Goal: Task Accomplishment & Management: Use online tool/utility

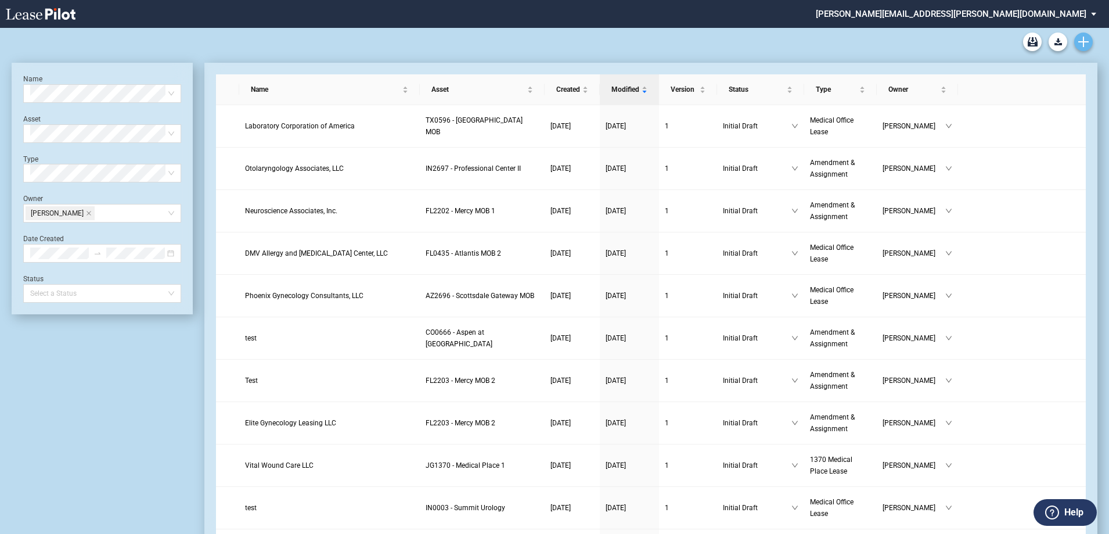
click at [1083, 35] on link "Create new document" at bounding box center [1083, 42] width 19 height 19
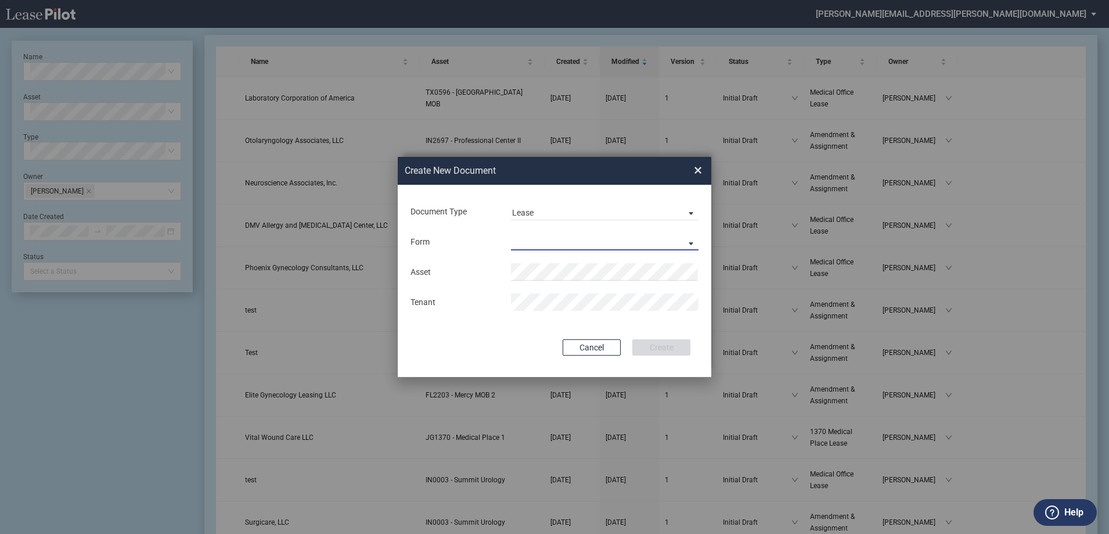
click at [573, 242] on md-select "Medical Office Lease Scottsdale Lease Louisville Lease 1370 Medical Place Lease…" at bounding box center [605, 241] width 188 height 17
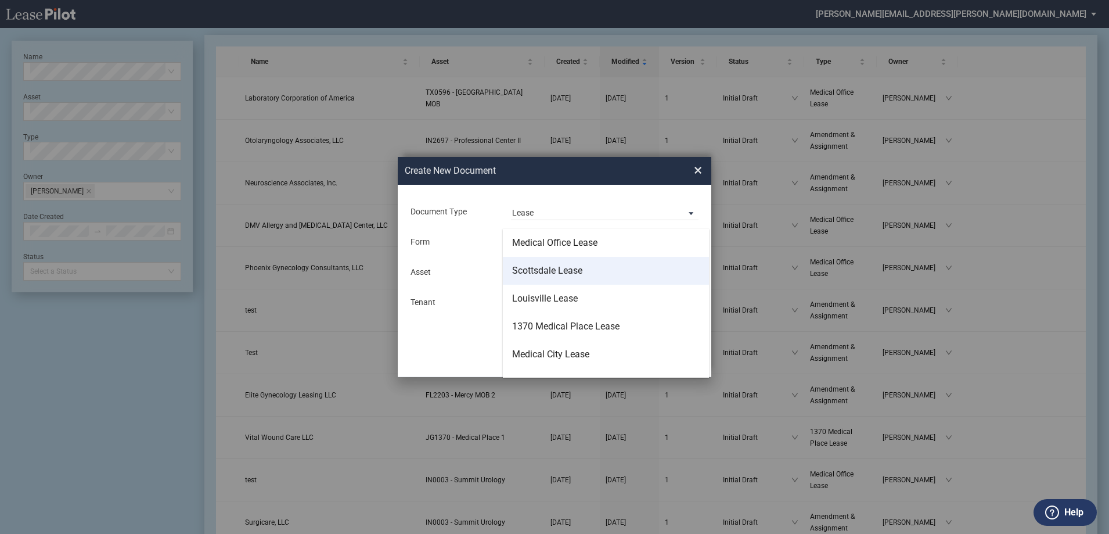
click at [566, 243] on div "Medical Office Lease" at bounding box center [554, 242] width 85 height 13
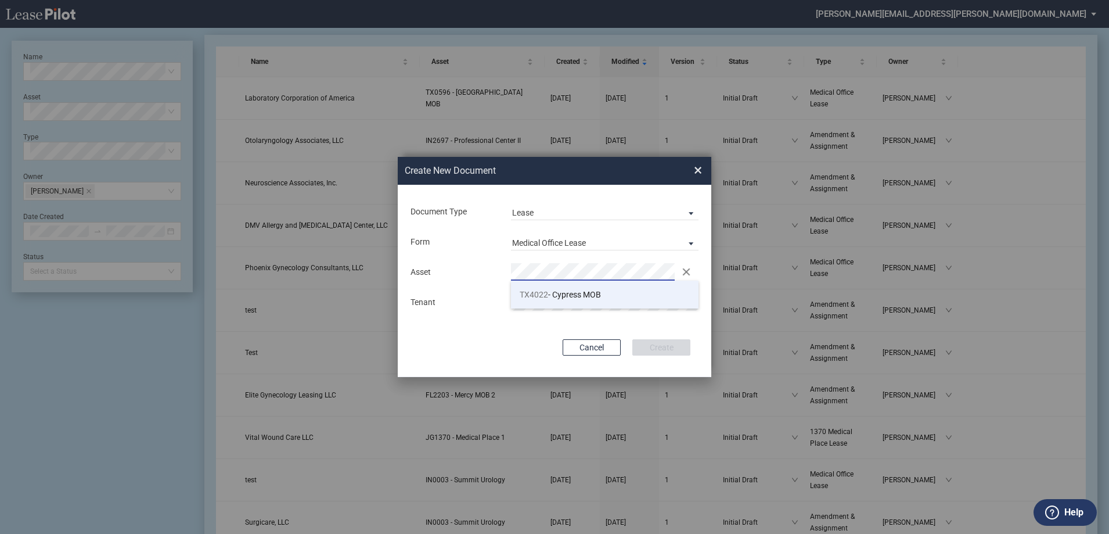
click at [572, 287] on li "TX4022 - Cypress MOB" at bounding box center [605, 294] width 188 height 28
click at [685, 350] on button "Create" at bounding box center [661, 347] width 58 height 16
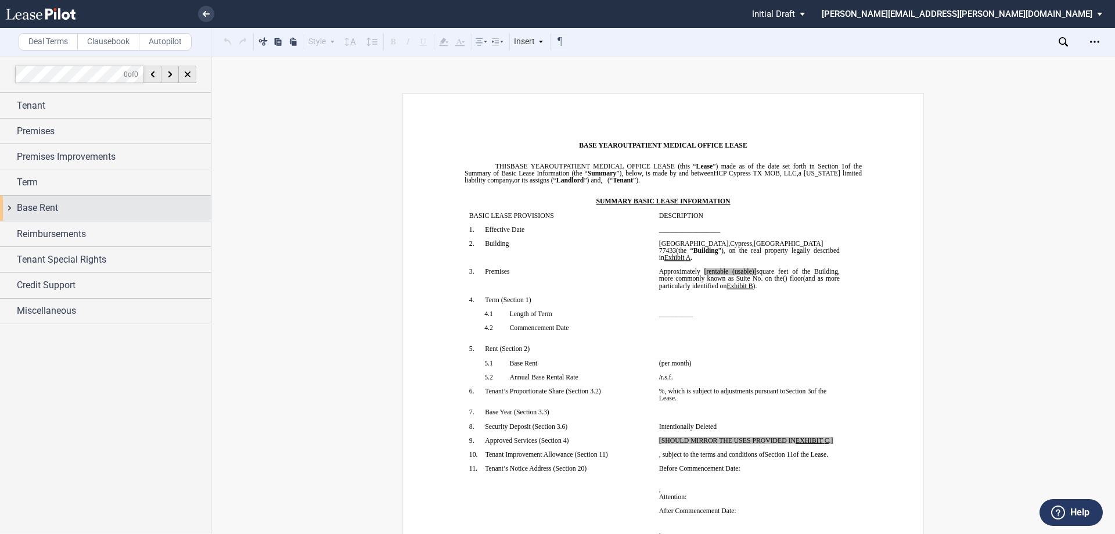
click at [86, 217] on div "Base Rent" at bounding box center [105, 208] width 211 height 25
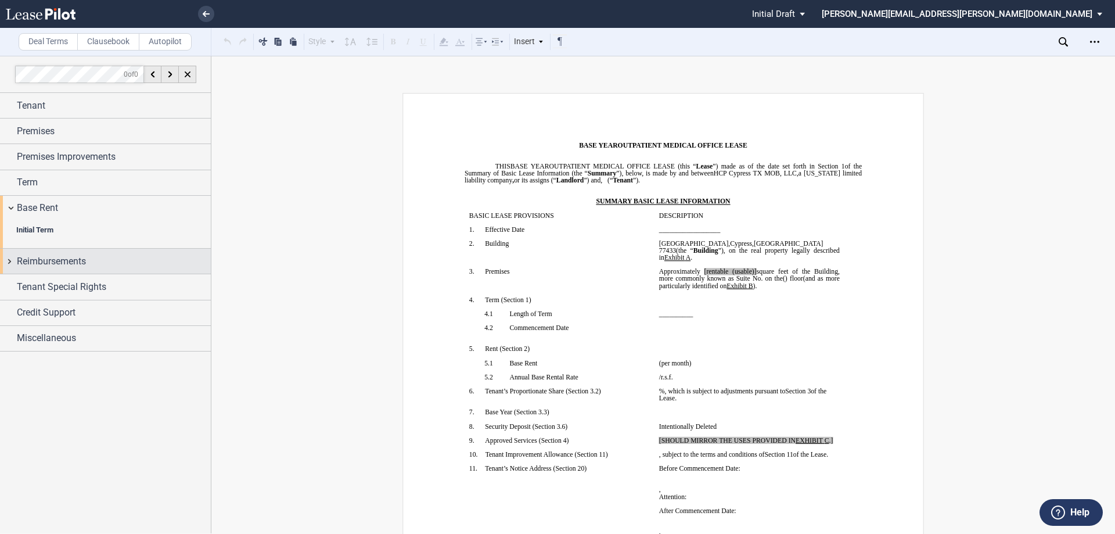
click at [62, 258] on span "Reimbursements" at bounding box center [51, 261] width 69 height 14
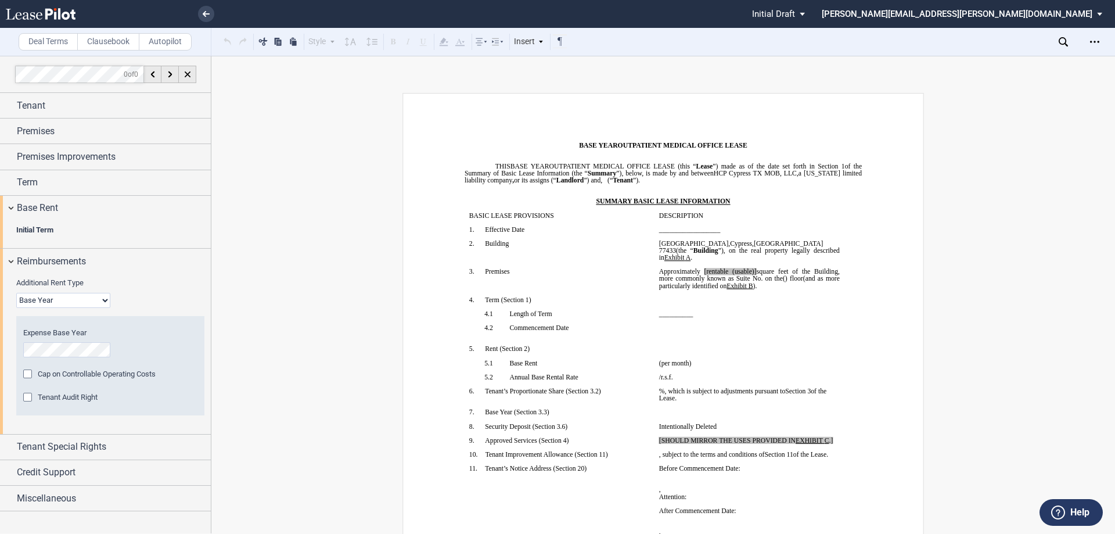
click at [66, 296] on select "Base Year Triple Net" at bounding box center [63, 300] width 94 height 15
click at [64, 304] on select "Base Year Triple Net" at bounding box center [63, 300] width 94 height 15
click at [60, 303] on select "Base Year Triple Net" at bounding box center [63, 300] width 94 height 15
select select "triple net"
click at [16, 293] on select "Base Year Triple Net" at bounding box center [63, 300] width 94 height 15
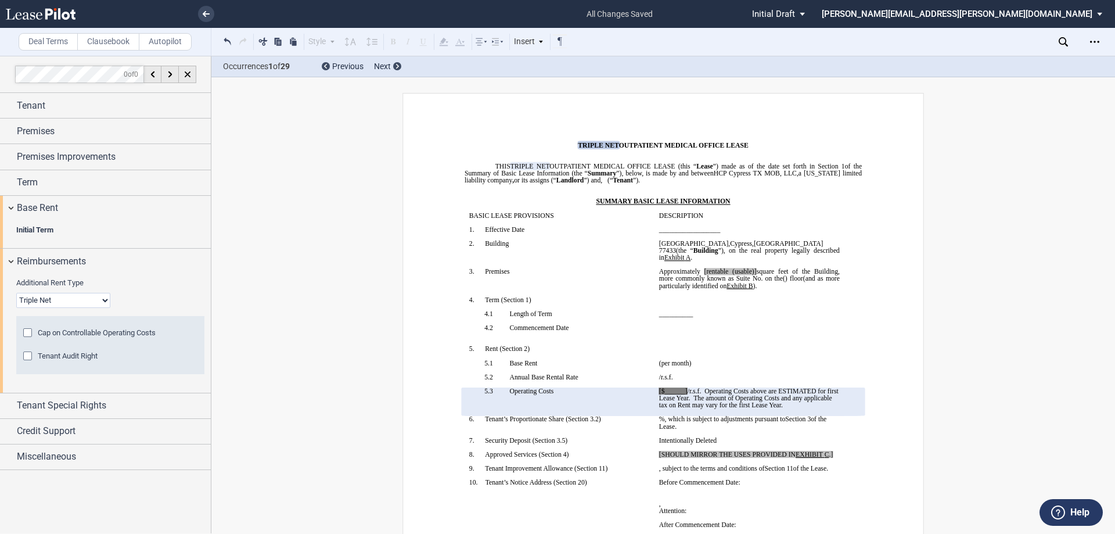
click at [801, 188] on p "﻿" at bounding box center [663, 187] width 397 height 7
click at [1091, 45] on icon "Open Lease options menu" at bounding box center [1094, 41] width 9 height 9
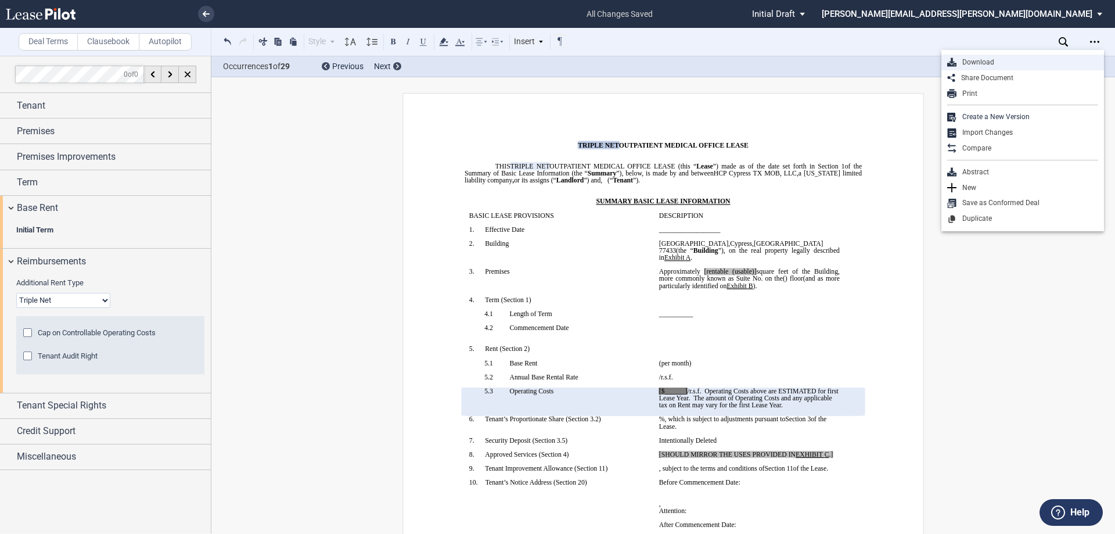
click at [1059, 62] on div "Download" at bounding box center [1027, 62] width 142 height 10
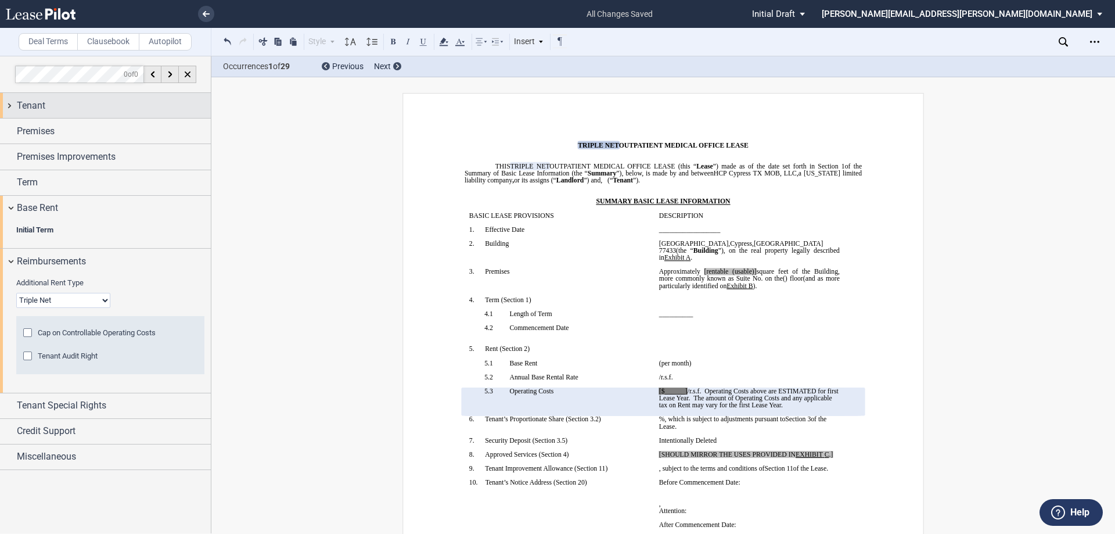
click at [135, 109] on div "Tenant" at bounding box center [114, 106] width 194 height 14
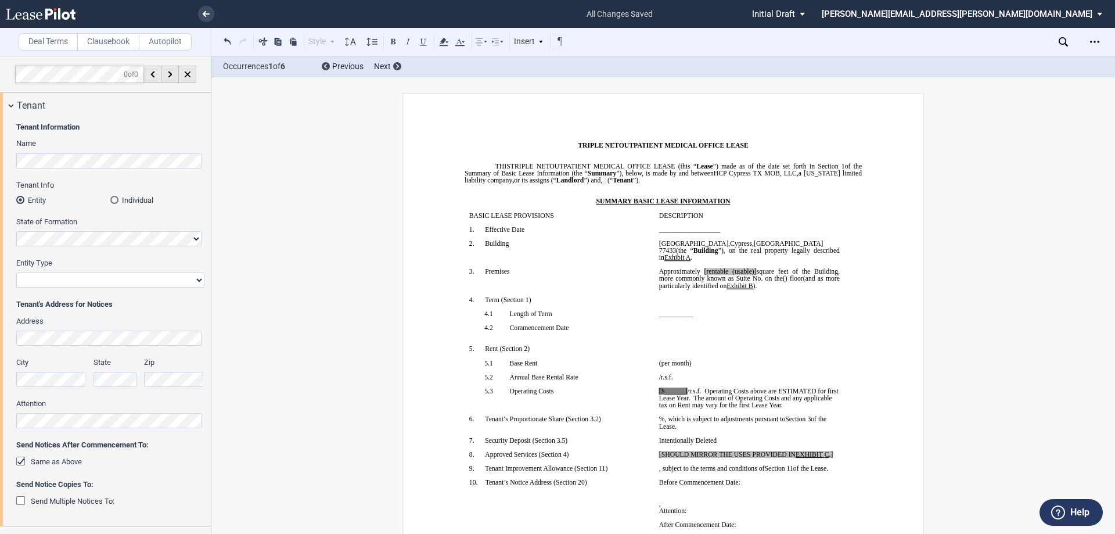
click at [102, 284] on select "Corporation Limited Liability Company General Partnership Limited Partnership O…" at bounding box center [110, 279] width 188 height 15
select select "limited liability company"
click at [16, 272] on select "Corporation Limited Liability Company General Partnership Limited Partnership O…" at bounding box center [110, 279] width 188 height 15
click at [781, 199] on p "SUMMARY BASIC LEASE INFORMATION" at bounding box center [678, 200] width 366 height 7
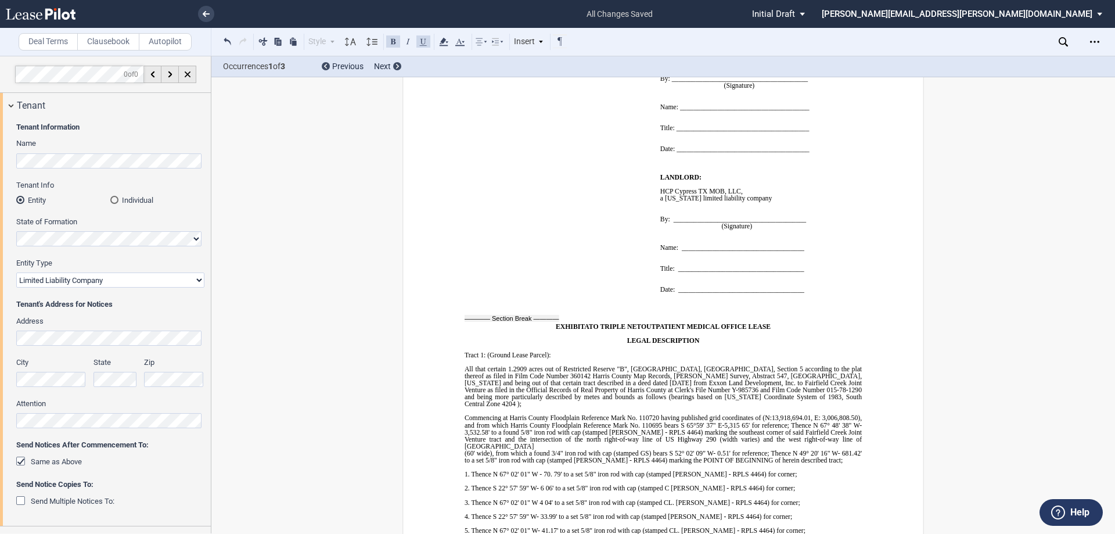
scroll to position [9703, 0]
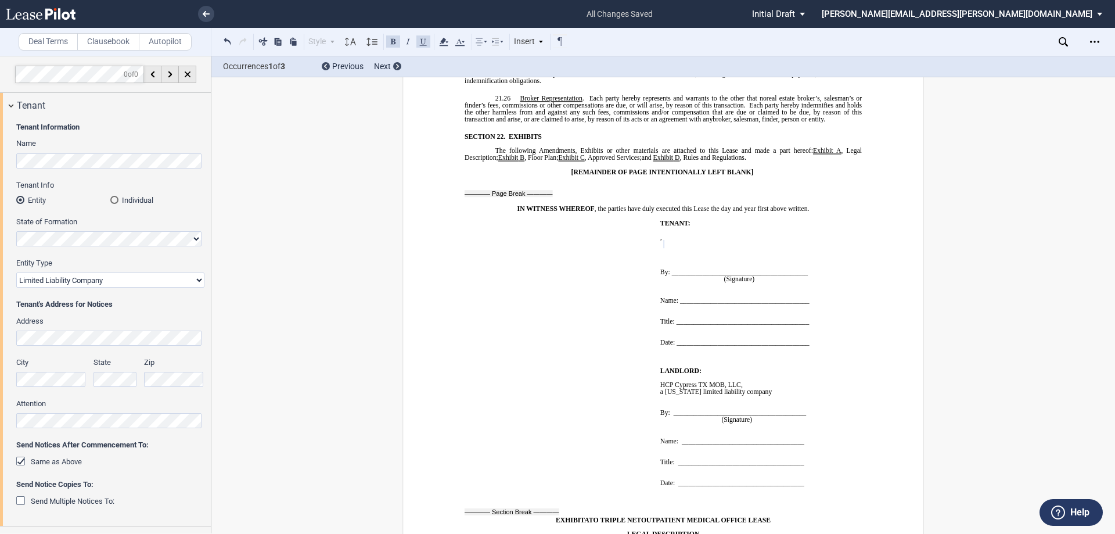
click at [664, 240] on span at bounding box center [663, 243] width 2 height 7
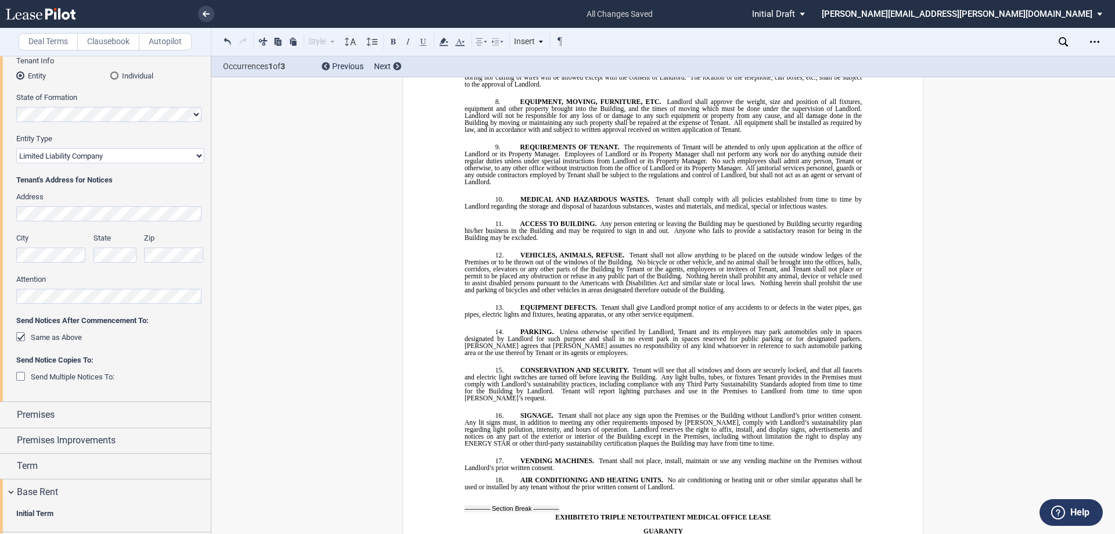
scroll to position [344, 0]
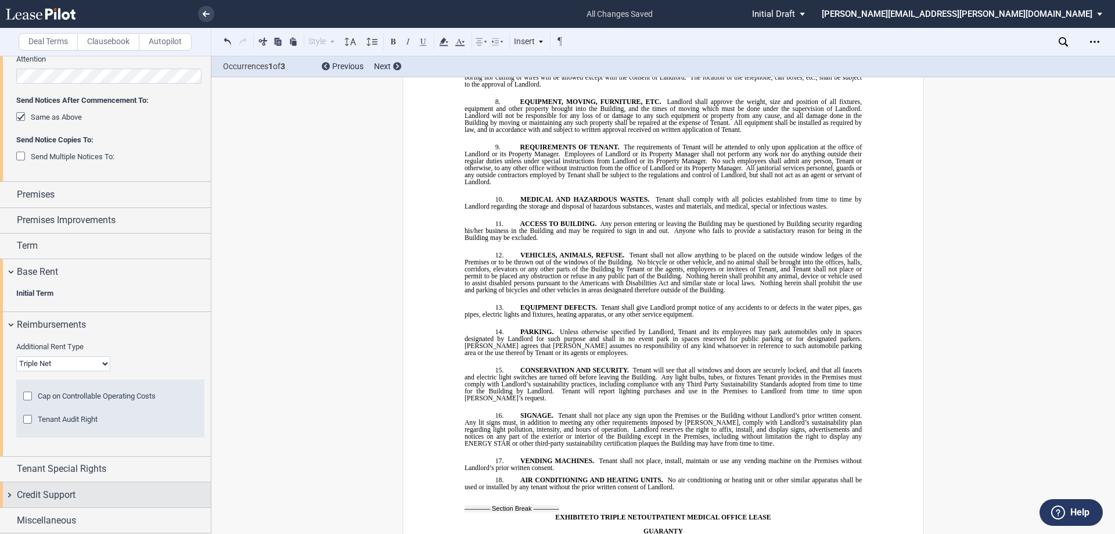
click at [87, 501] on div "Credit Support" at bounding box center [114, 495] width 194 height 14
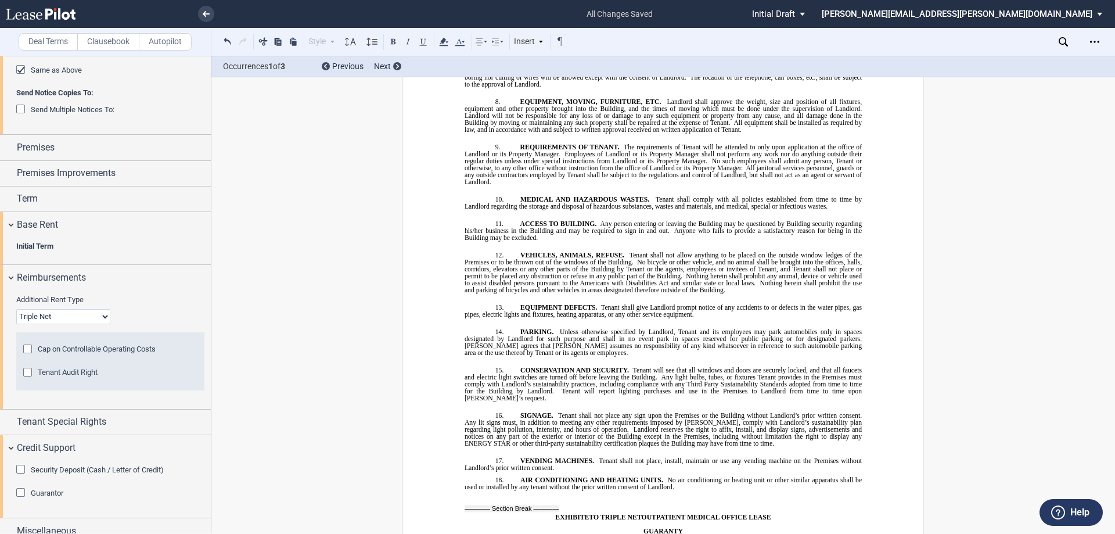
scroll to position [392, 0]
click at [62, 492] on span "Guarantor" at bounding box center [47, 492] width 33 height 9
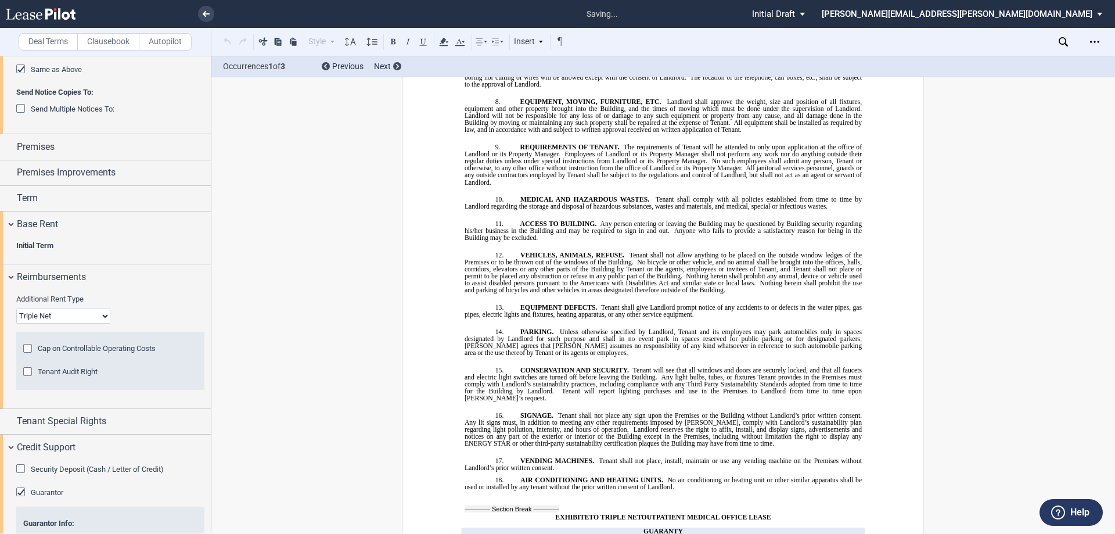
click at [69, 473] on span "Security Deposit (Cash / Letter of Credit)" at bounding box center [97, 469] width 133 height 9
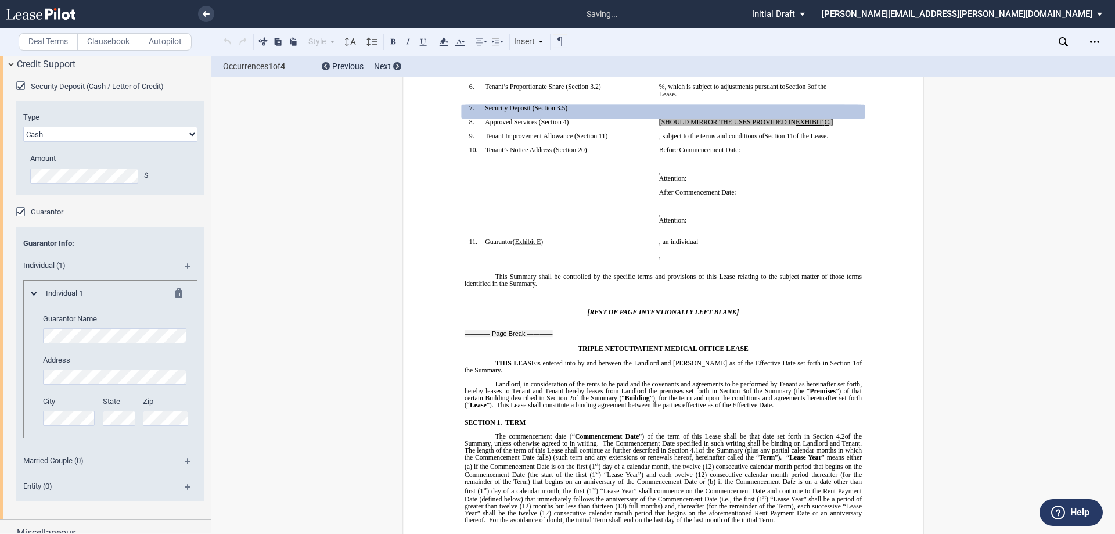
scroll to position [787, 0]
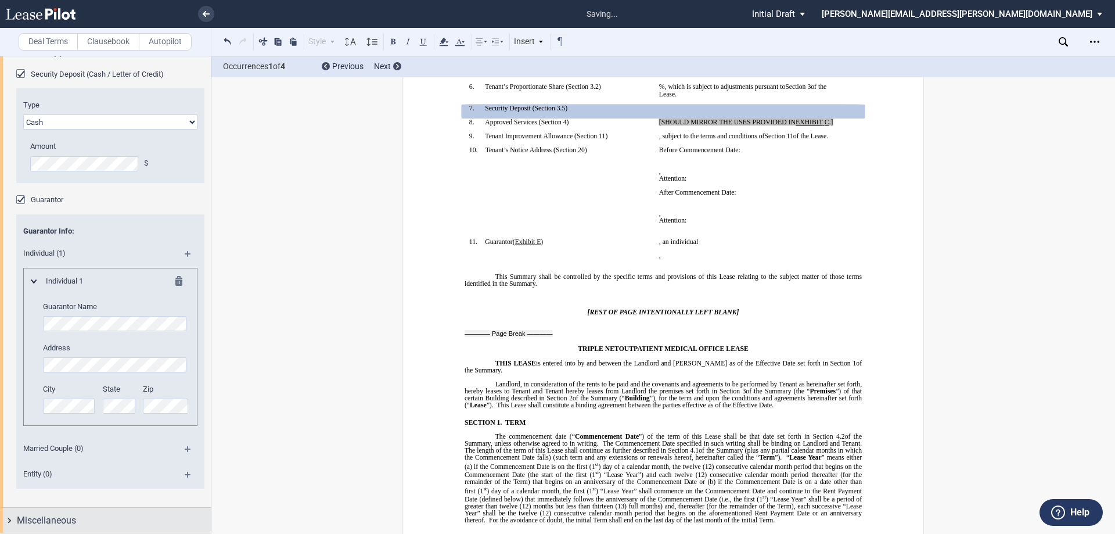
click at [91, 514] on div "Miscellaneous" at bounding box center [114, 520] width 194 height 14
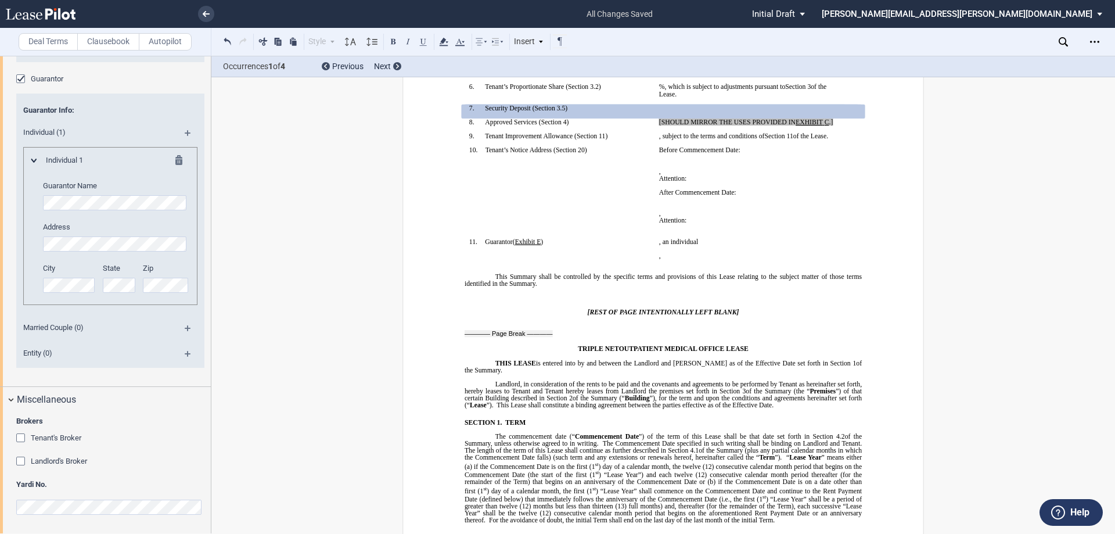
scroll to position [908, 0]
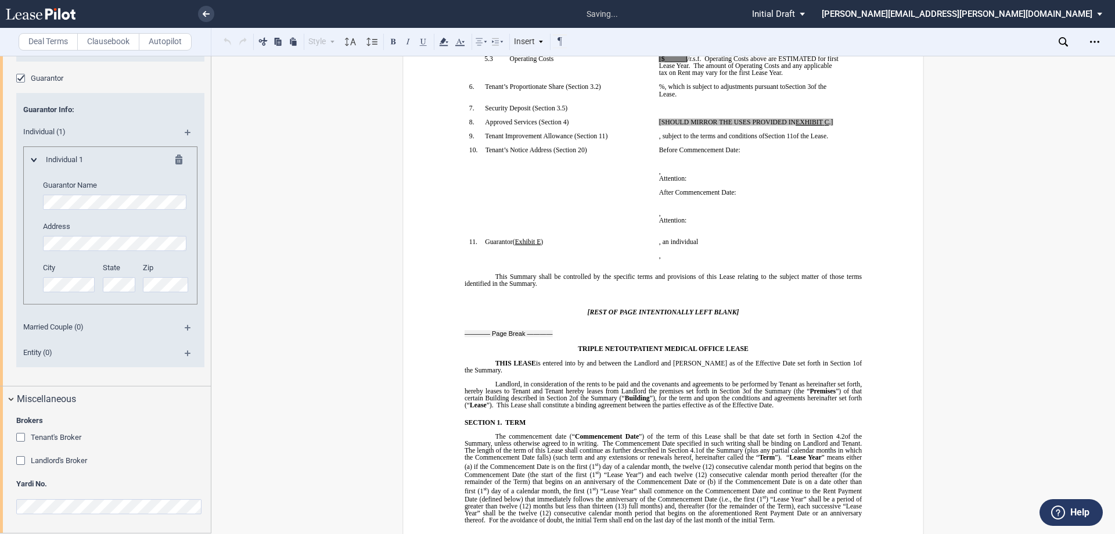
click at [131, 473] on div "Landlord's Broker Name" at bounding box center [110, 466] width 188 height 23
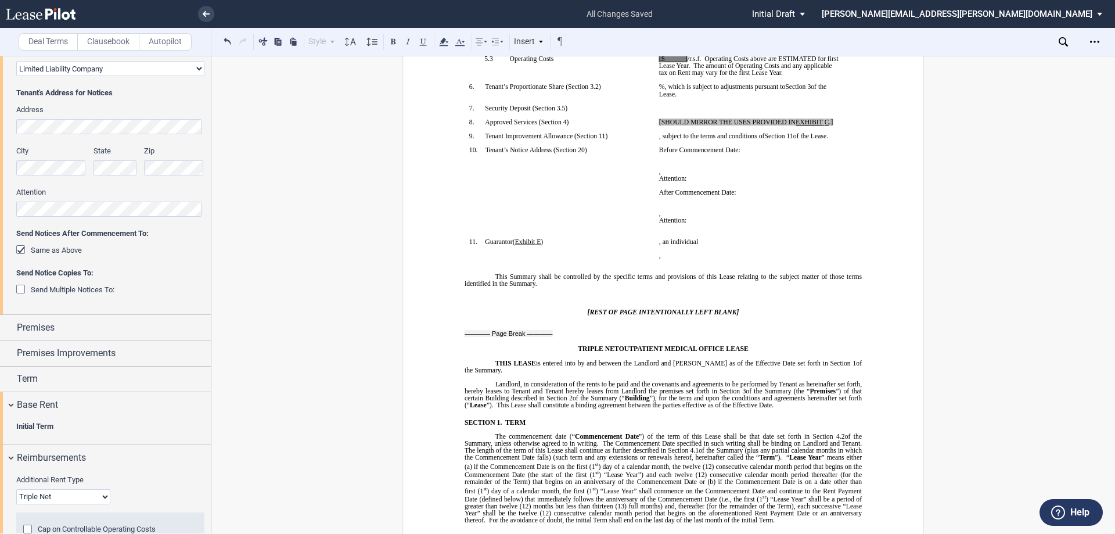
scroll to position [0, 0]
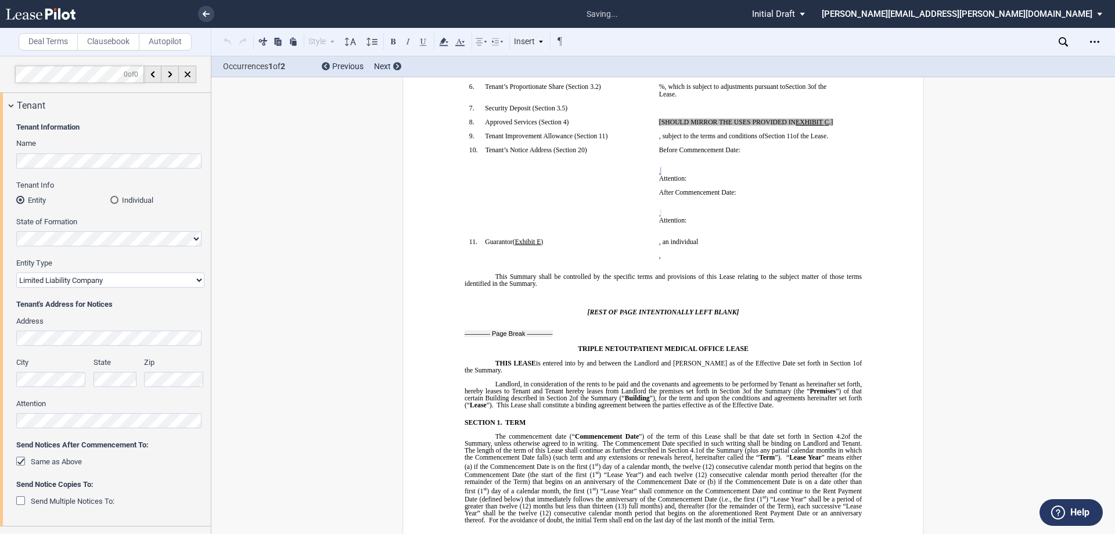
click at [188, 384] on div "Zip" at bounding box center [174, 372] width 60 height 30
click at [42, 458] on span "Same as Above" at bounding box center [56, 461] width 51 height 9
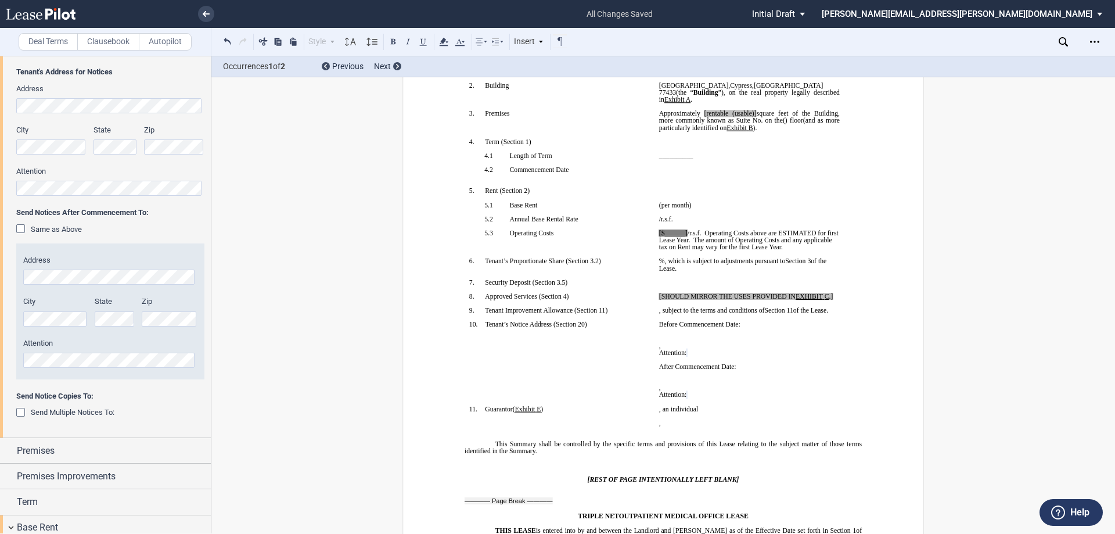
scroll to position [42, 0]
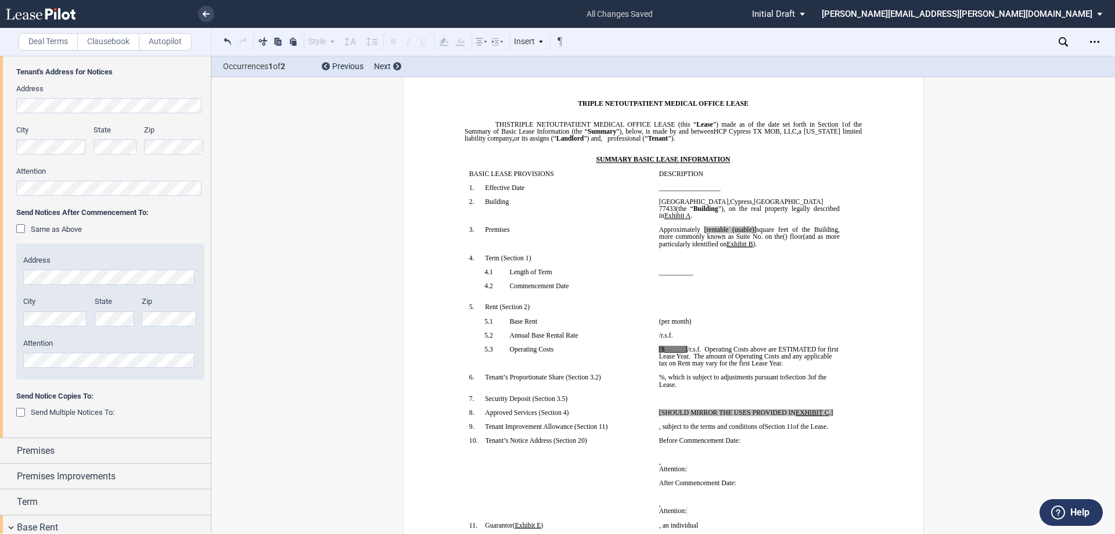
click at [19, 314] on div "City" at bounding box center [55, 316] width 78 height 41
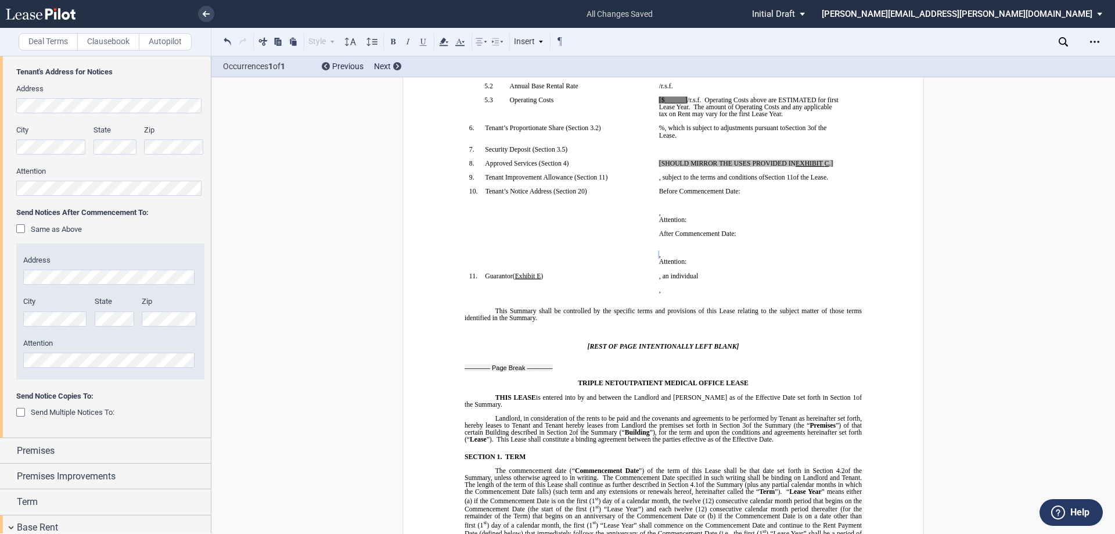
scroll to position [294, 0]
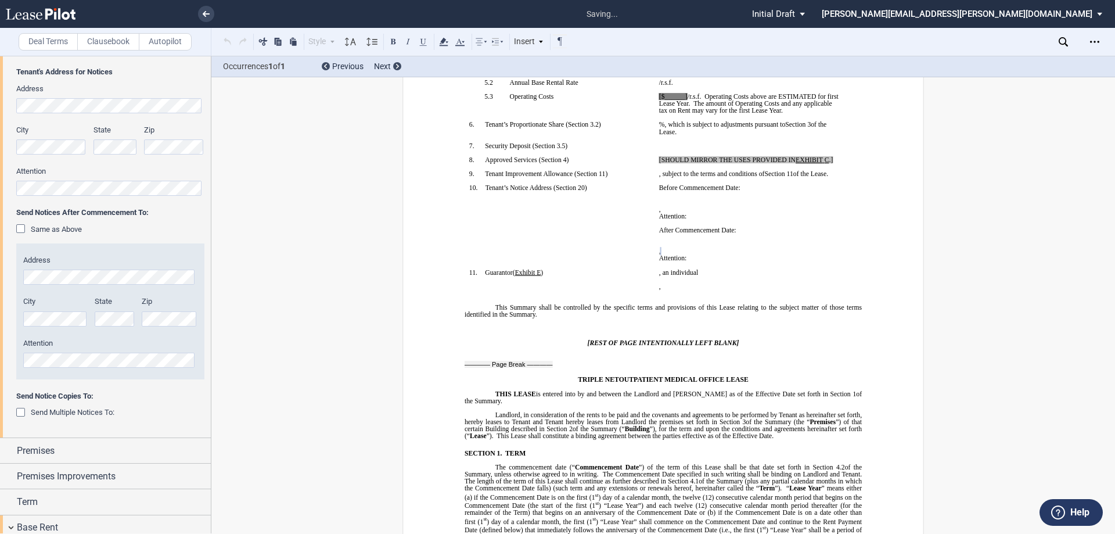
click at [0, 182] on div "Tenant Information Name Tenant Info Entity Individual State of Formation Entity…" at bounding box center [105, 162] width 211 height 552
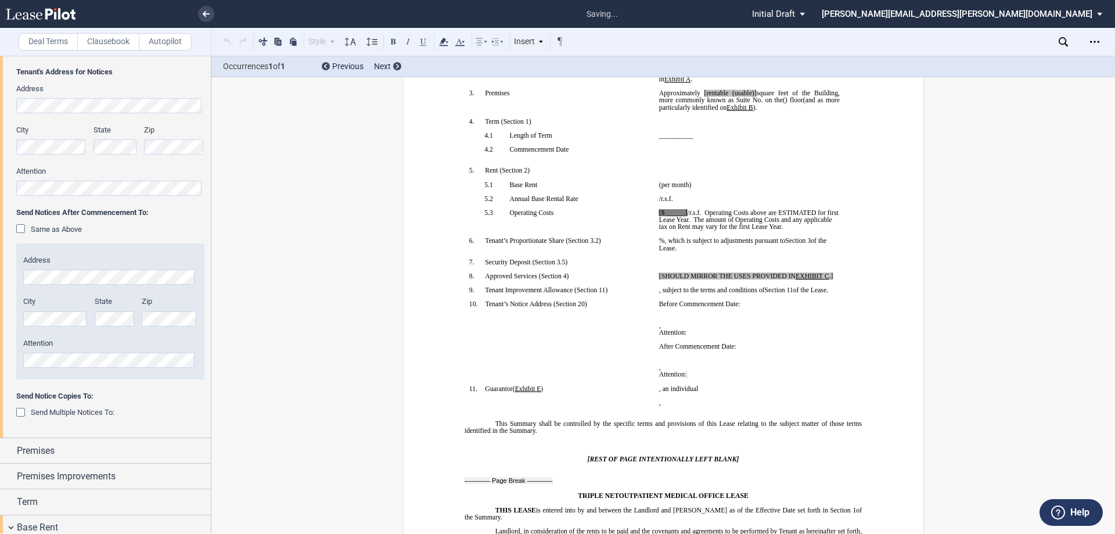
scroll to position [120, 0]
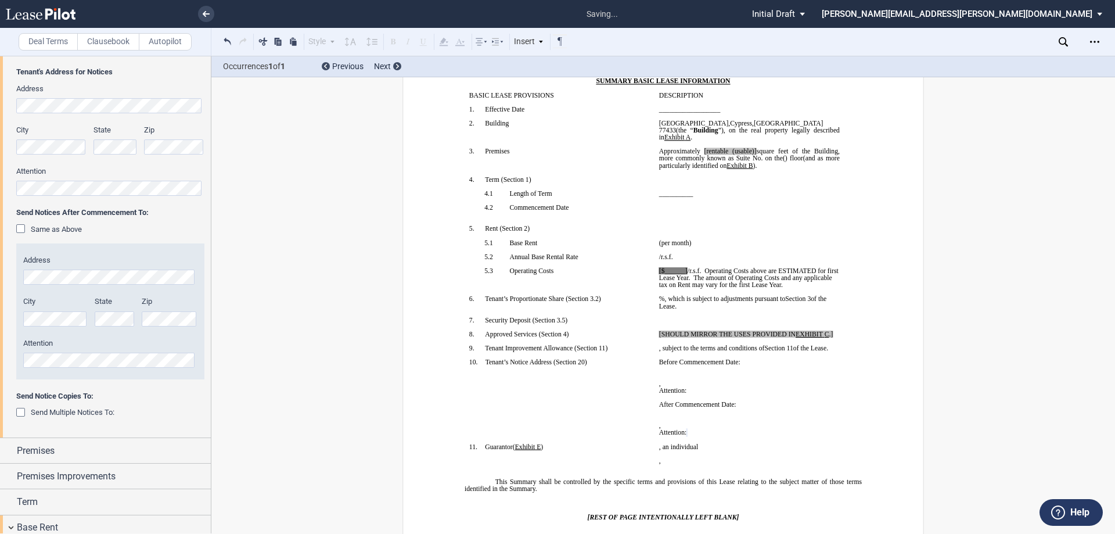
click at [115, 321] on div "City State Zip" at bounding box center [110, 316] width 188 height 41
click at [0, 275] on div "Tenant Information Name Tenant Info Entity Individual State of Formation Entity…" at bounding box center [105, 162] width 211 height 552
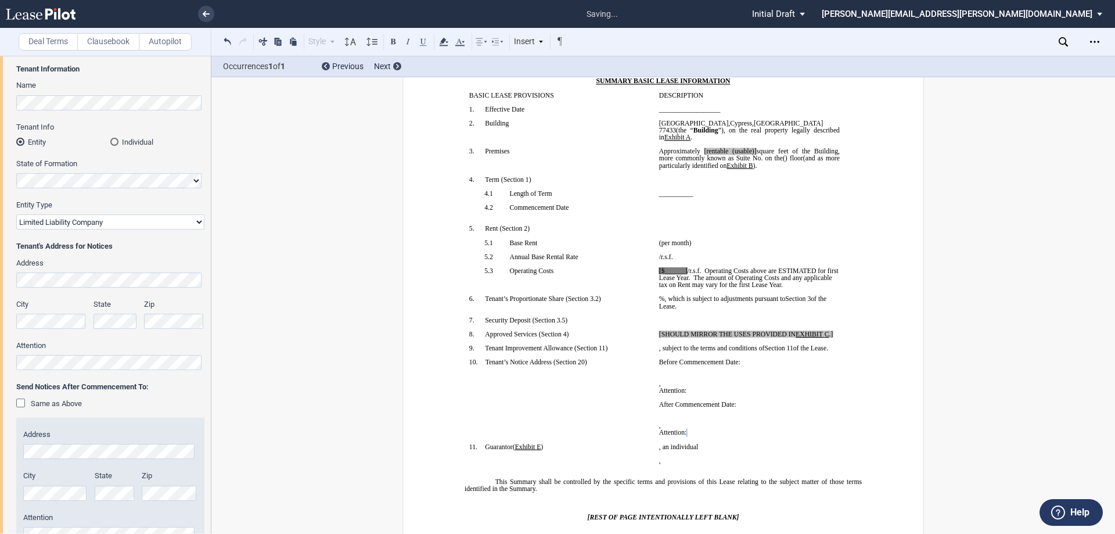
scroll to position [0, 0]
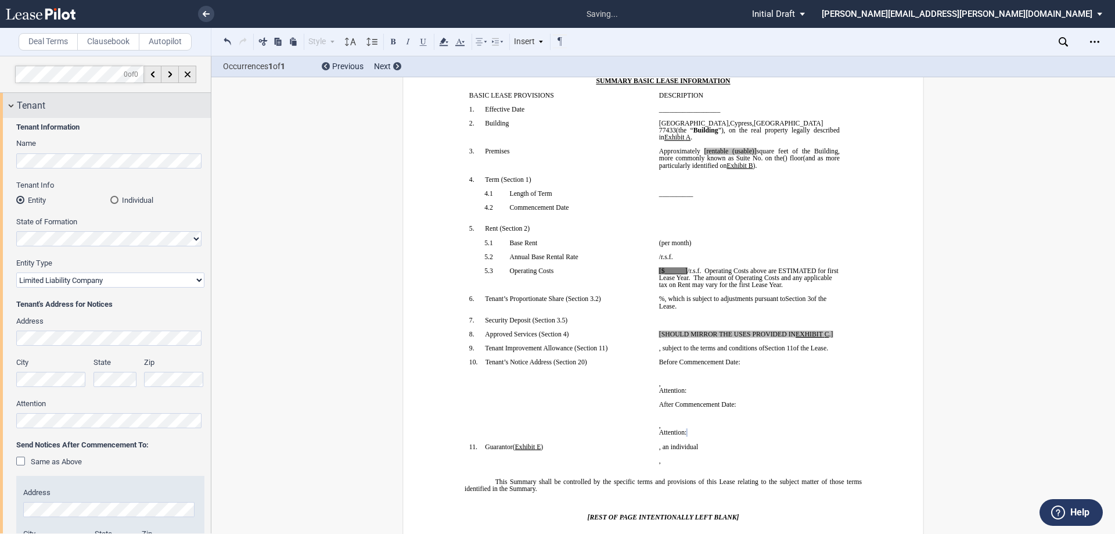
click at [98, 109] on div "Tenant" at bounding box center [114, 106] width 194 height 14
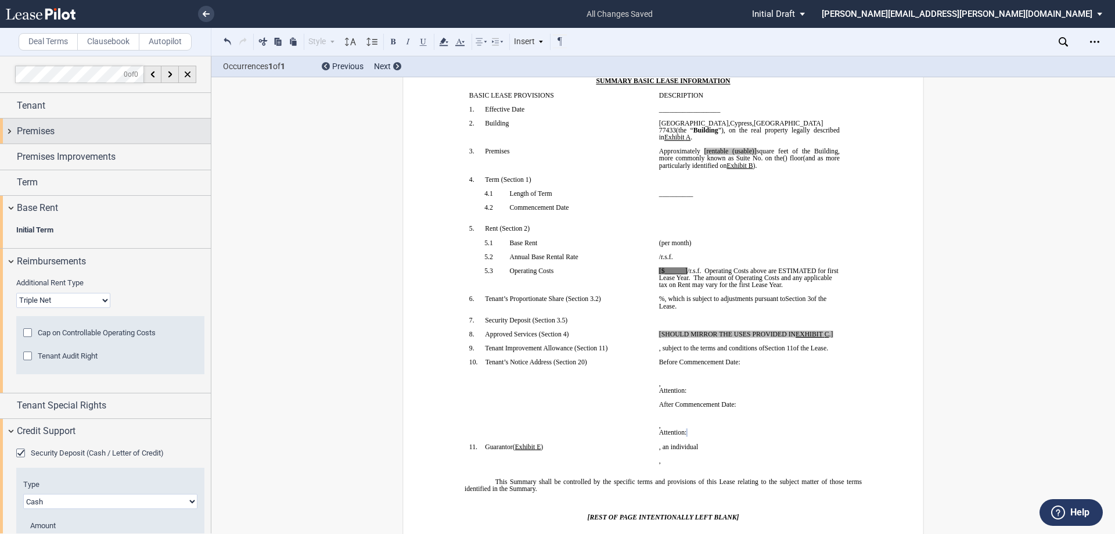
click at [111, 132] on div "Premises" at bounding box center [114, 131] width 194 height 14
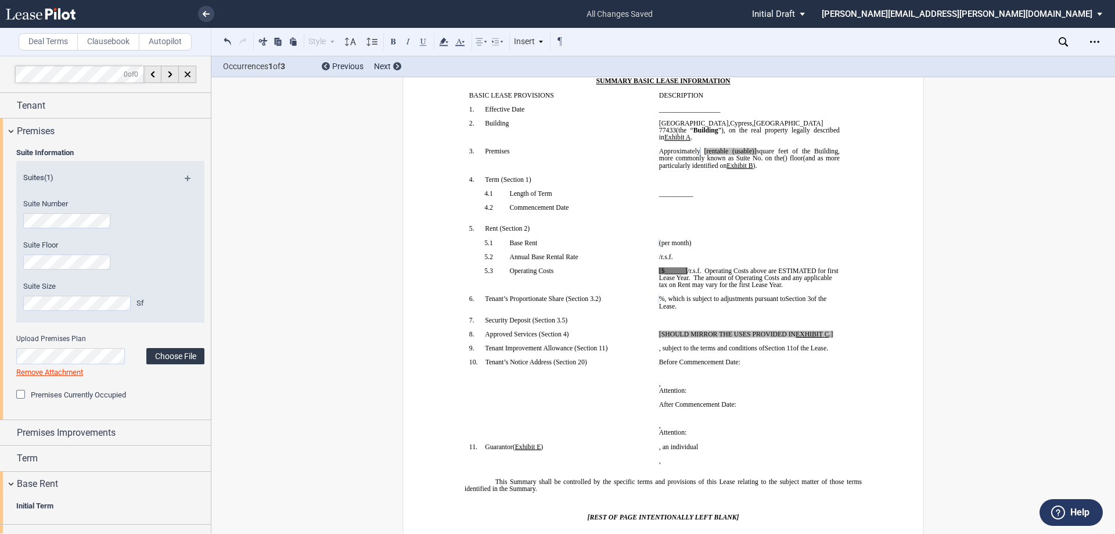
click at [175, 349] on label "Choose File" at bounding box center [175, 356] width 58 height 16
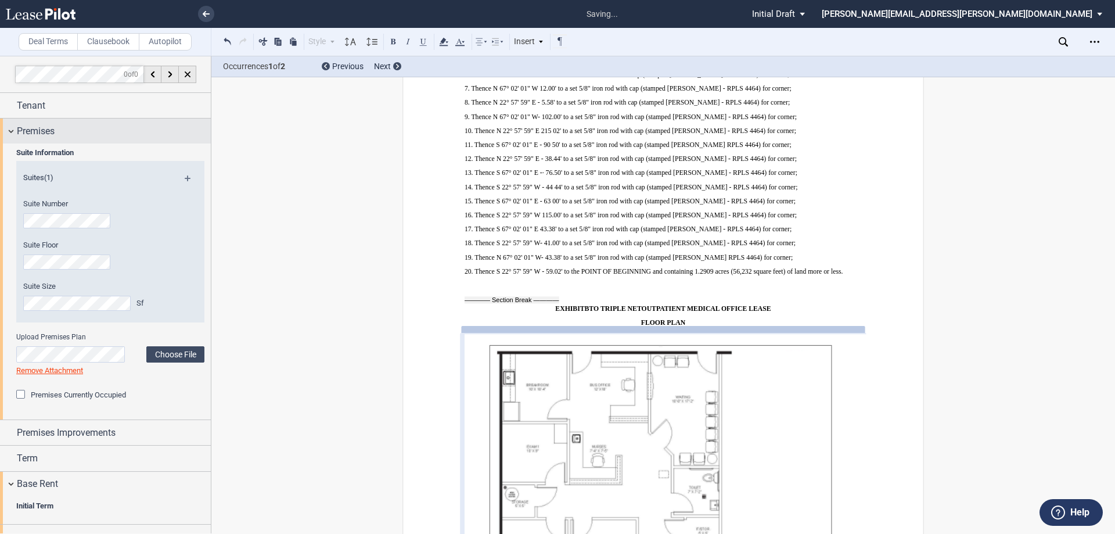
click at [92, 127] on div "Premises" at bounding box center [114, 131] width 194 height 14
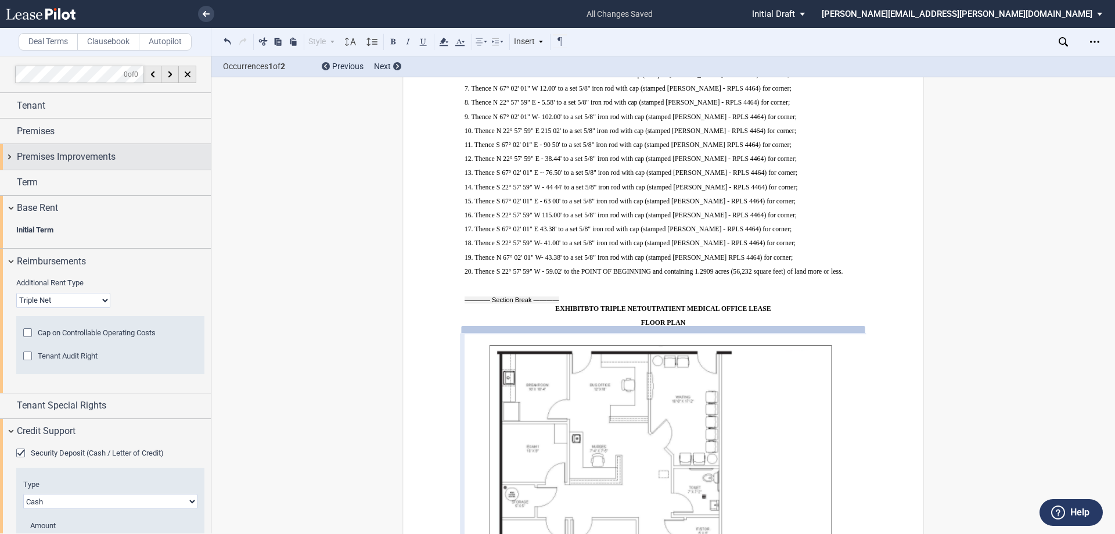
click at [84, 148] on div "Premises Improvements" at bounding box center [105, 156] width 211 height 25
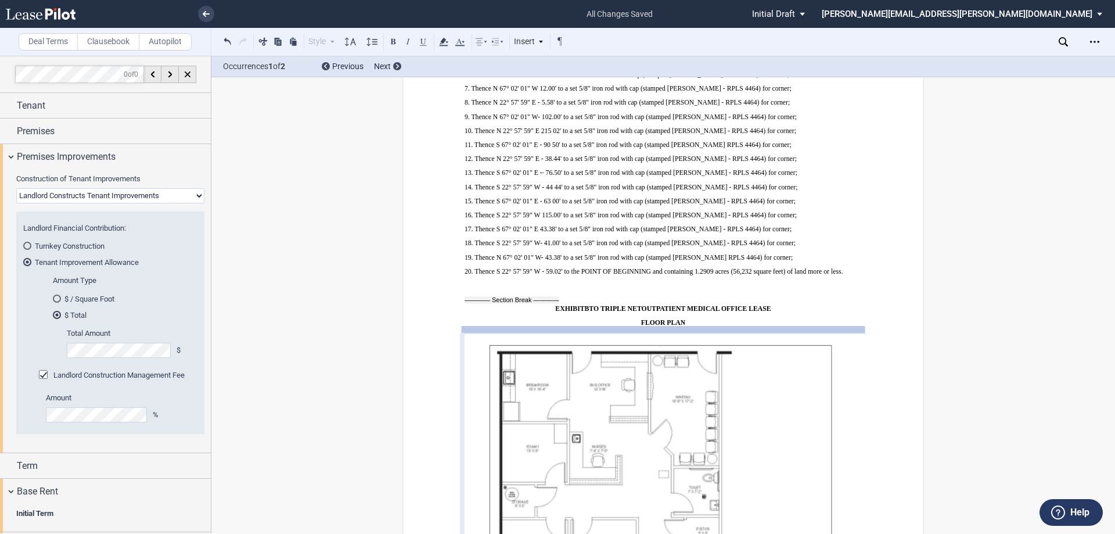
click at [80, 297] on md-radio-button "$ / Square Foot" at bounding box center [122, 298] width 138 height 10
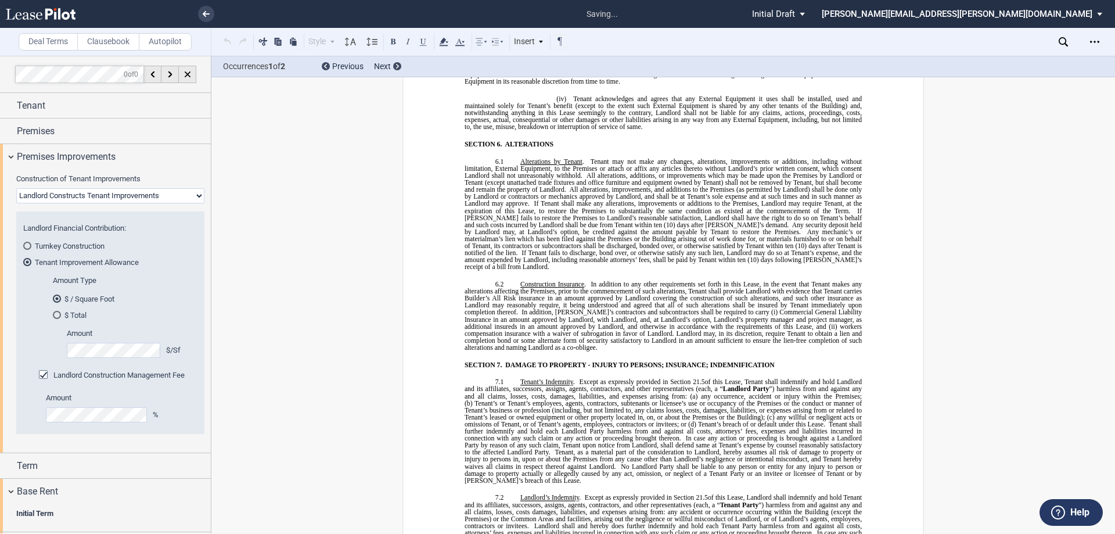
scroll to position [5567, 0]
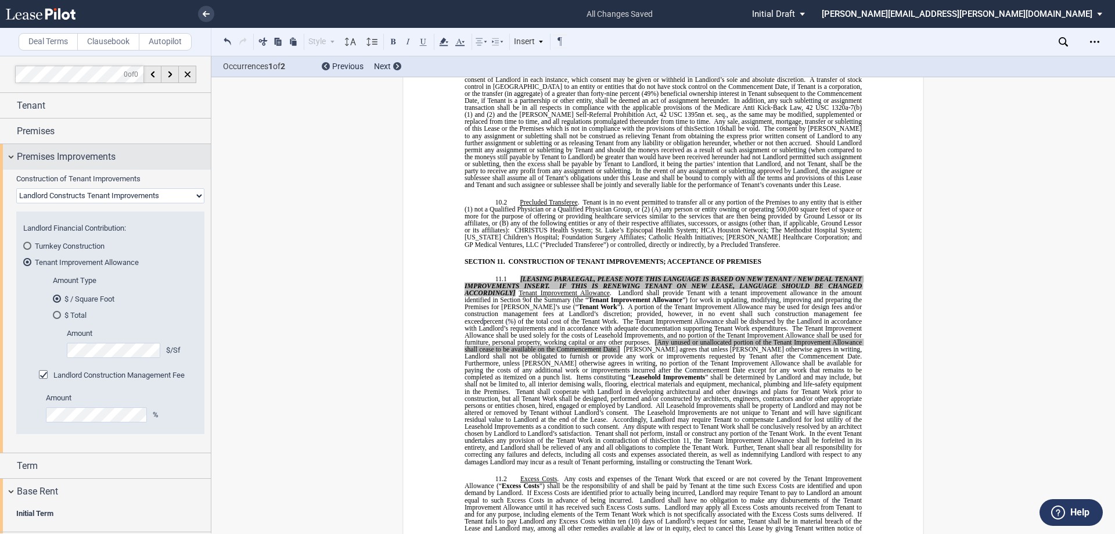
click at [102, 169] on div "Premises Improvements" at bounding box center [105, 156] width 211 height 25
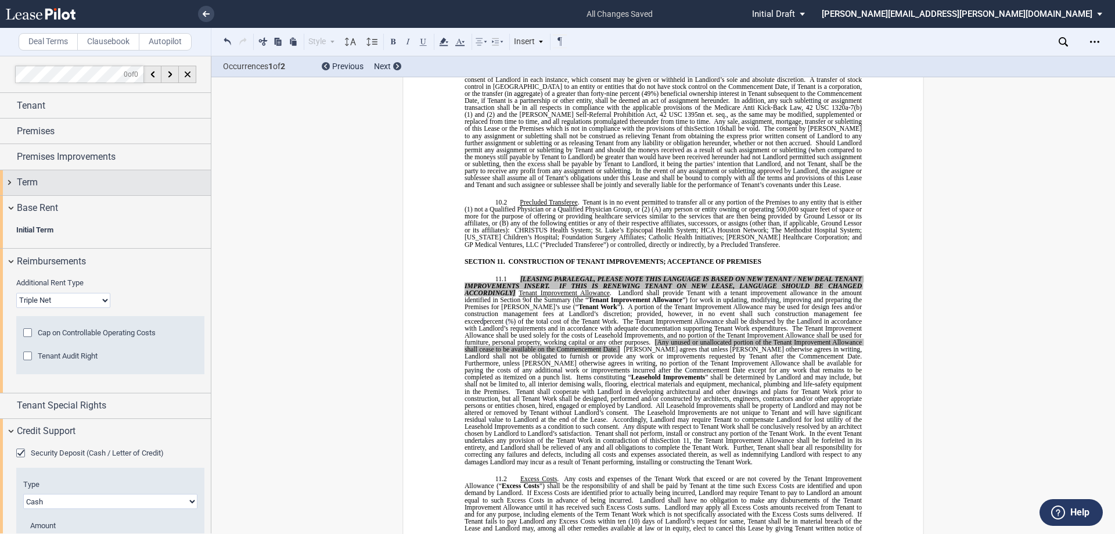
click at [89, 176] on div "Term" at bounding box center [114, 182] width 194 height 14
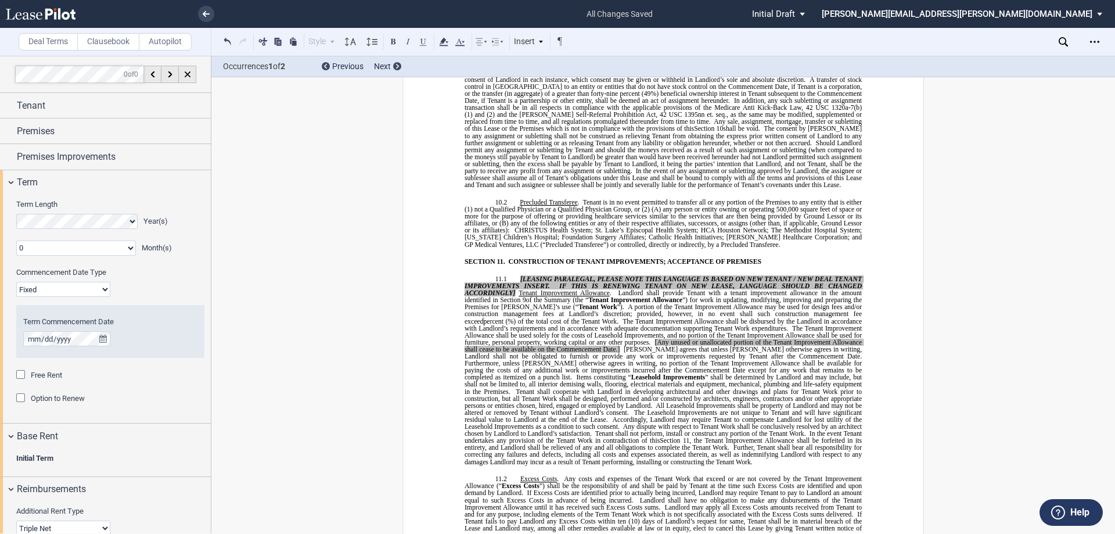
click at [64, 246] on select "0 1 2 3 4 5 6 7 8 9 10 11" at bounding box center [76, 247] width 120 height 15
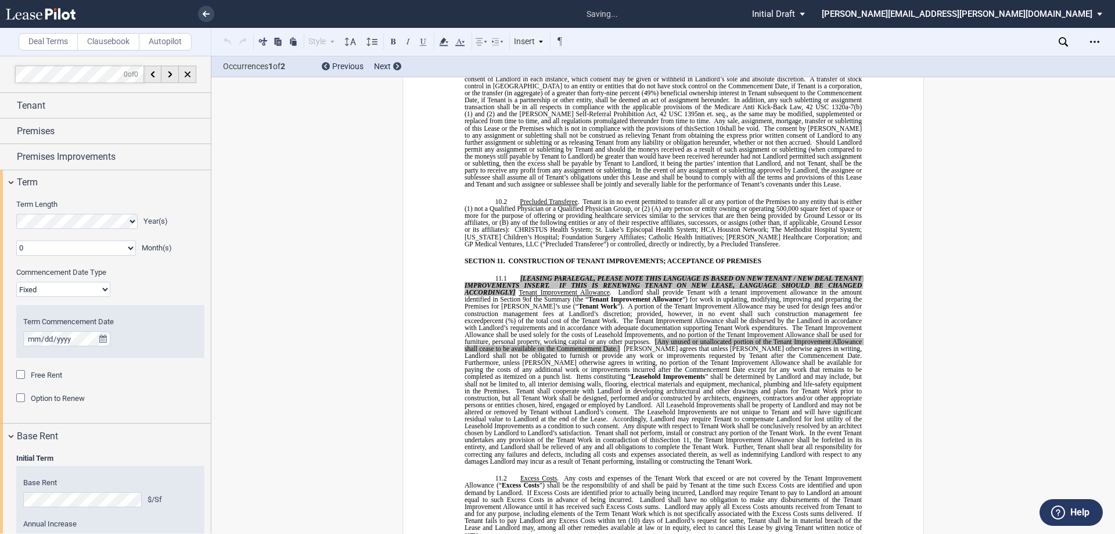
click at [59, 249] on select "0 1 2 3 4 5 6 7 8 9 10 11" at bounding box center [76, 247] width 120 height 15
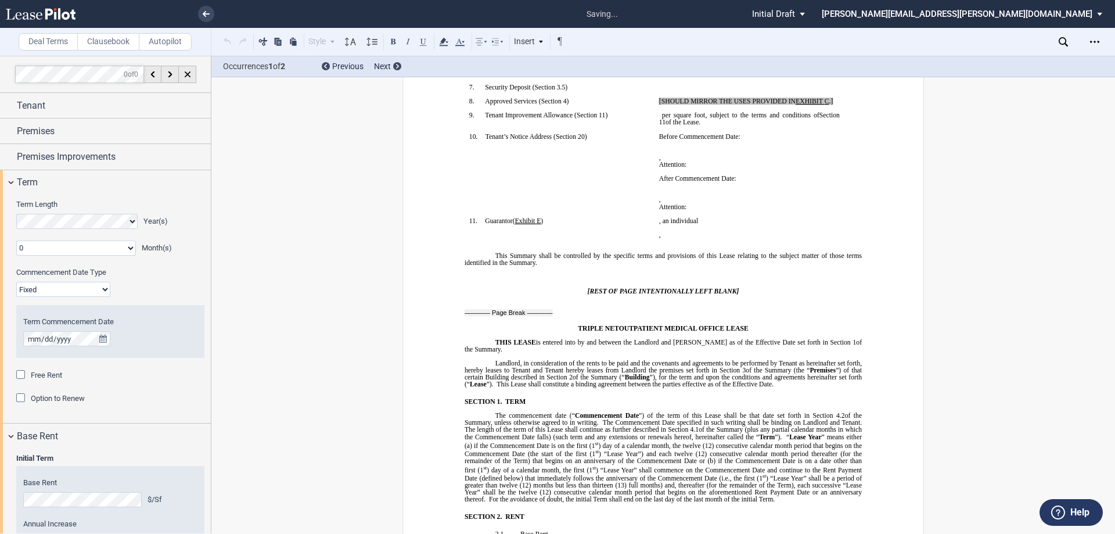
scroll to position [49, 0]
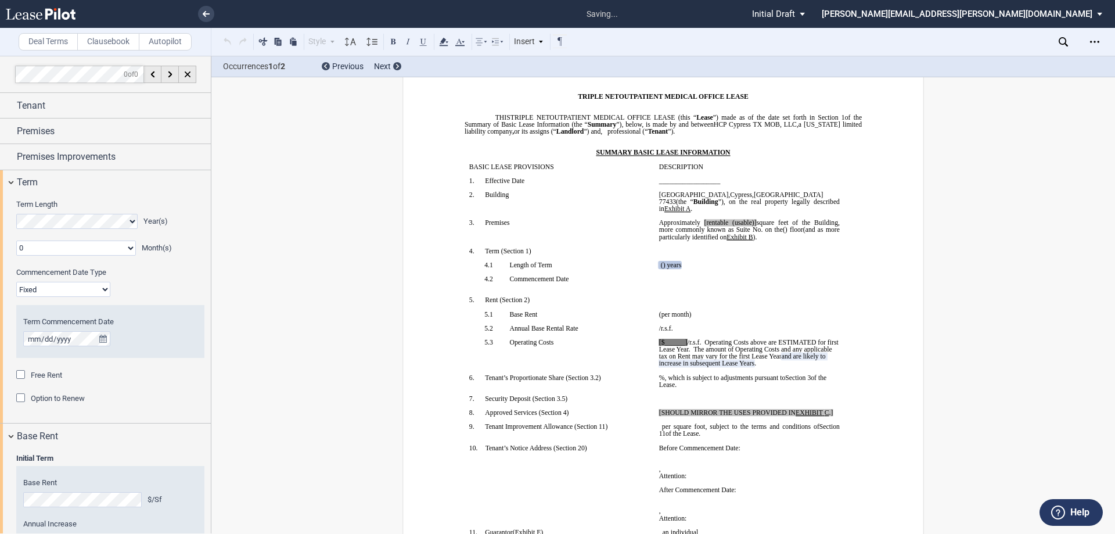
click at [59, 249] on select "0 1 2 3 4 5 6 7 8 9 10 11" at bounding box center [76, 247] width 120 height 15
select select "number:2"
click at [16, 240] on select "0 1 2 3 4 5 6 7 8 9 10 11" at bounding box center [76, 247] width 120 height 15
click at [91, 280] on div "Commencement Date Type" at bounding box center [110, 274] width 202 height 15
click at [87, 287] on select "Fixed Floating" at bounding box center [63, 289] width 94 height 15
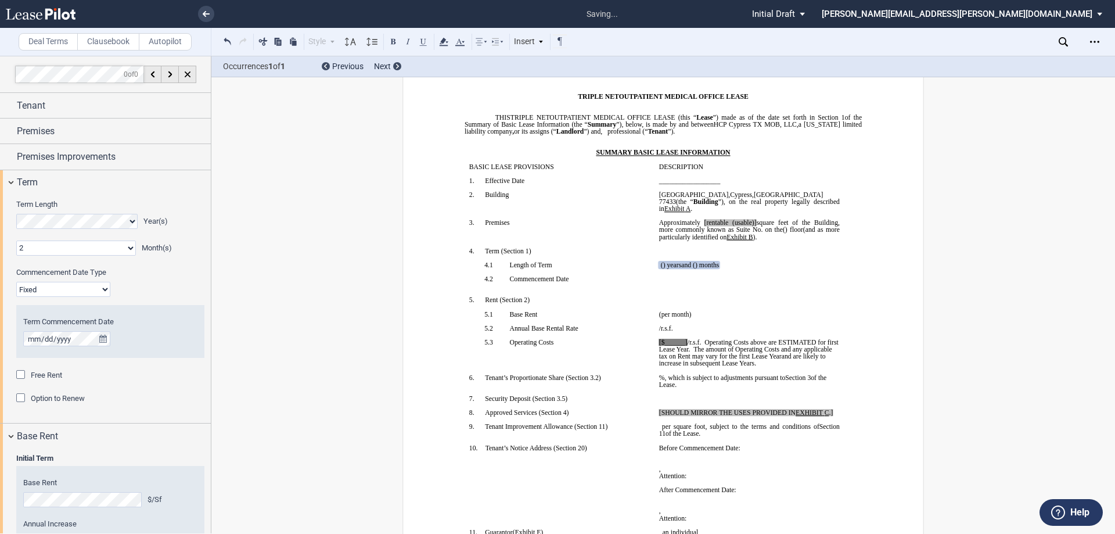
select select "floating"
click at [16, 282] on select "Fixed Floating" at bounding box center [63, 289] width 94 height 15
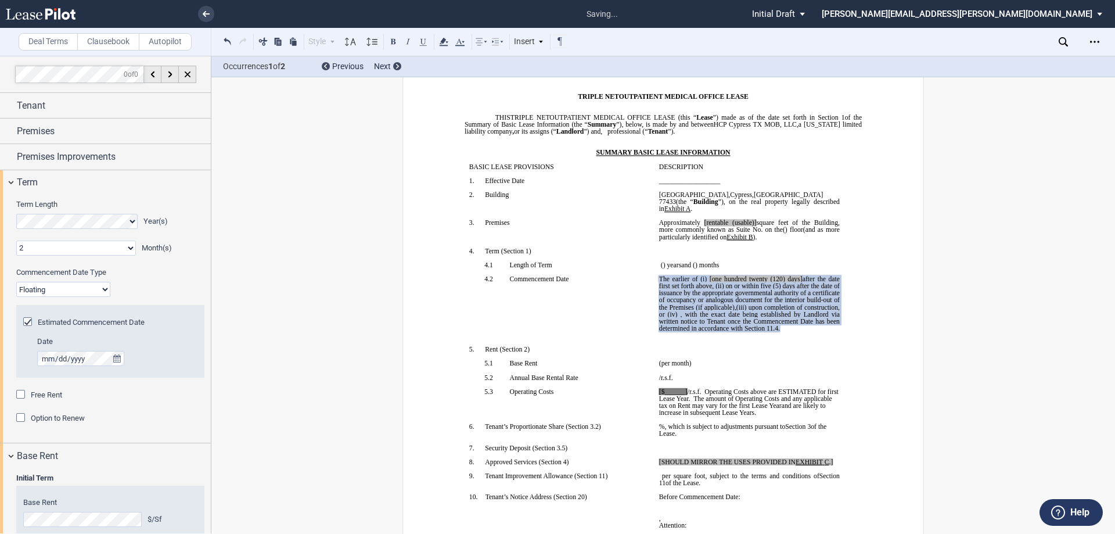
click at [51, 395] on span "Free Rent" at bounding box center [46, 394] width 31 height 9
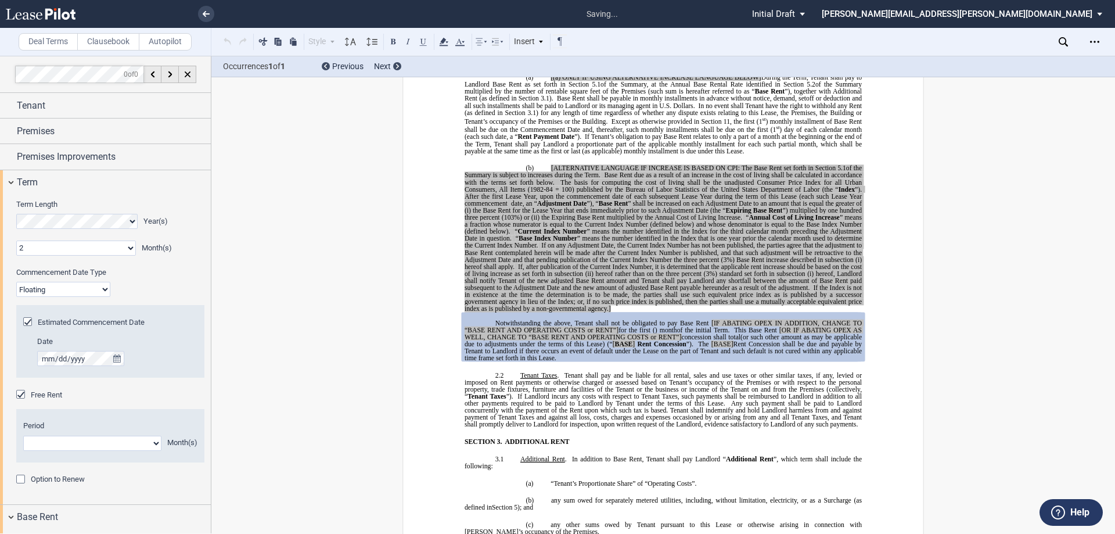
scroll to position [953, 0]
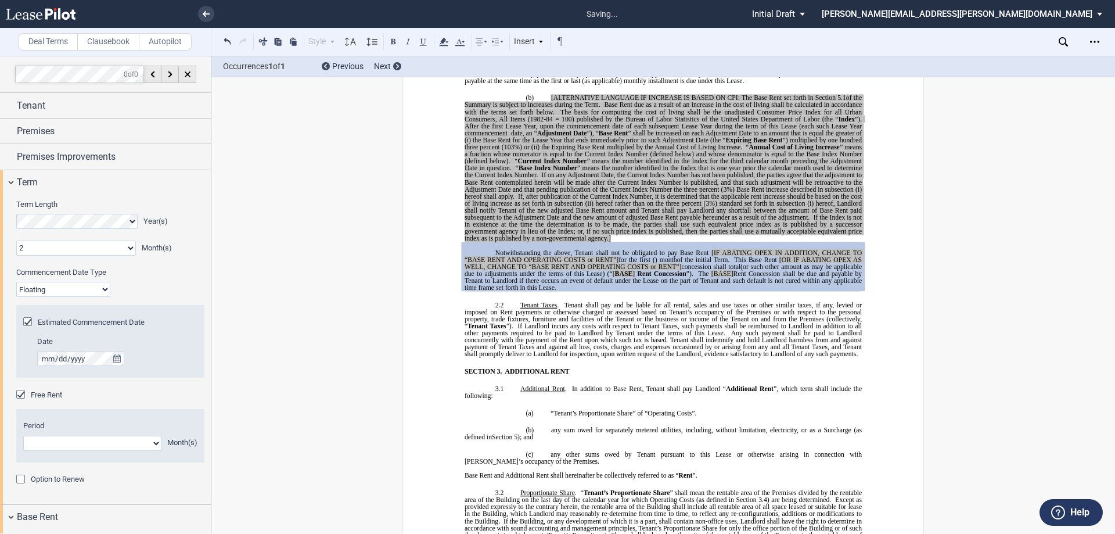
click at [73, 293] on select "Fixed Floating" at bounding box center [63, 289] width 94 height 15
click at [16, 282] on select "Fixed Floating" at bounding box center [63, 289] width 94 height 15
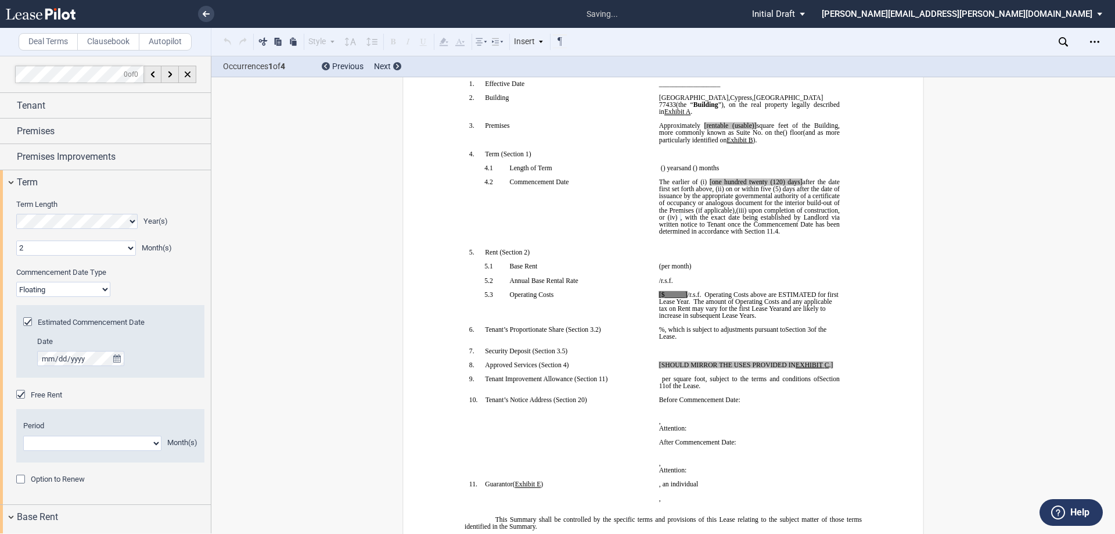
scroll to position [98, 0]
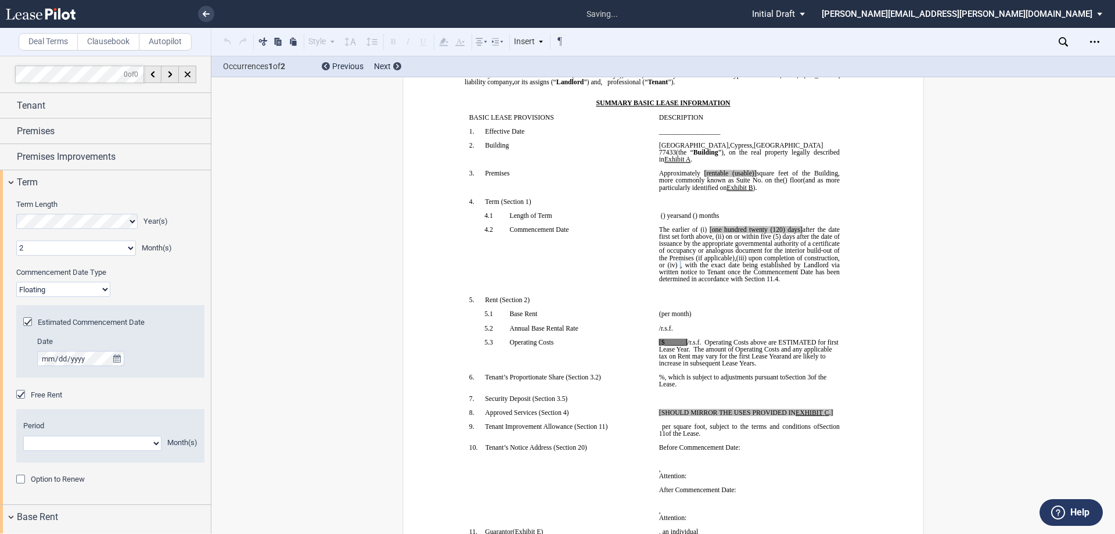
click at [176, 335] on editor-control "Estimated Commencement Date Date" at bounding box center [110, 347] width 174 height 61
click at [699, 256] on span ", or (iv)" at bounding box center [750, 261] width 182 height 14
click at [693, 256] on span ", or (iv)" at bounding box center [750, 261] width 182 height 14
drag, startPoint x: 692, startPoint y: 257, endPoint x: 750, endPoint y: 235, distance: 62.1
click at [750, 235] on span "The earlier of (i) [one hundred twenty (120) days] after the date first set for…" at bounding box center [750, 254] width 182 height 56
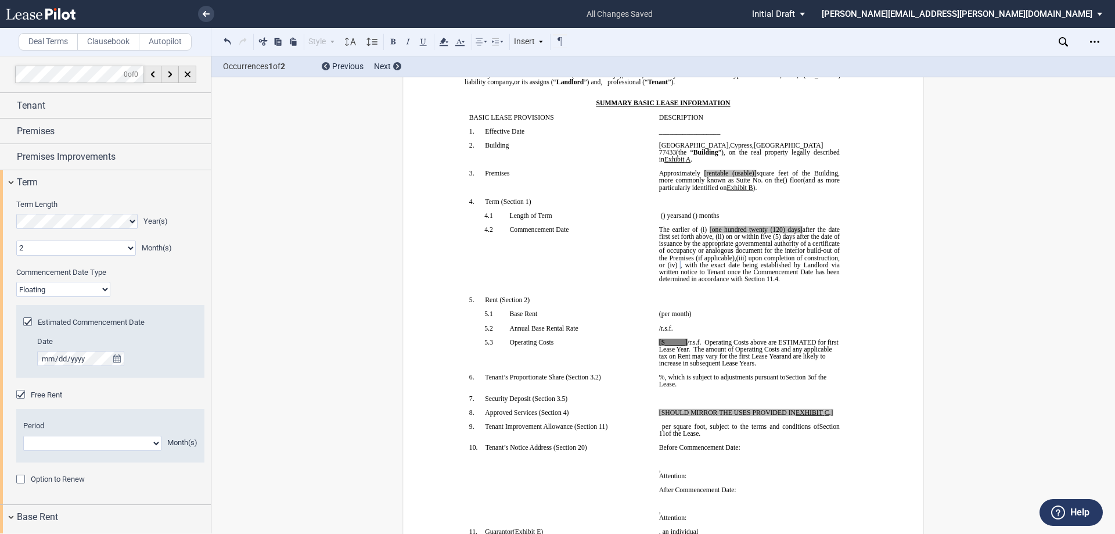
click at [726, 241] on span "(5) days after the date of issuance by the appropriate governmental authority o…" at bounding box center [750, 247] width 182 height 28
drag, startPoint x: 771, startPoint y: 250, endPoint x: 692, endPoint y: 258, distance: 79.4
click at [692, 258] on span "The earlier of (i) [one hundred twenty (120) days] after the date first set for…" at bounding box center [750, 254] width 182 height 56
click at [710, 229] on span "after the date first set forth above, (ii)" at bounding box center [750, 233] width 182 height 14
click at [712, 226] on span "The earlier of (i) [one hundred twenty (120) days] after the date first set for…" at bounding box center [750, 243] width 182 height 35
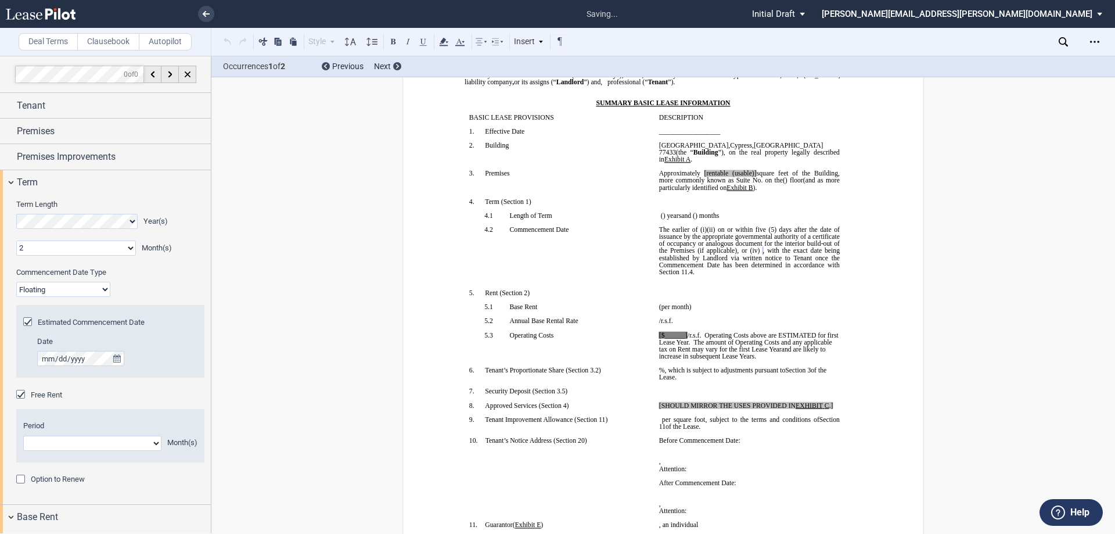
click at [707, 226] on span "(ii)" at bounding box center [711, 229] width 8 height 7
click at [732, 230] on span "(5) days after the date of issuance by the appropriate governmental authority o…" at bounding box center [750, 240] width 182 height 28
click at [760, 247] on span "or (iv)" at bounding box center [751, 250] width 19 height 7
drag, startPoint x: 724, startPoint y: 166, endPoint x: 738, endPoint y: 169, distance: 14.2
click at [724, 170] on span "[rentable (usable)]" at bounding box center [730, 173] width 52 height 7
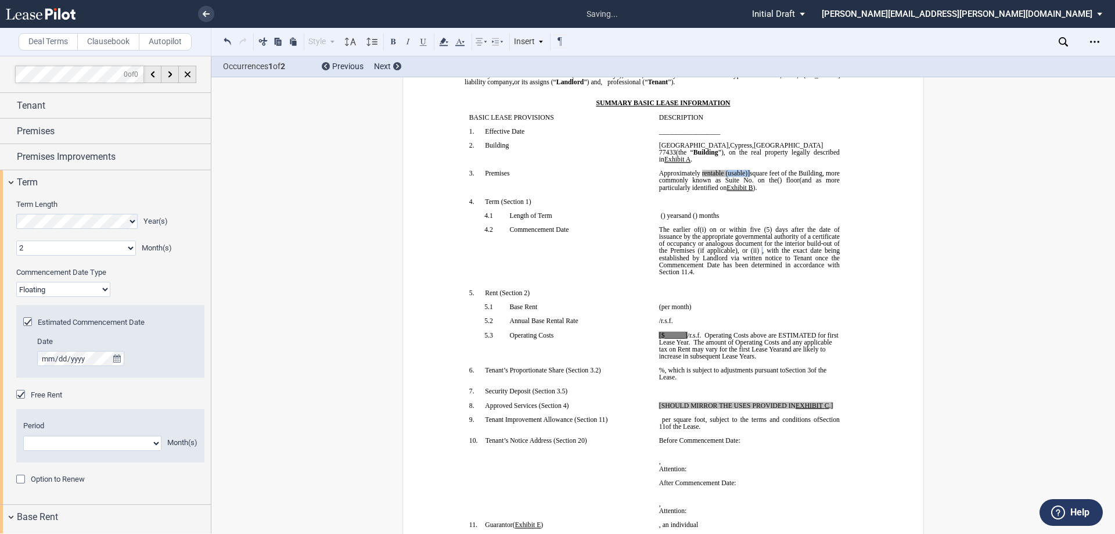
drag, startPoint x: 774, startPoint y: 166, endPoint x: 750, endPoint y: 166, distance: 24.4
click at [750, 170] on span "Approximately ﻿ ﻿ rentable (usable)] square feet of the Building, more commonly…" at bounding box center [750, 177] width 182 height 14
drag, startPoint x: 750, startPoint y: 167, endPoint x: 716, endPoint y: 167, distance: 33.7
click at [716, 170] on span "Approximately ﻿ ﻿ rentable square feet of the Building, more commonly known as …" at bounding box center [750, 177] width 182 height 14
click at [438, 40] on icon at bounding box center [444, 42] width 14 height 14
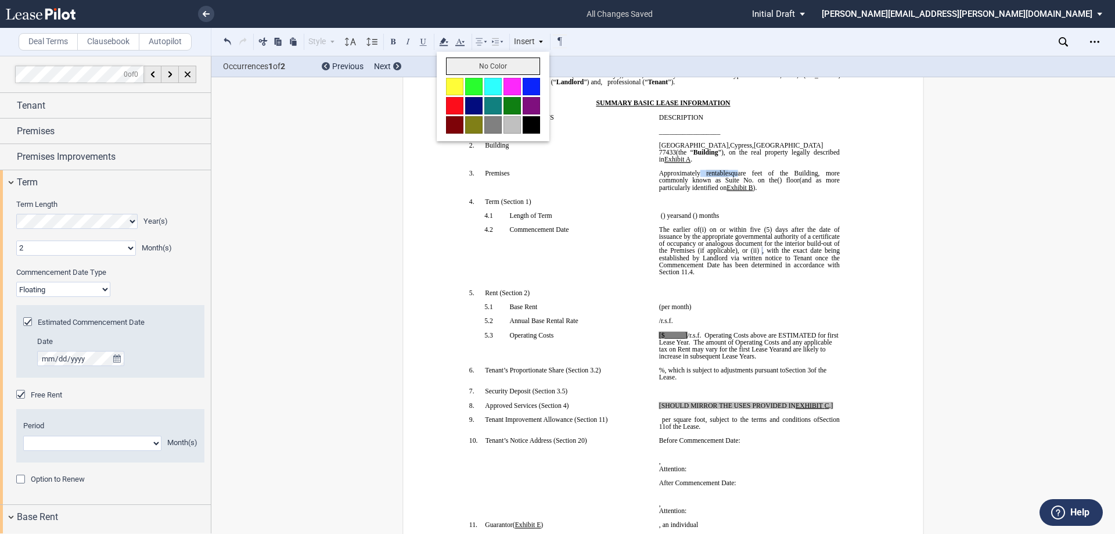
click at [462, 64] on button "No Color" at bounding box center [493, 65] width 94 height 17
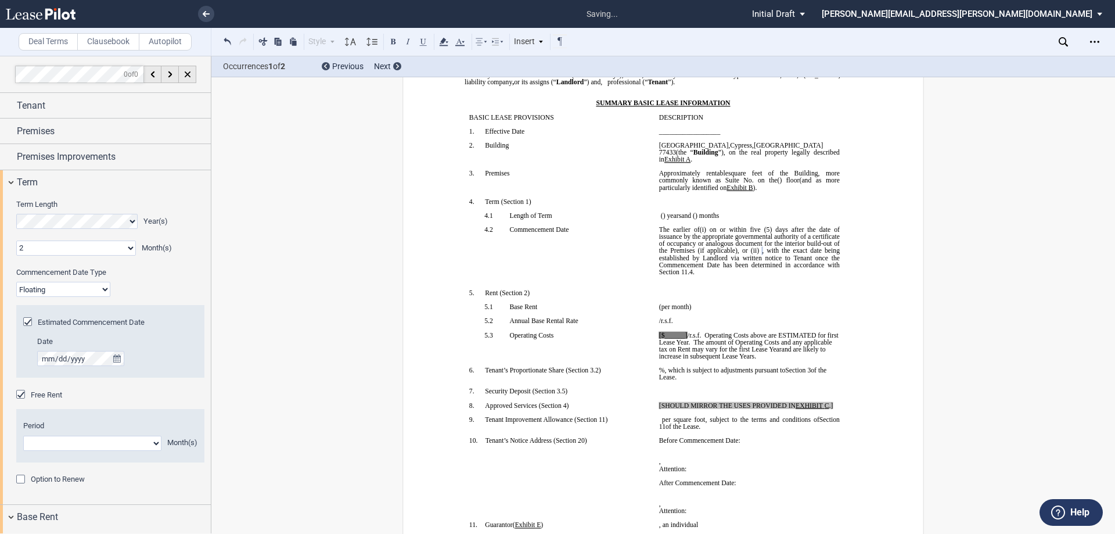
click at [790, 179] on p "Approximately ﻿ ﻿ rentable square feet of the Building, more commonly known as …" at bounding box center [749, 180] width 181 height 21
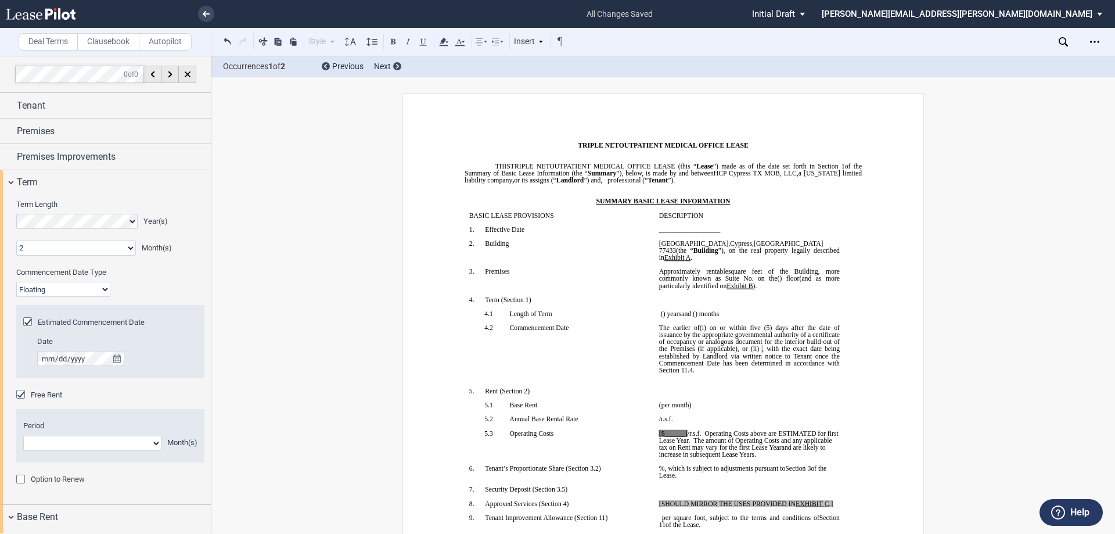
click at [642, 179] on span "﻿rofessional" at bounding box center [626, 180] width 31 height 7
click at [823, 217] on p "DESCRIPTION" at bounding box center [749, 215] width 181 height 7
click at [642, 177] on span "﻿rofessional" at bounding box center [626, 180] width 31 height 7
click at [642, 180] on span "﻿rofessional" at bounding box center [626, 180] width 31 height 7
click at [775, 207] on p "﻿" at bounding box center [663, 208] width 397 height 7
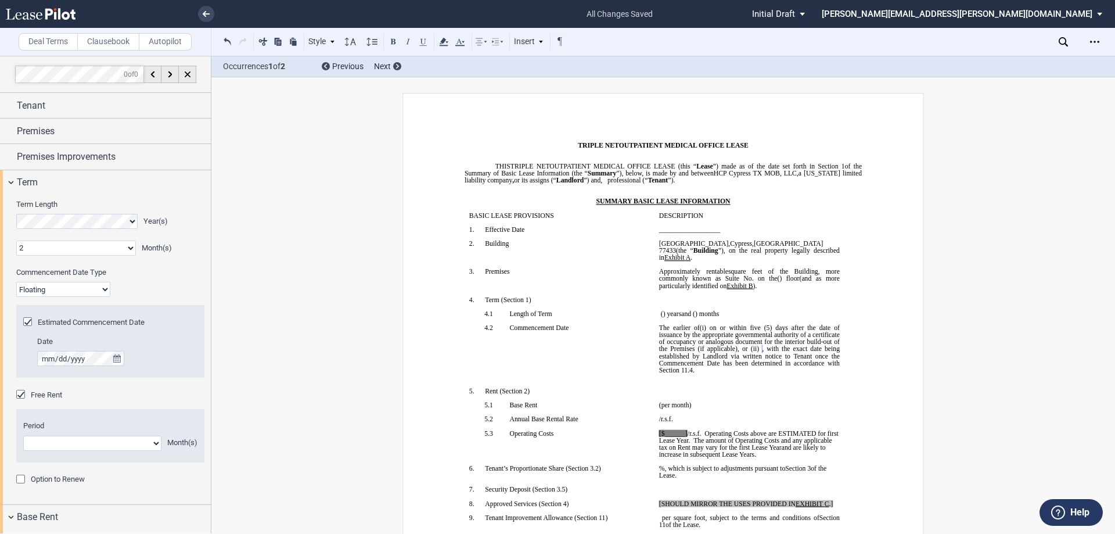
scroll to position [58, 0]
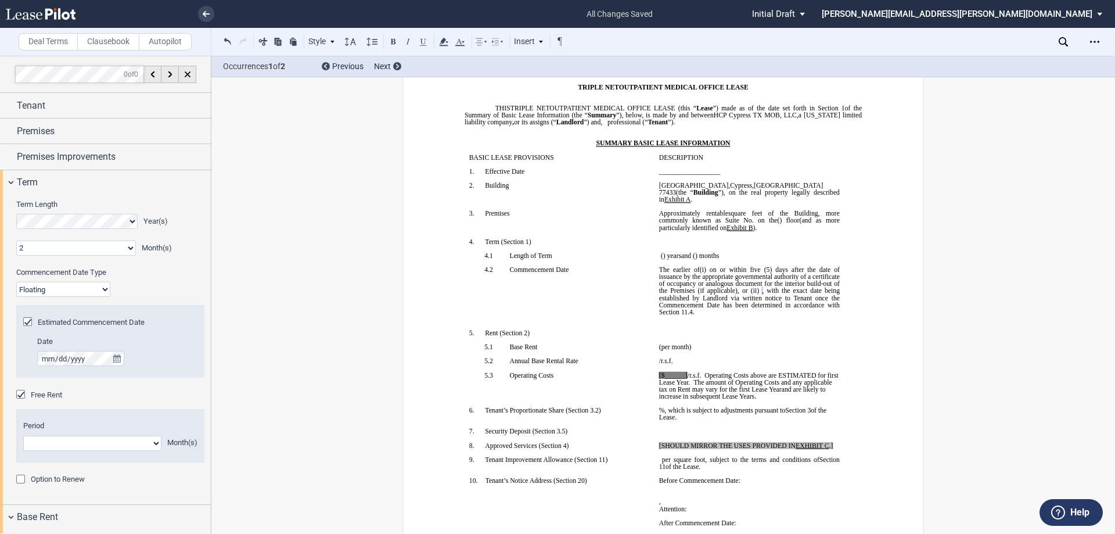
click at [770, 293] on span ", with the exact date being established by Landlord via written notice to Tenan…" at bounding box center [750, 301] width 182 height 28
drag, startPoint x: 782, startPoint y: 304, endPoint x: 707, endPoint y: 297, distance: 74.6
click at [707, 297] on p "﻿ ﻿ The earlier of (i) the date upon which [PERSON_NAME] opens to conduct busin…" at bounding box center [749, 290] width 181 height 49
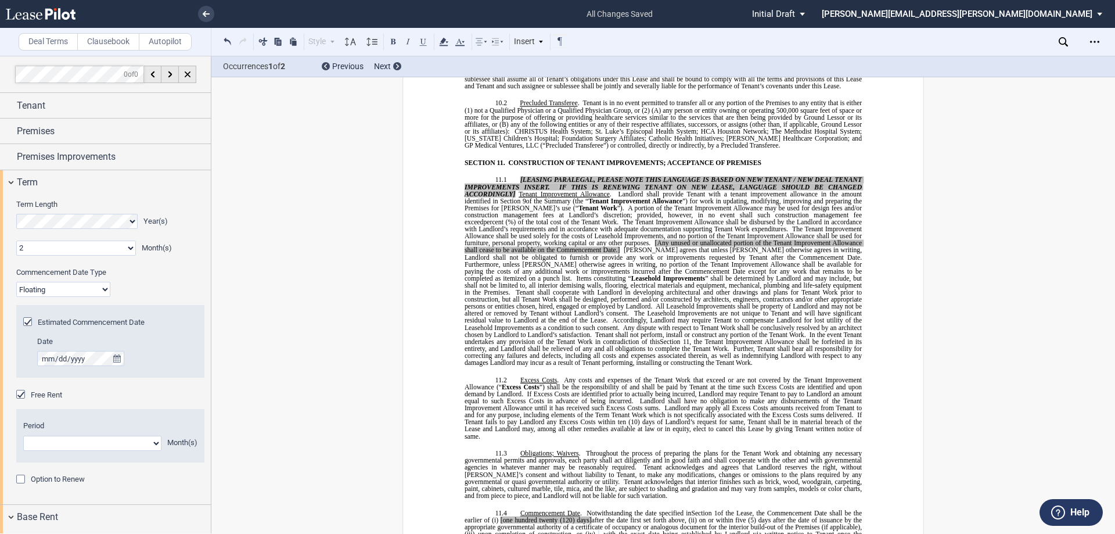
scroll to position [6098, 0]
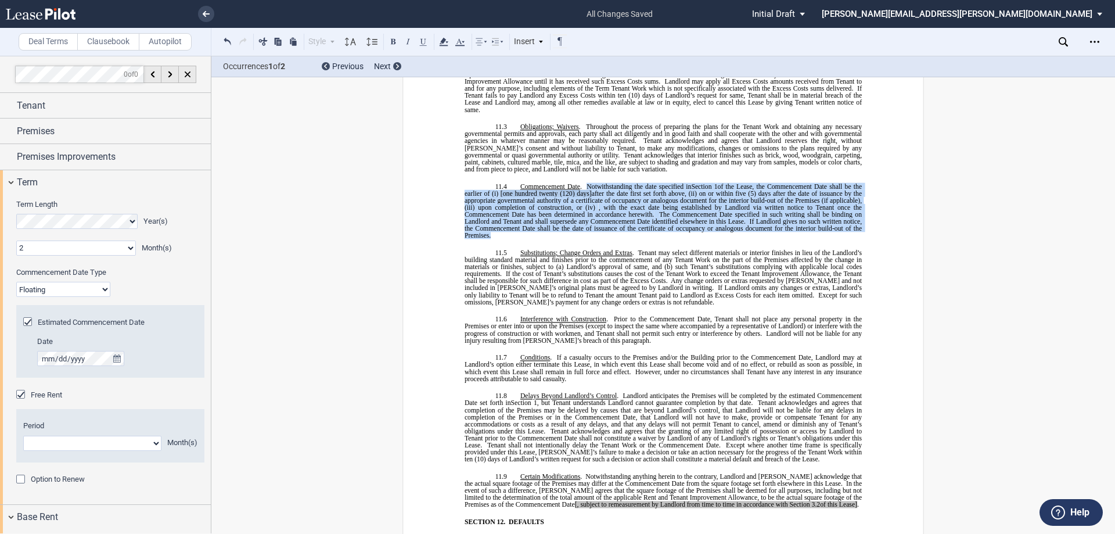
drag, startPoint x: 493, startPoint y: 186, endPoint x: 584, endPoint y: 136, distance: 103.2
click at [584, 183] on p "11.4 Commencement Date . Notwithstanding the date specified in ﻿ Section 1 ﻿ of…" at bounding box center [663, 211] width 397 height 56
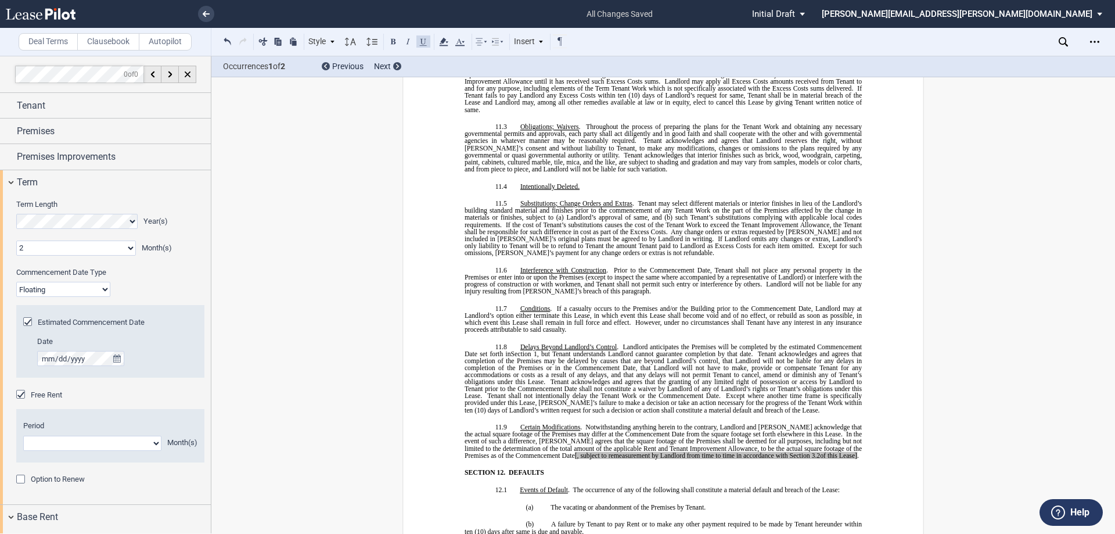
click at [857, 452] on span "." at bounding box center [858, 455] width 2 height 7
click at [575, 452] on span "[, subject to remeasurement by Landlord from time to time in accordance with Se…" at bounding box center [692, 455] width 235 height 7
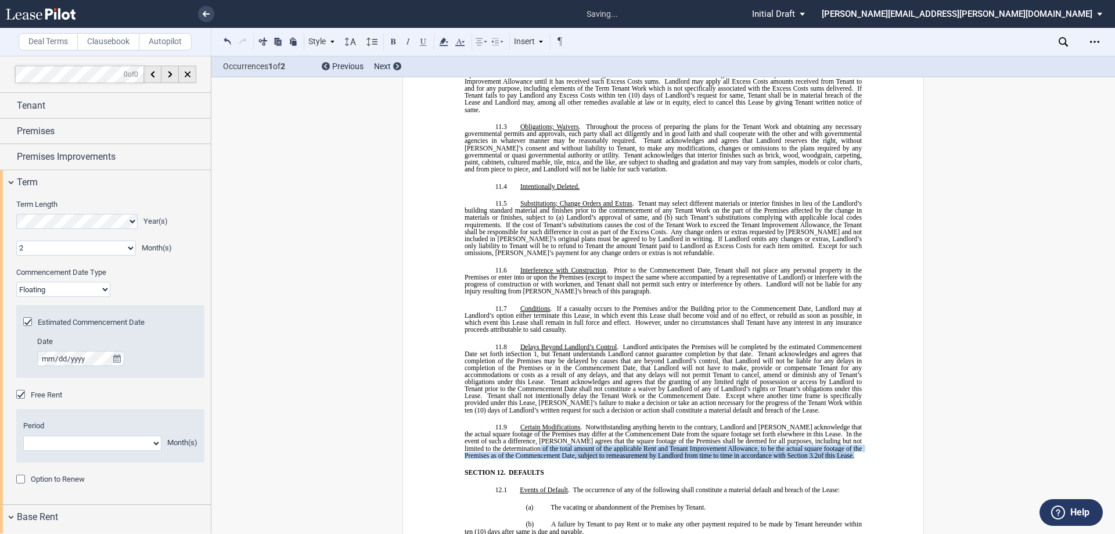
drag, startPoint x: 830, startPoint y: 407, endPoint x: 518, endPoint y: 399, distance: 312.5
click at [518, 423] on p "11.9 Certain Modifications . Notwithstanding anything herein to the contrary, L…" at bounding box center [663, 440] width 397 height 35
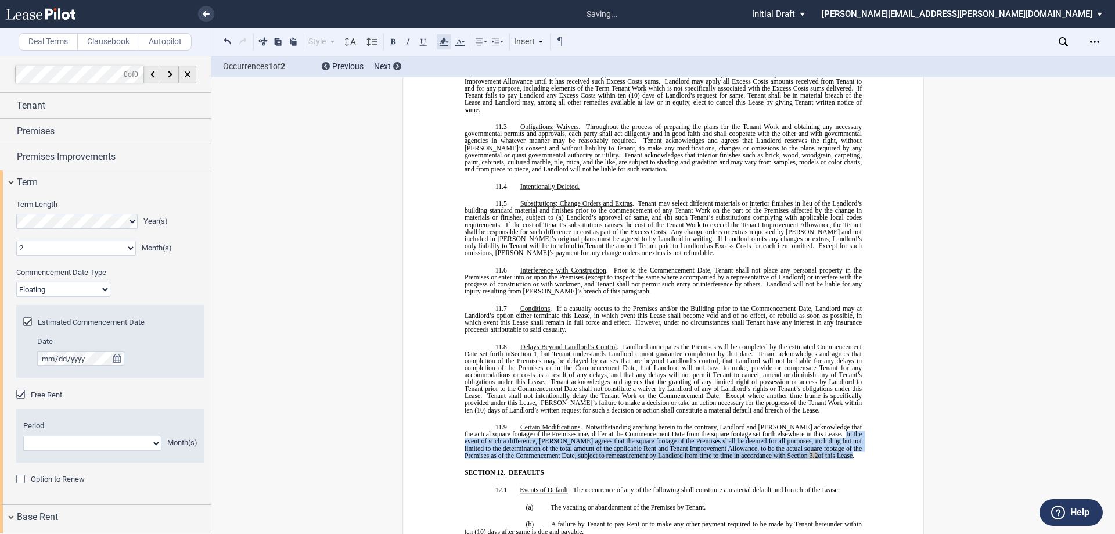
click at [437, 42] on icon at bounding box center [444, 42] width 14 height 14
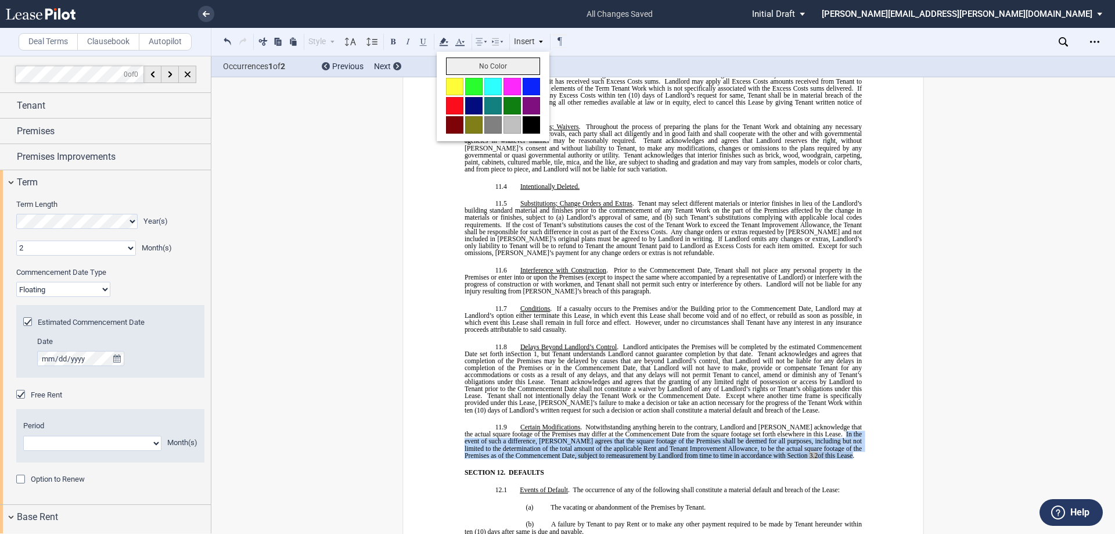
click at [454, 59] on button "No Color" at bounding box center [493, 65] width 94 height 17
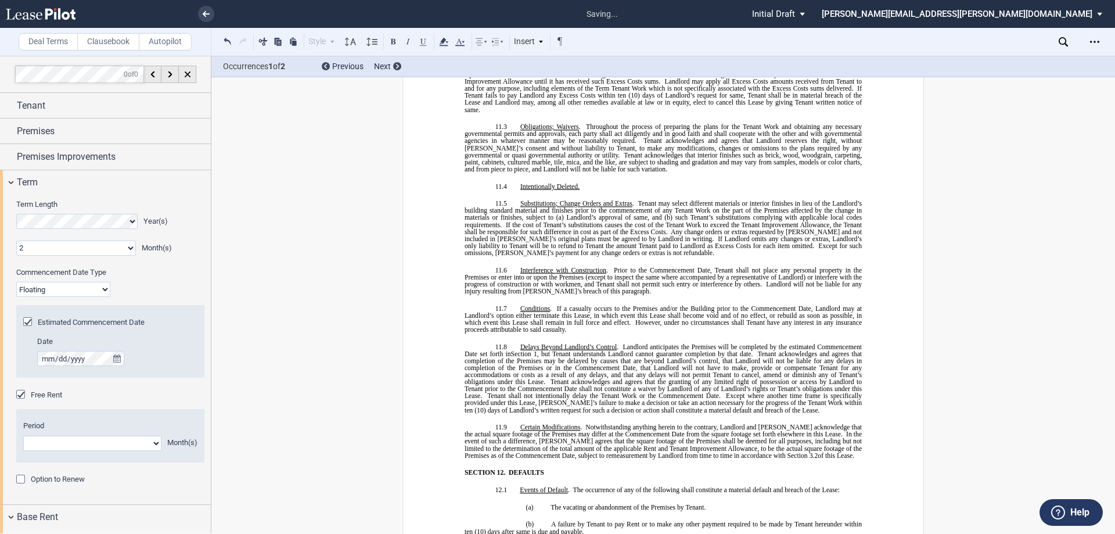
click at [724, 350] on span "Tenant acknowledges and agrees that completion of the Premises may be delayed b…" at bounding box center [664, 367] width 399 height 35
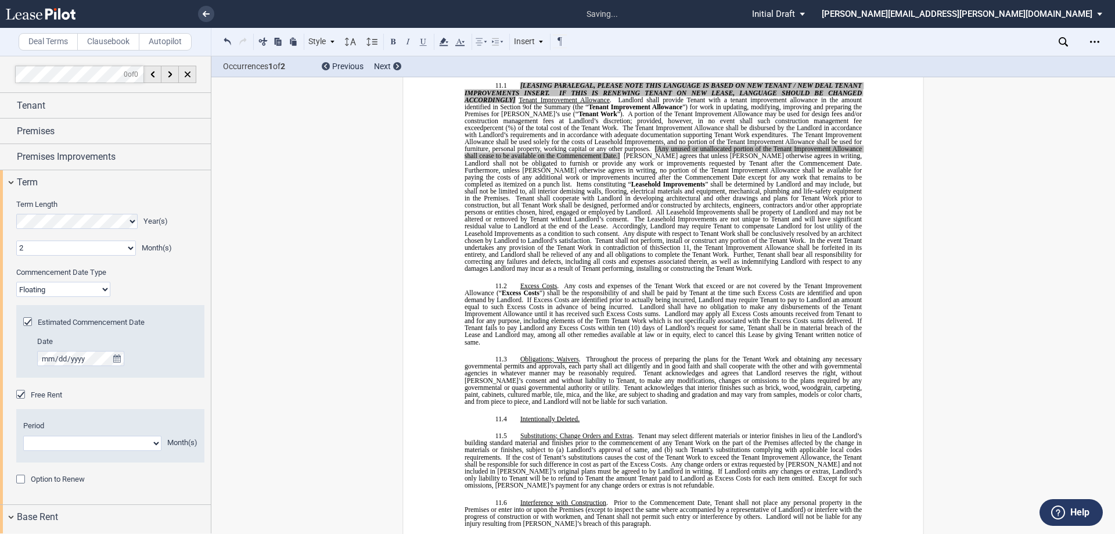
scroll to position [5691, 0]
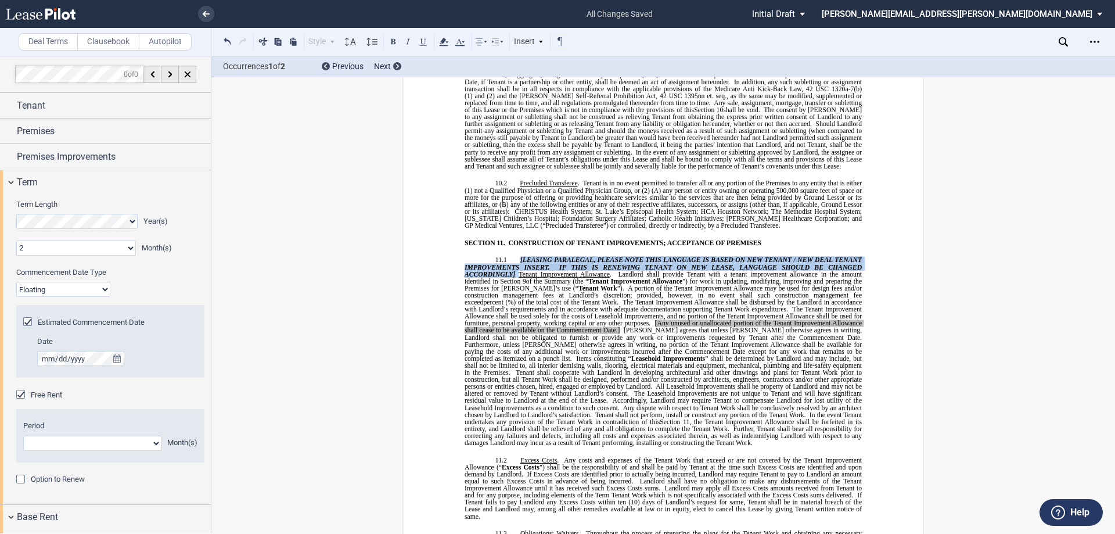
drag, startPoint x: 515, startPoint y: 224, endPoint x: 515, endPoint y: 213, distance: 11.0
click at [515, 257] on p "11.1 [LEASING PARALEGAL, PLEASE NOTE THIS LANGUAGE IS BASED ON NEW TENANT / NEW…" at bounding box center [663, 352] width 397 height 190
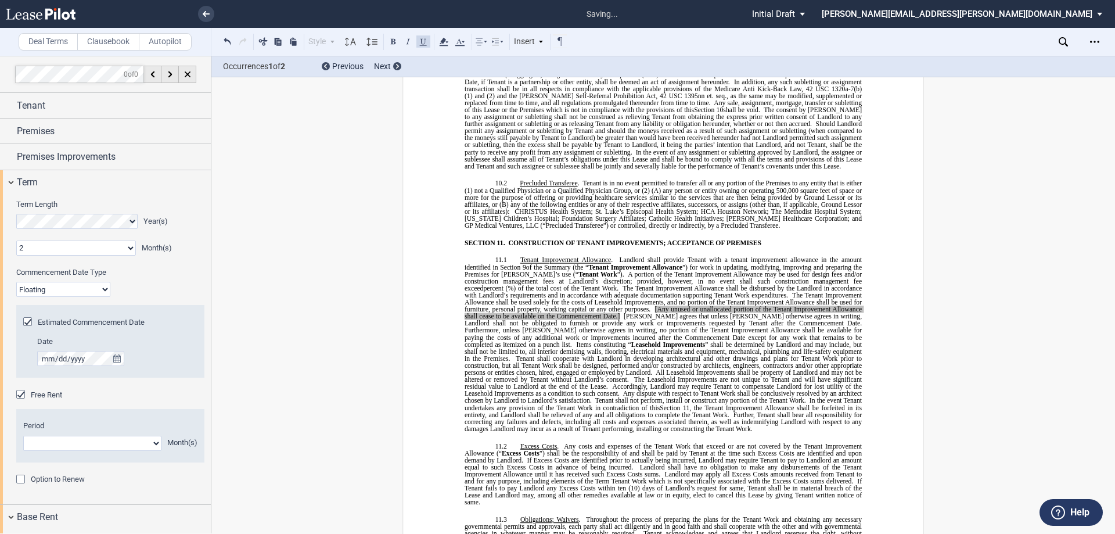
click at [635, 285] on span "The Tenant Improvement Allowance shall be disbursed by the Landlord in accordan…" at bounding box center [664, 292] width 399 height 14
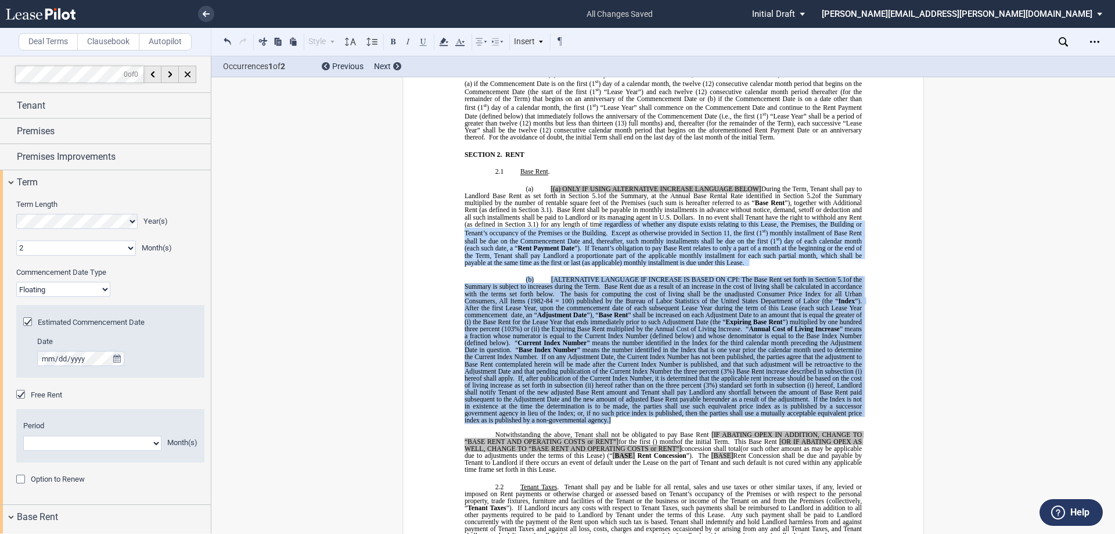
scroll to position [755, 0]
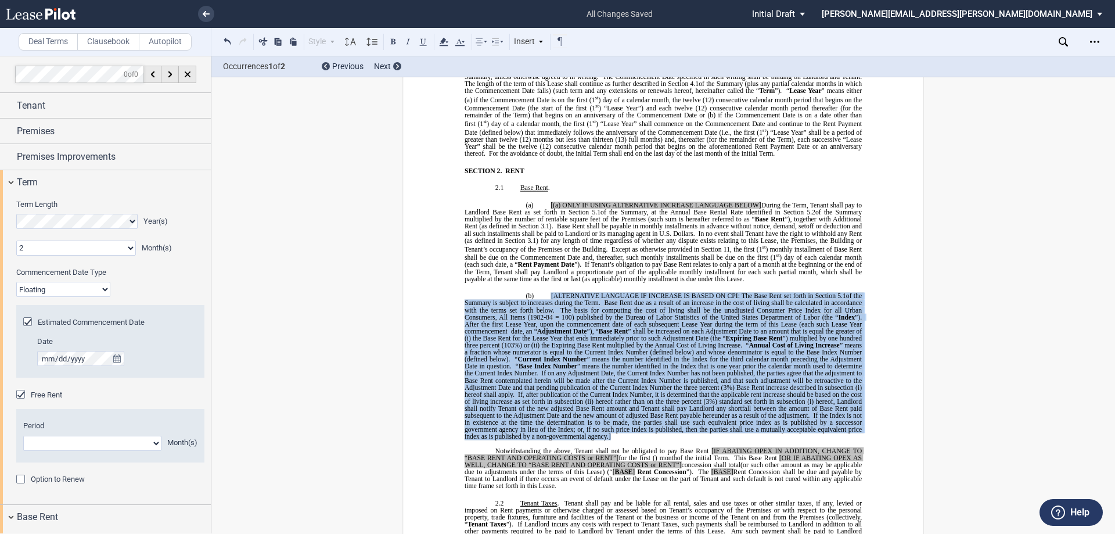
drag, startPoint x: 614, startPoint y: 253, endPoint x: 545, endPoint y: 285, distance: 76.4
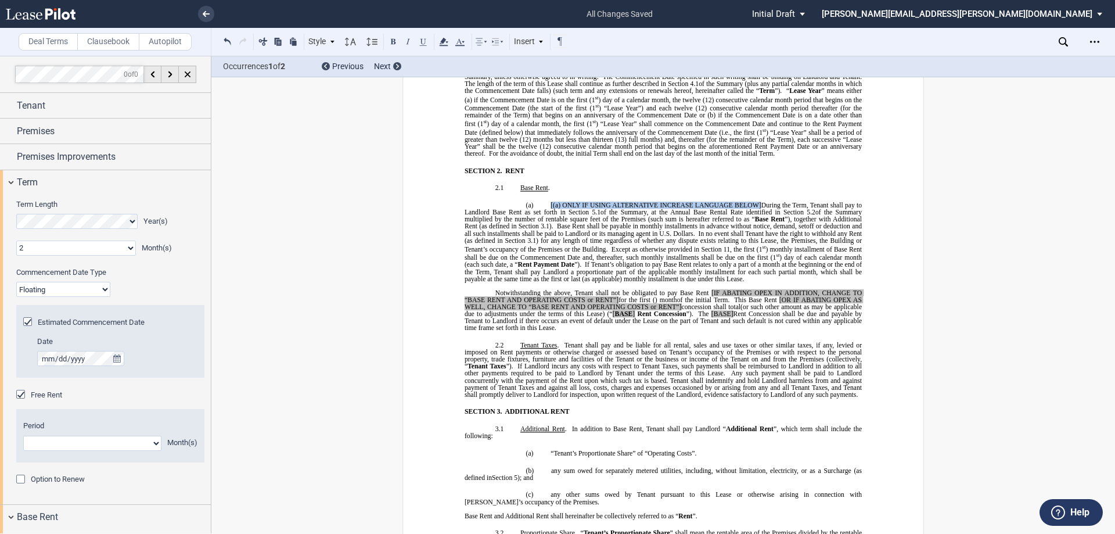
drag, startPoint x: 760, startPoint y: 199, endPoint x: 531, endPoint y: 198, distance: 229.4
click at [531, 202] on p "(a) [(a) ONLY IF USING ALTERNATIVE INCREASE LANGUAGE BELOW] During the Term, Te…" at bounding box center [663, 242] width 397 height 81
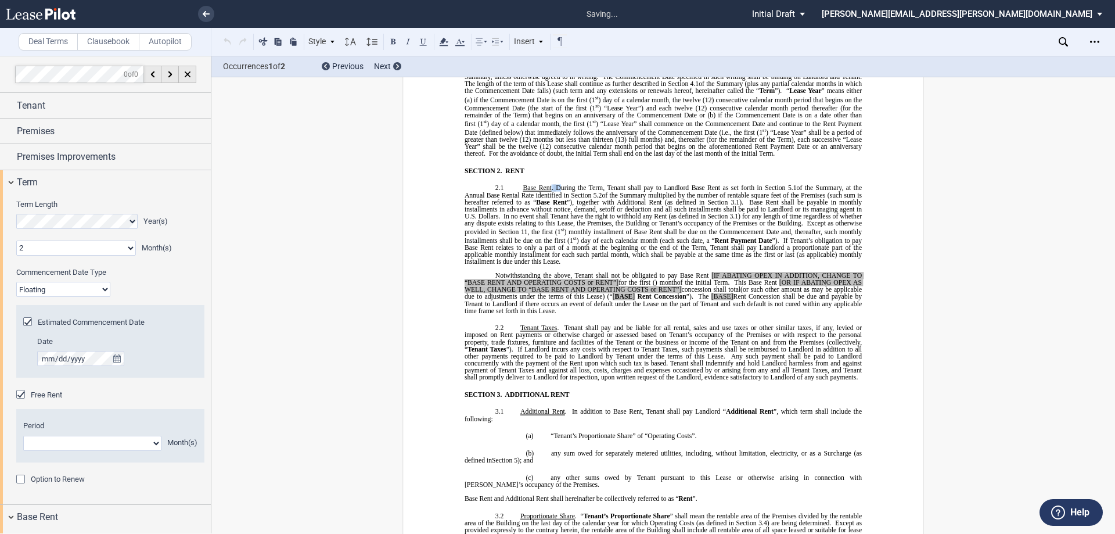
drag, startPoint x: 555, startPoint y: 180, endPoint x: 549, endPoint y: 181, distance: 6.4
click at [549, 185] on p "2.1 Base Rent . ﻿ During the Term, Tenant shall pay to Landlord Base Rent as se…" at bounding box center [663, 225] width 397 height 81
click at [441, 34] on div at bounding box center [444, 41] width 14 height 15
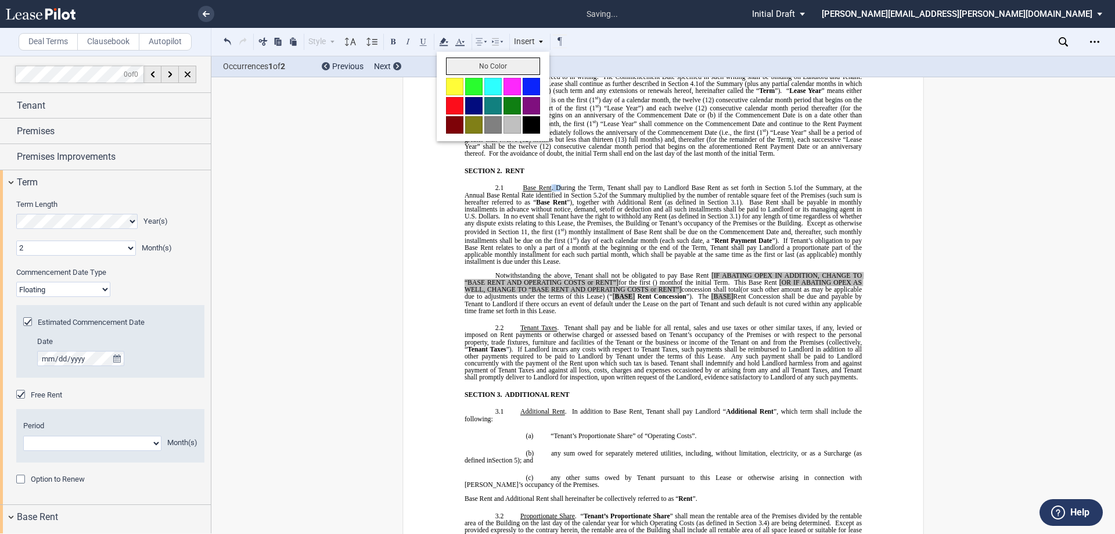
click at [456, 59] on button "No Color" at bounding box center [493, 65] width 94 height 17
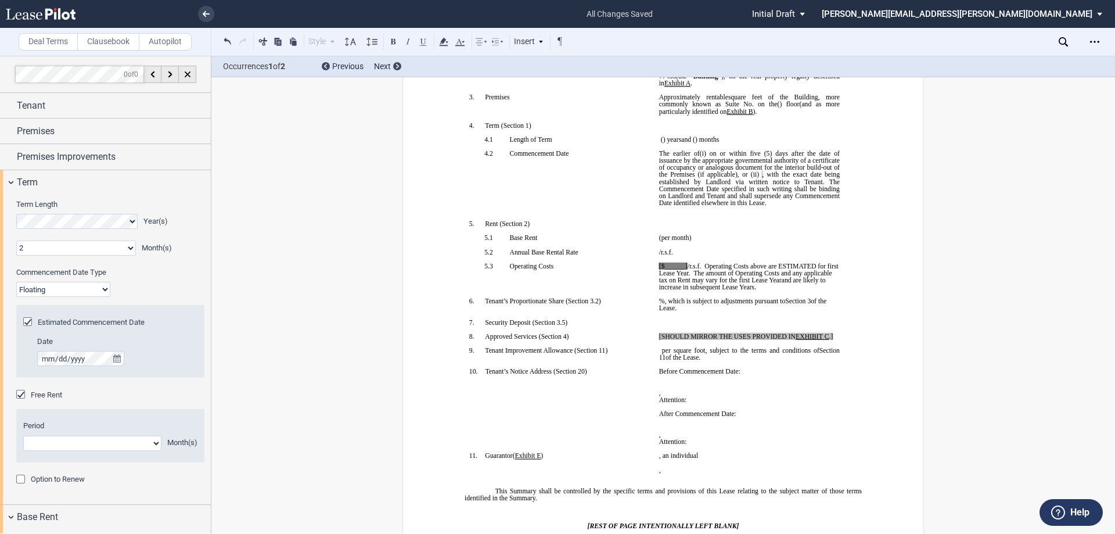
scroll to position [58, 0]
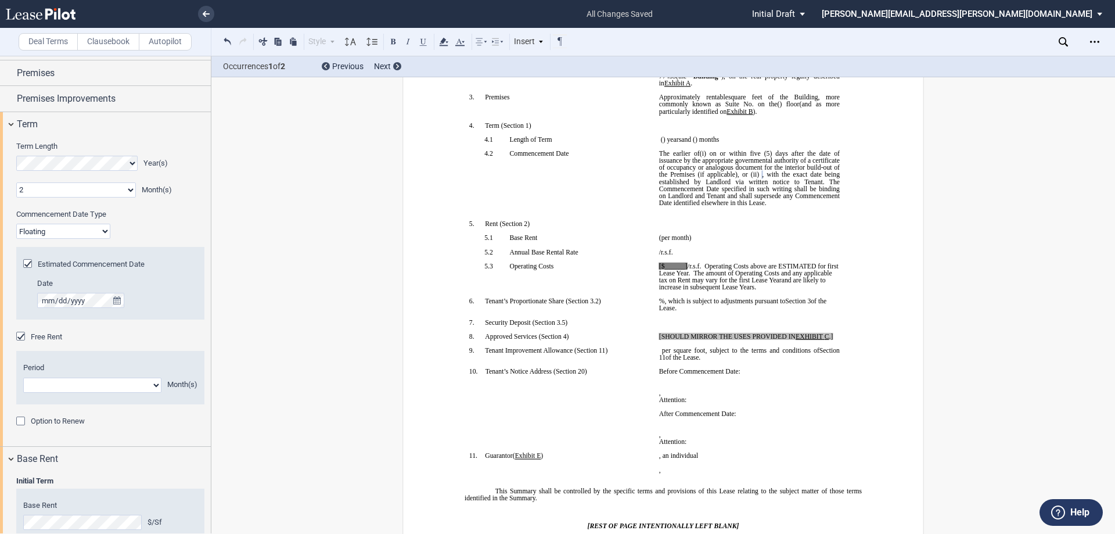
click at [130, 393] on div "Period 1 2 3 4 5 6 7 8 9 10 11 Month(s)" at bounding box center [110, 377] width 188 height 53
click at [125, 382] on select "1 2 3 4 5 6 7 8 9 10 11" at bounding box center [92, 384] width 138 height 15
select select "number:2"
click at [23, 377] on select "1 2 3 4 5 6 7 8 9 10 11" at bounding box center [92, 384] width 138 height 15
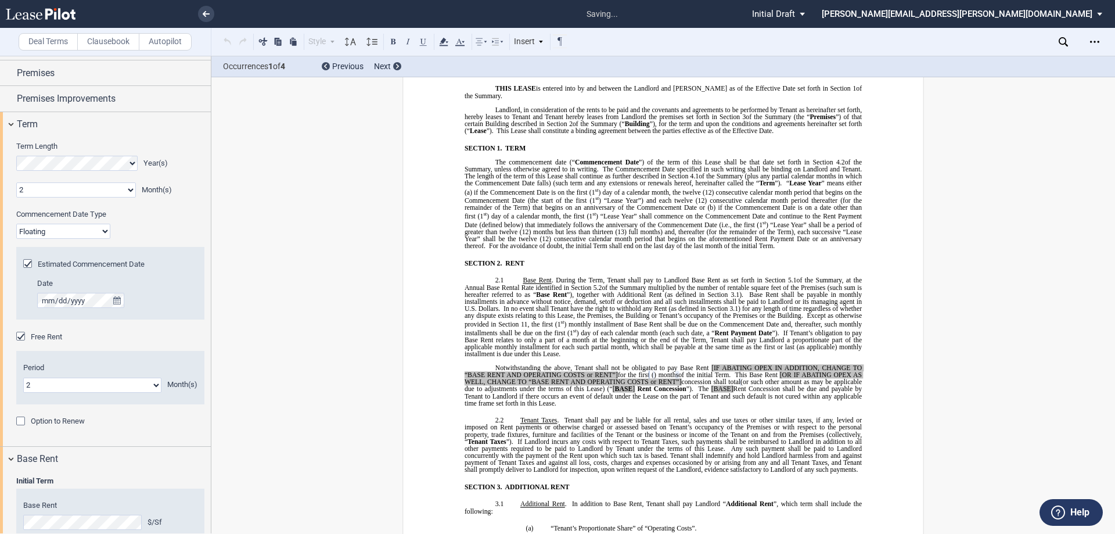
scroll to position [773, 0]
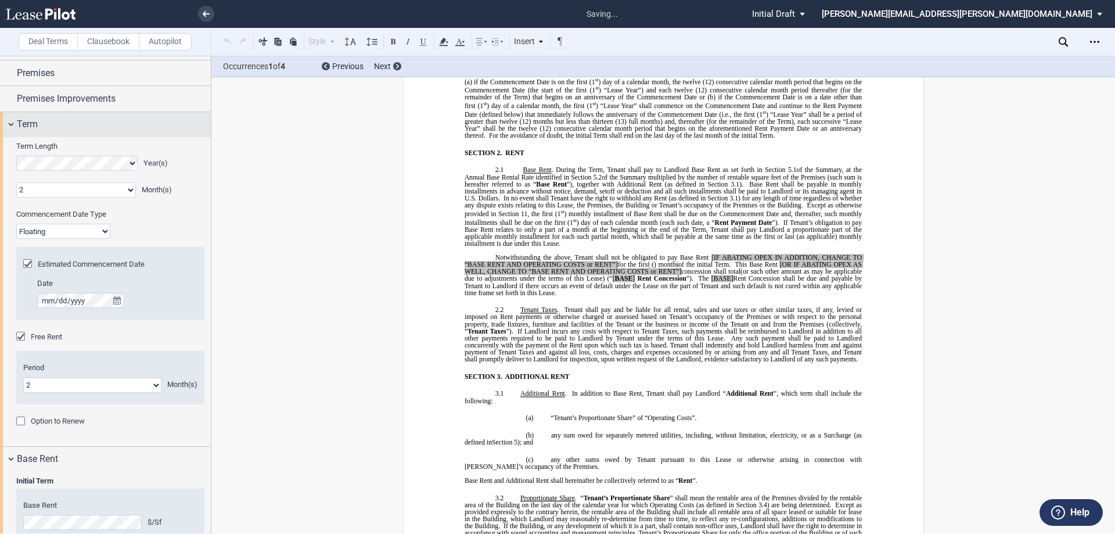
click at [60, 134] on div "Term" at bounding box center [105, 124] width 211 height 25
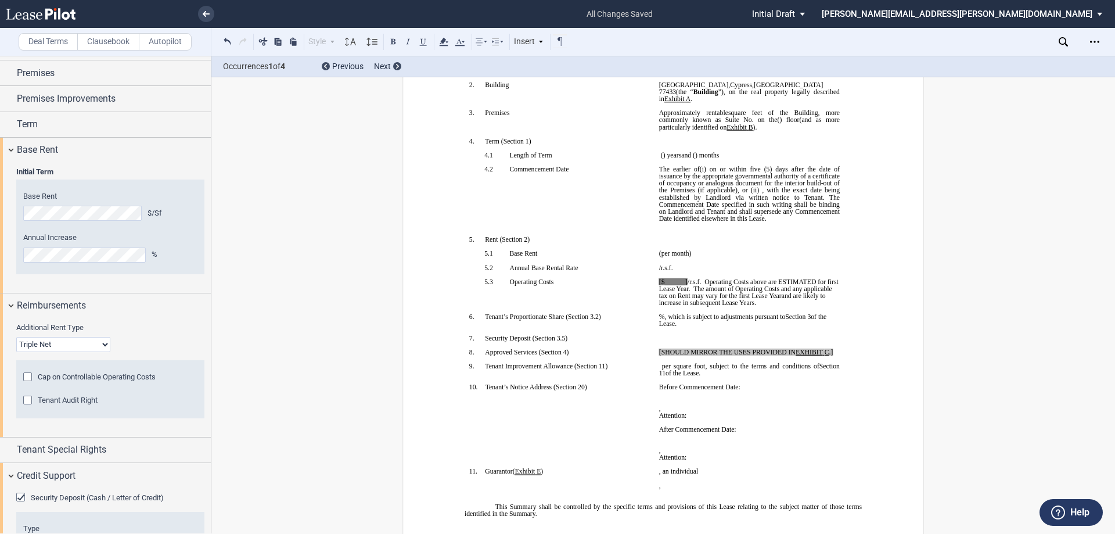
scroll to position [134, 0]
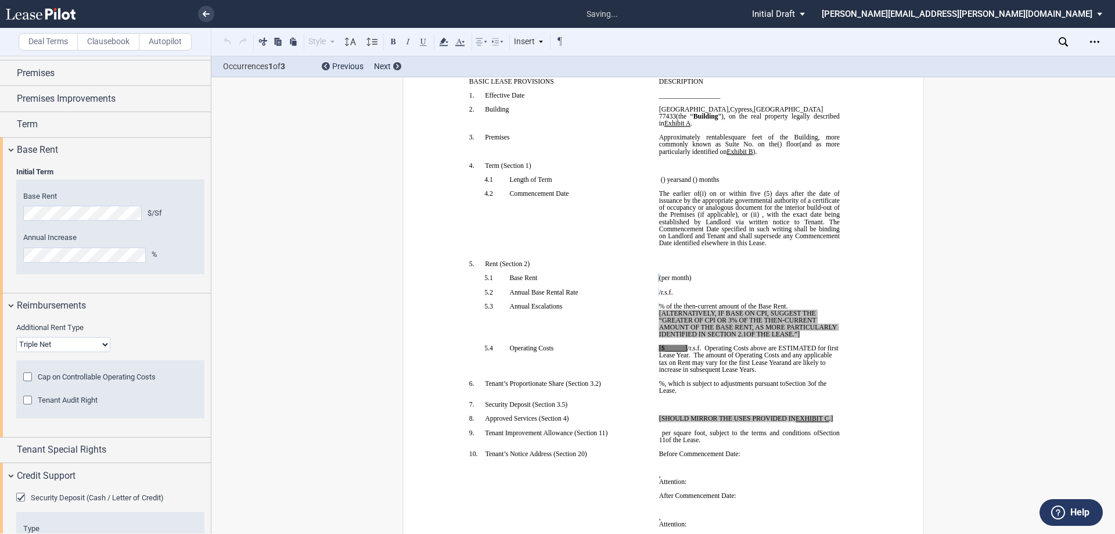
click at [171, 288] on div "Initial Term Year 1 $/Sf Year 2 $/Sf Year 3 $/Sf Base Rent $/Sf Annual Increase…" at bounding box center [105, 228] width 211 height 130
drag, startPoint x: 760, startPoint y: 333, endPoint x: 656, endPoint y: 315, distance: 104.8
click at [659, 315] on p "﻿ ﻿ % of the then-current amount of the Base Rent. [ALTERNATIVELY, IF BASE ON C…" at bounding box center [749, 320] width 181 height 35
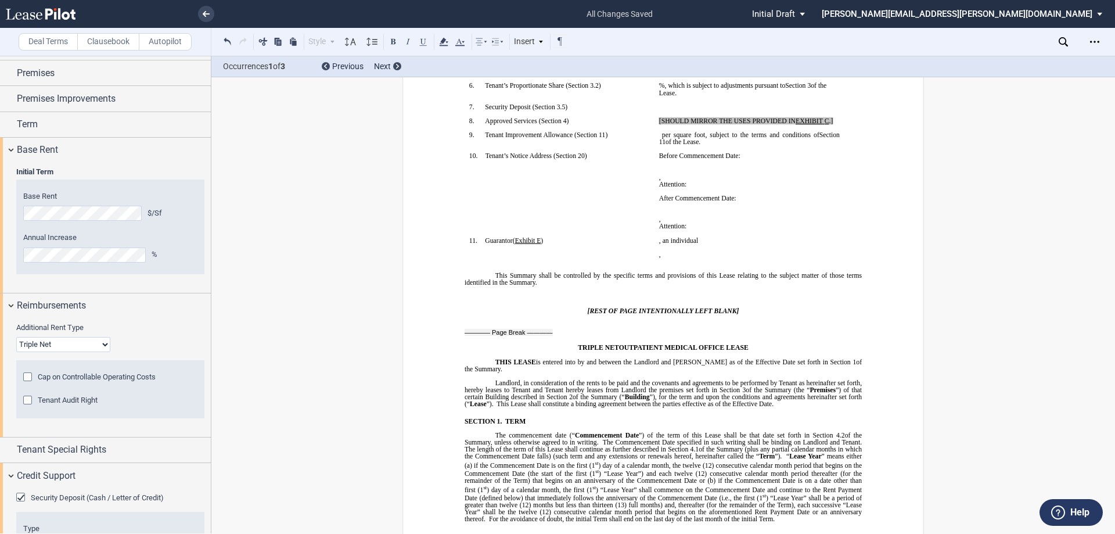
scroll to position [250, 0]
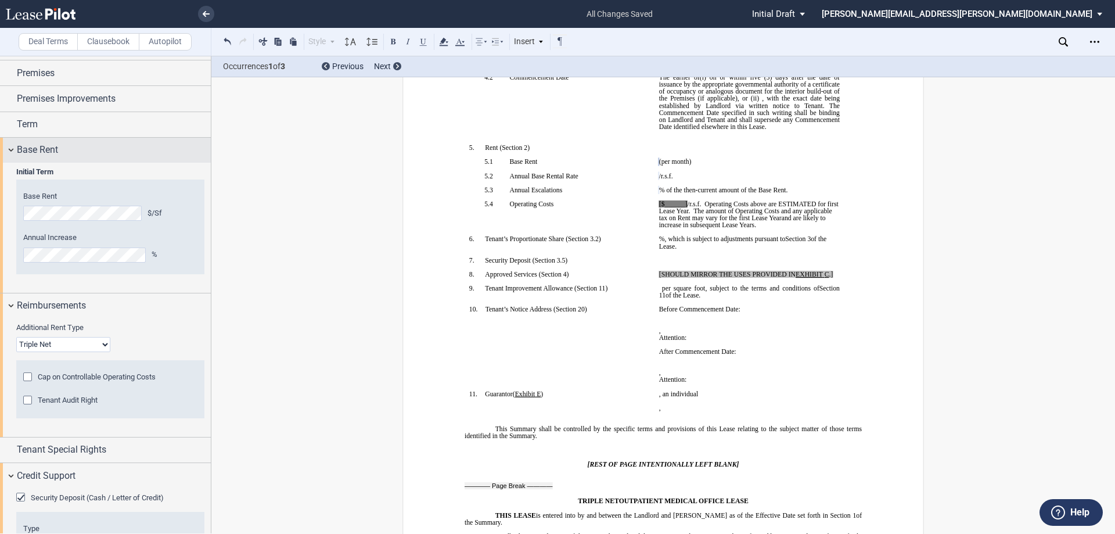
click at [95, 157] on div "Base Rent" at bounding box center [114, 150] width 194 height 14
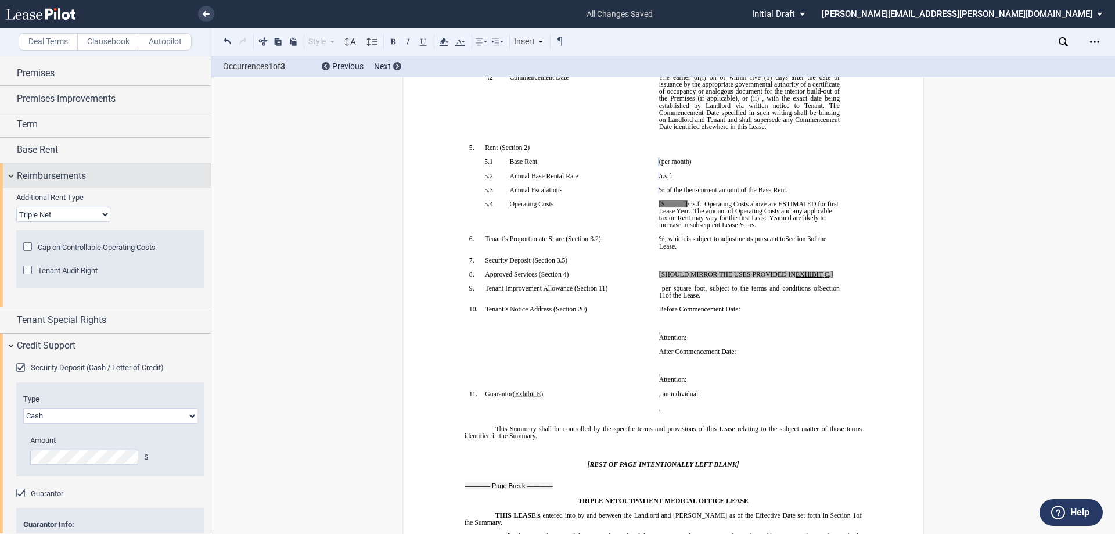
click at [83, 176] on span "Reimbursements" at bounding box center [51, 176] width 69 height 14
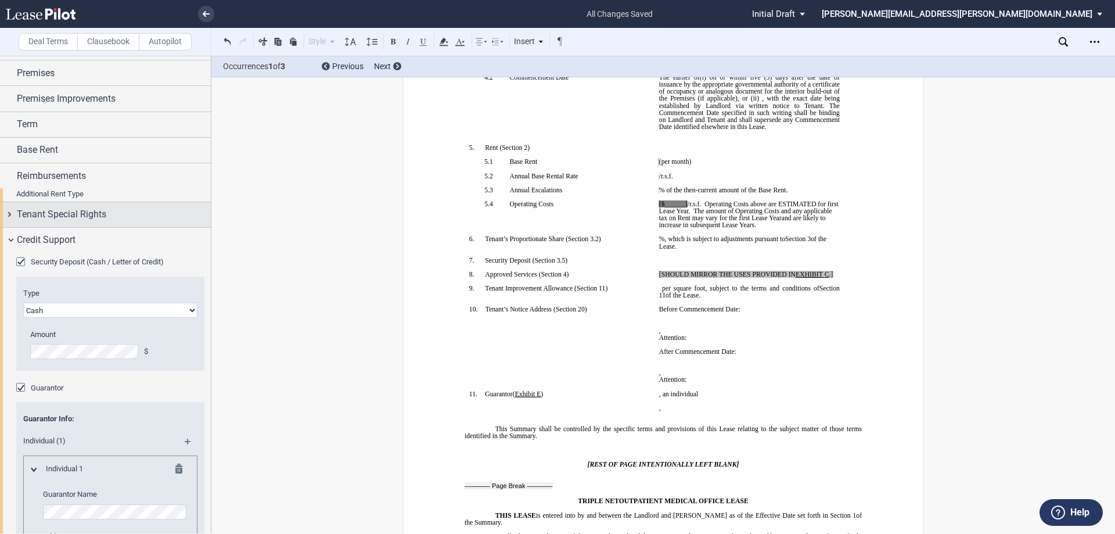
click at [76, 207] on span "Tenant Special Rights" at bounding box center [61, 214] width 89 height 14
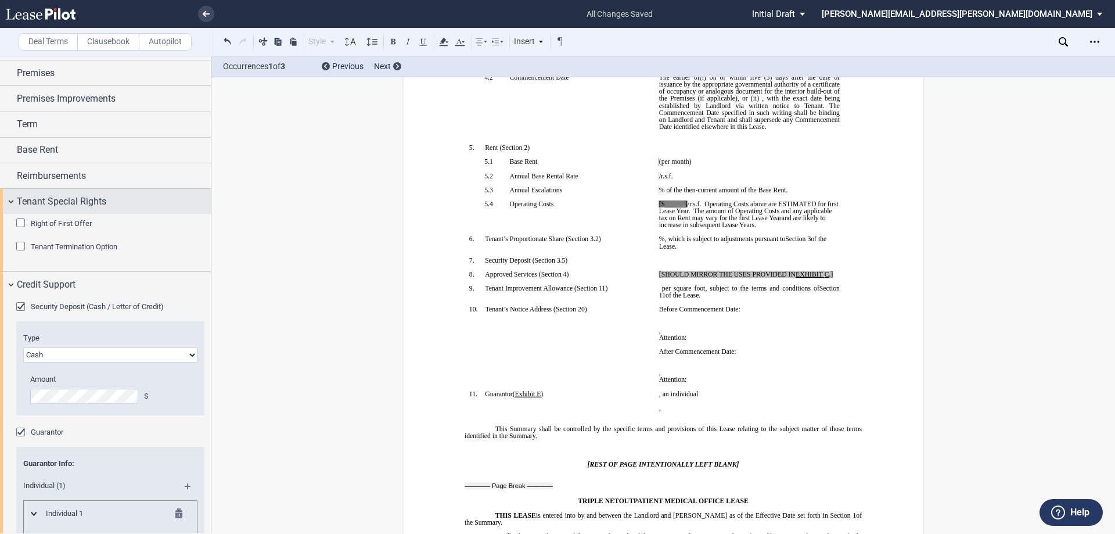
click at [76, 203] on span "Tenant Special Rights" at bounding box center [61, 202] width 89 height 14
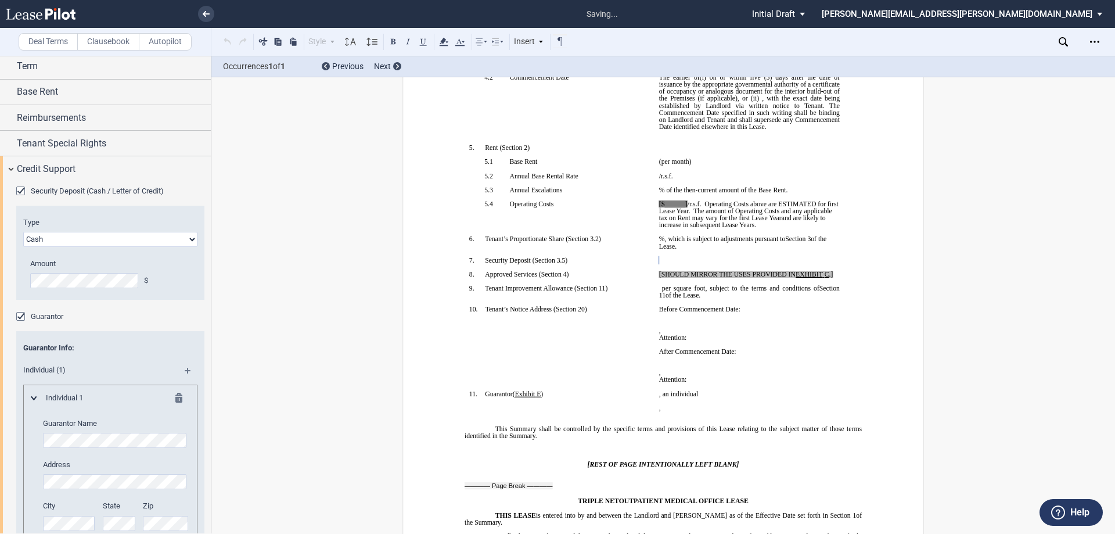
scroll to position [232, 0]
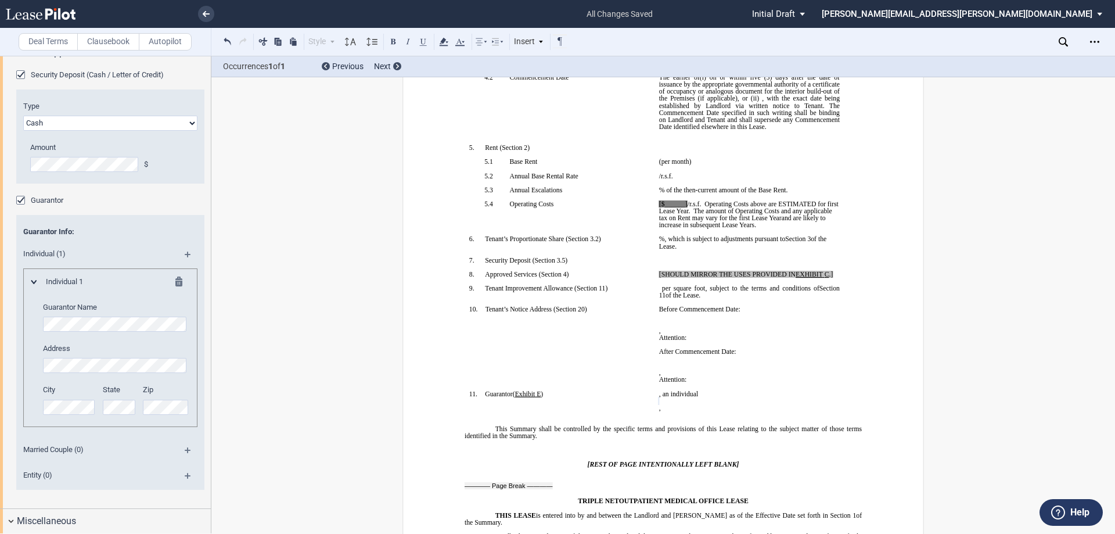
click at [81, 403] on editor-control "City" at bounding box center [69, 399] width 53 height 30
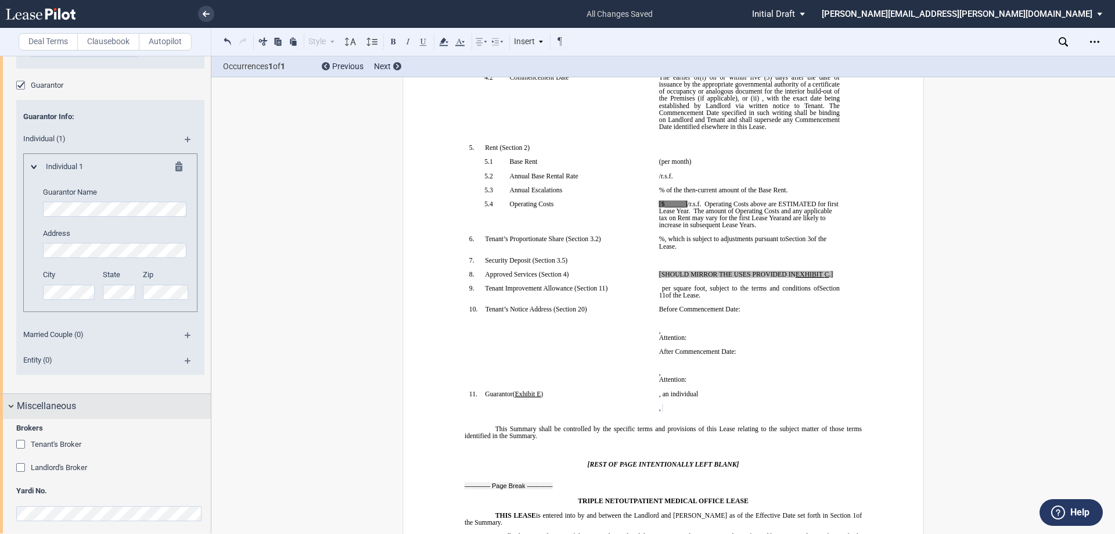
scroll to position [354, 0]
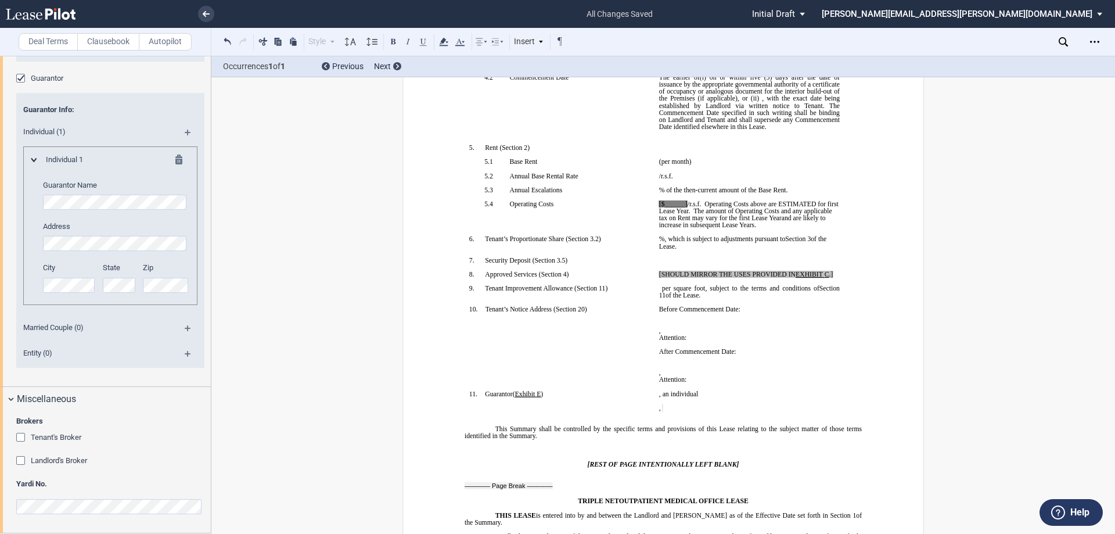
click at [185, 332] on md-icon at bounding box center [193, 332] width 16 height 14
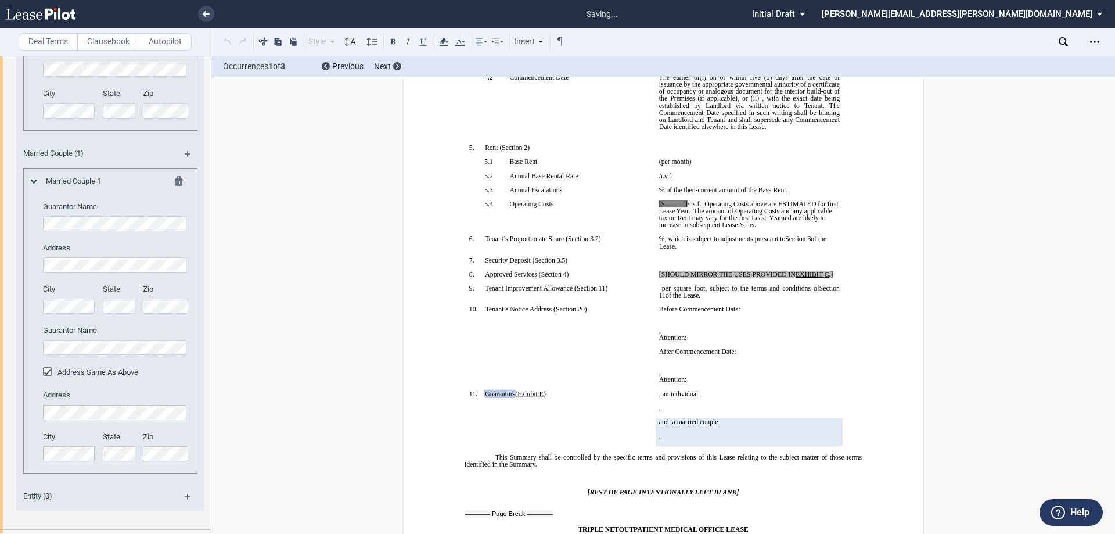
scroll to position [470, 0]
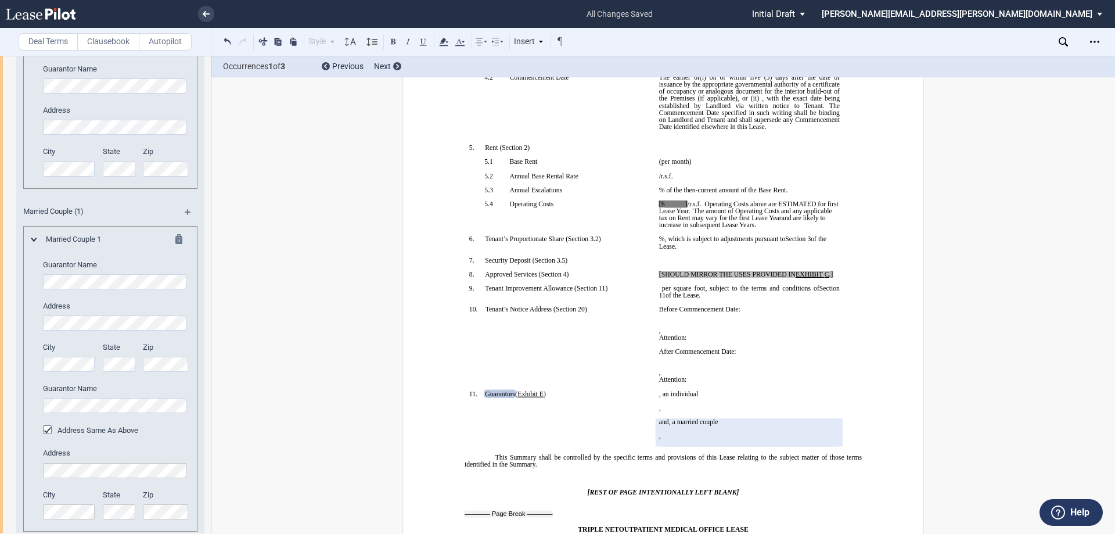
click at [177, 235] on md-icon at bounding box center [182, 241] width 14 height 14
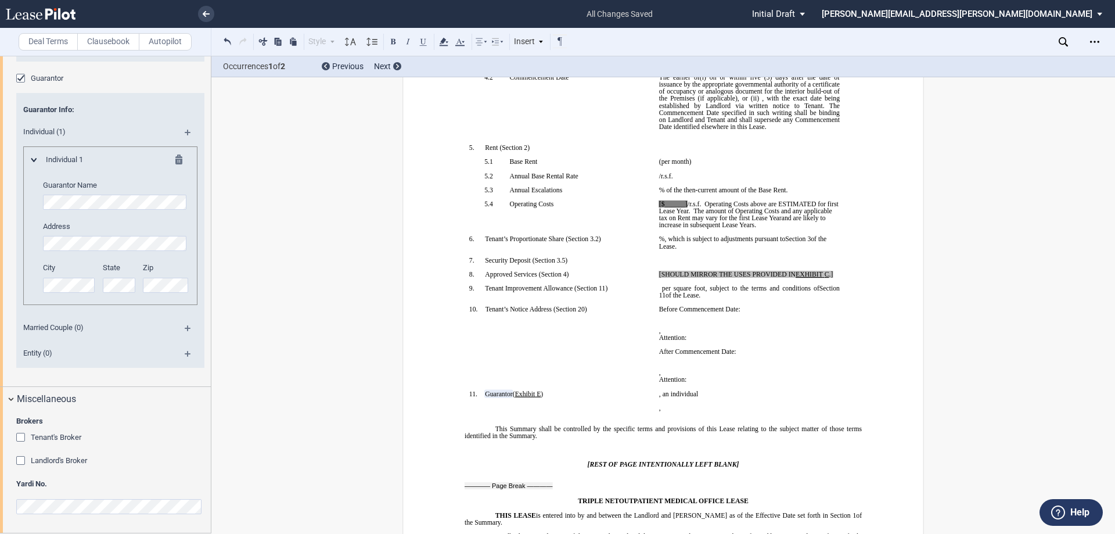
scroll to position [354, 0]
click at [540, 356] on td "!!SET_LEVEL_0!! !!SBL_LEVEL_1!! 10. Tenant’s Notice Address ( ﻿ Section 20 ﻿ ) ﻿" at bounding box center [560, 348] width 190 height 84
click at [751, 276] on span "[SHOULD MIRROR THE USES PROVIDED IN" at bounding box center [727, 274] width 136 height 7
drag, startPoint x: 836, startPoint y: 275, endPoint x: 660, endPoint y: 272, distance: 175.4
click at [660, 272] on p "[SHOULD MIRROR THE USES PROVIDED IN EXHIBIT ﻿ C ﻿ .]" at bounding box center [749, 274] width 181 height 7
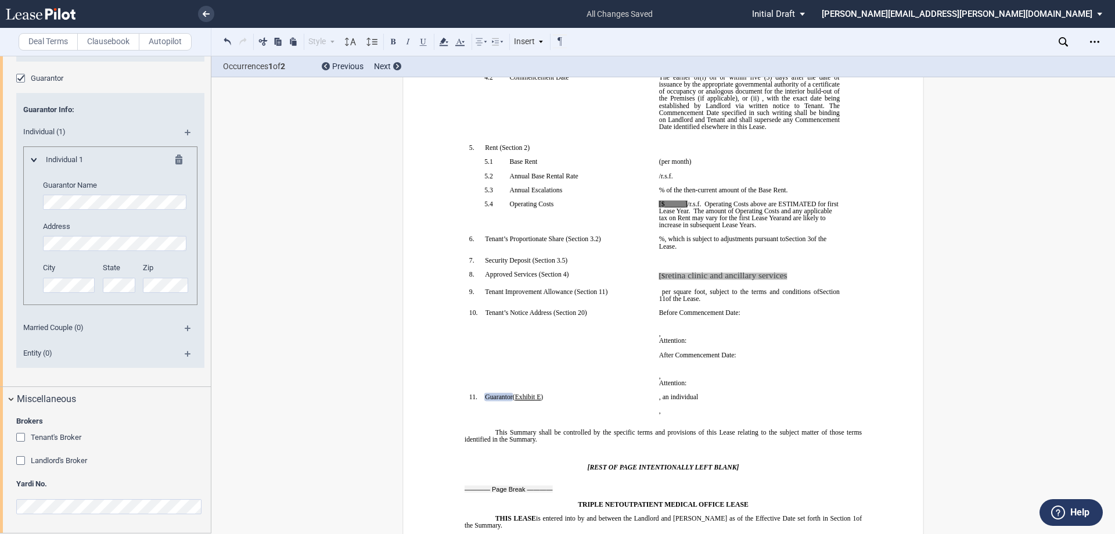
click at [665, 275] on span "retina clinic and ancillary services" at bounding box center [726, 276] width 122 height 10
drag, startPoint x: 785, startPoint y: 278, endPoint x: 657, endPoint y: 275, distance: 127.2
click at [659, 275] on p "retina clinic and ancillary services ﻿ ﻿" at bounding box center [749, 276] width 181 height 10
drag, startPoint x: 773, startPoint y: 277, endPoint x: 641, endPoint y: 269, distance: 132.0
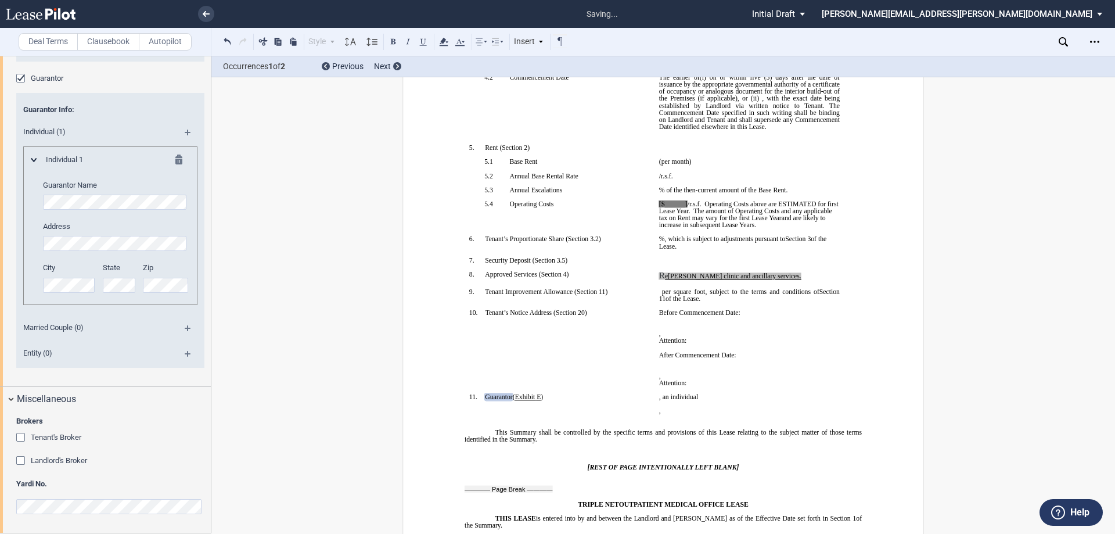
click at [678, 276] on span "﻿[PERSON_NAME] clinic and ancillary services." at bounding box center [735, 275] width 134 height 7
drag, startPoint x: 771, startPoint y: 276, endPoint x: 653, endPoint y: 278, distance: 117.3
click at [654, 278] on td "﻿R ﻿ ﻿e ﻿[PERSON_NAME] clinic and ancillary services. ﻿" at bounding box center [749, 279] width 190 height 17
click at [445, 43] on icon at bounding box center [444, 42] width 14 height 14
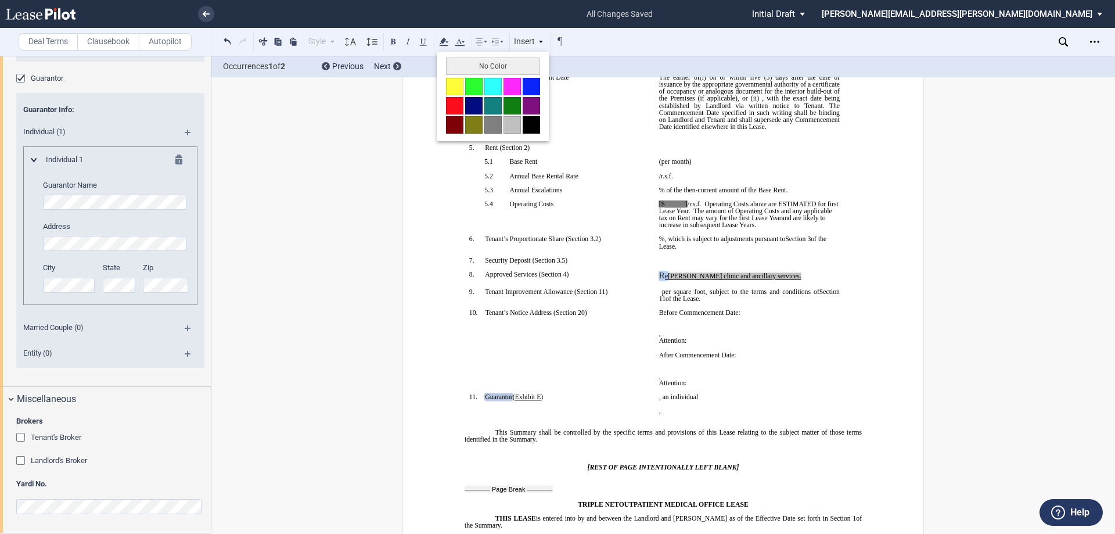
click at [456, 55] on div "No Color" at bounding box center [493, 96] width 113 height 89
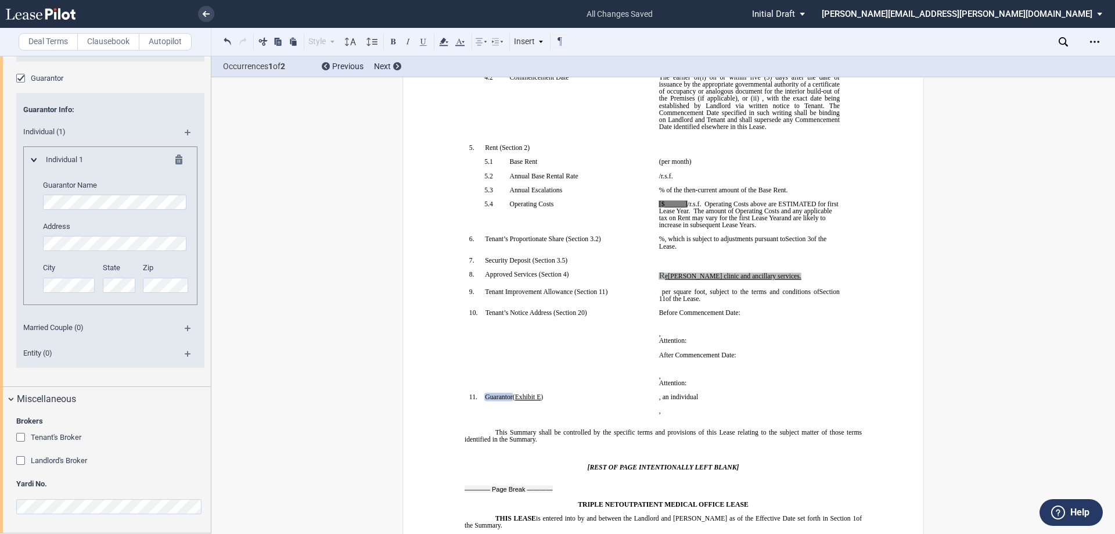
drag, startPoint x: 702, startPoint y: 296, endPoint x: 740, endPoint y: 287, distance: 39.8
click at [700, 296] on span "of the Lease." at bounding box center [683, 298] width 35 height 7
drag, startPoint x: 763, startPoint y: 279, endPoint x: 644, endPoint y: 275, distance: 119.1
click at [644, 275] on tr "!!SET_LEVEL_0!! !!SBL_LEVEL_1!! 8. Approved Services ( ﻿ Section 4 ﻿ ) ﻿ ﻿R ﻿ ﻿…" at bounding box center [655, 279] width 380 height 17
click at [449, 44] on icon at bounding box center [444, 42] width 14 height 14
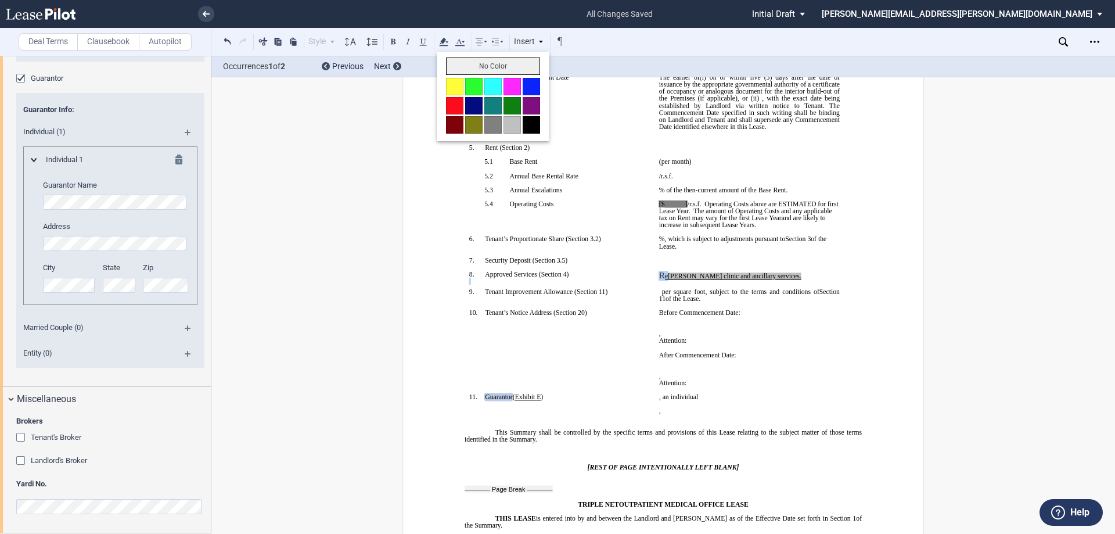
click at [459, 64] on button "No Color" at bounding box center [493, 65] width 94 height 17
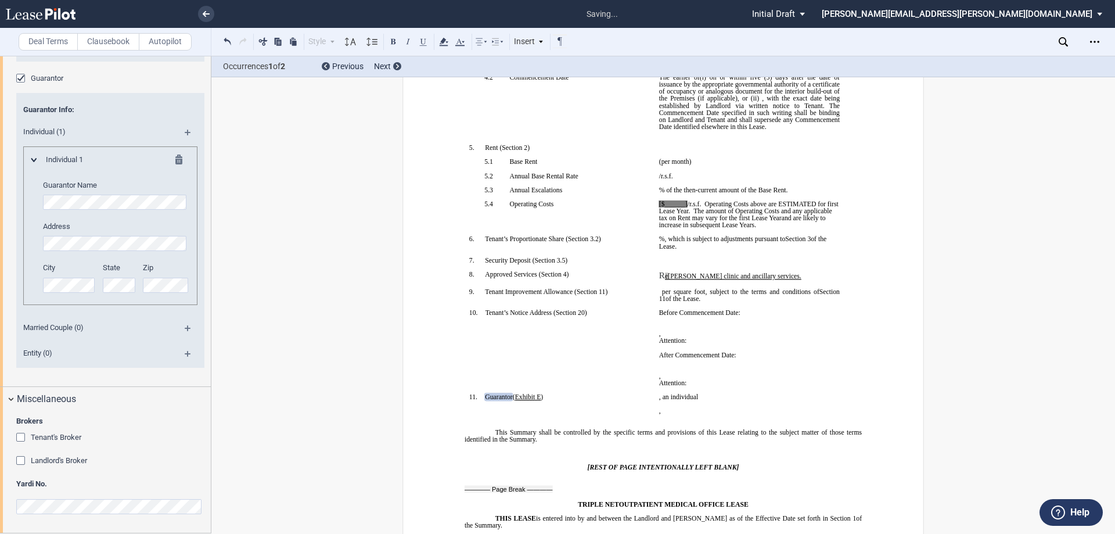
click at [727, 277] on span "﻿[PERSON_NAME] clinic and ancillary services." at bounding box center [735, 275] width 134 height 7
click at [758, 280] on p "﻿R ﻿ ﻿e ﻿[PERSON_NAME] clinic and ancillary services." at bounding box center [749, 276] width 181 height 10
drag, startPoint x: 671, startPoint y: 277, endPoint x: 661, endPoint y: 277, distance: 10.5
click at [661, 277] on span "﻿R ﻿ ﻿e ﻿[PERSON_NAME] clinic and ancillary services." at bounding box center [730, 275] width 142 height 7
click at [443, 46] on icon at bounding box center [444, 42] width 14 height 14
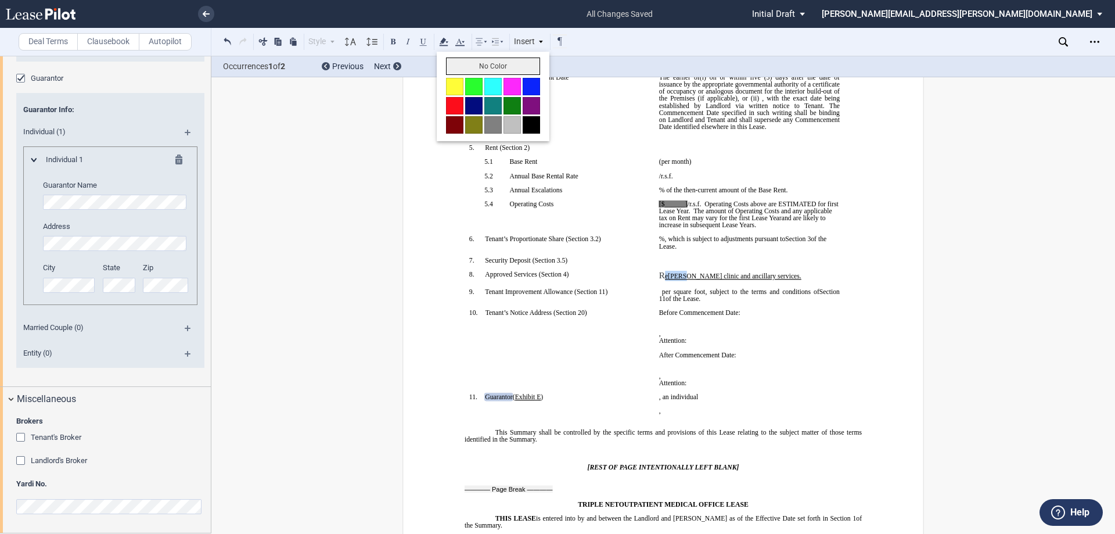
click at [456, 65] on button "No Color" at bounding box center [493, 65] width 94 height 17
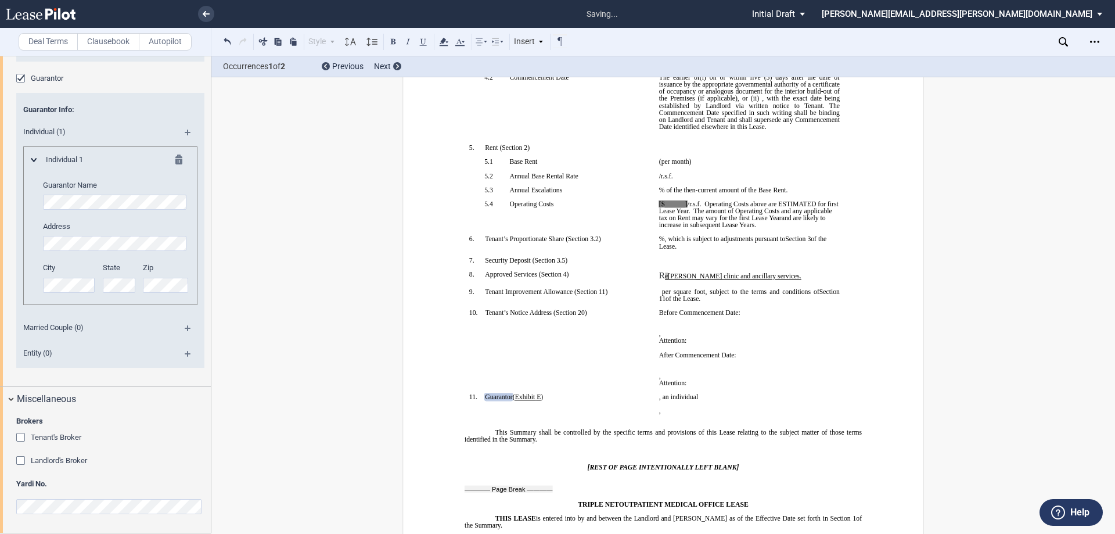
click at [725, 279] on span "﻿[PERSON_NAME] clinic and ancillary services." at bounding box center [735, 275] width 134 height 7
drag, startPoint x: 666, startPoint y: 274, endPoint x: 658, endPoint y: 274, distance: 7.5
click at [659, 274] on span "﻿R ﻿ ﻿e ﻿[PERSON_NAME] clinic and ancillary services." at bounding box center [730, 275] width 142 height 7
click at [446, 40] on icon at bounding box center [444, 42] width 14 height 14
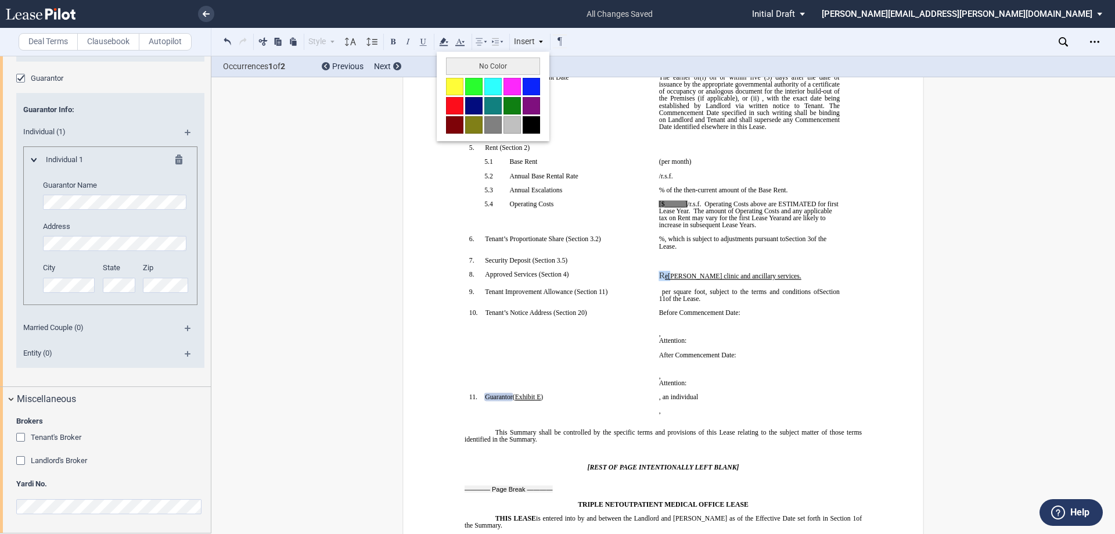
click at [466, 66] on button "No Color" at bounding box center [493, 65] width 94 height 17
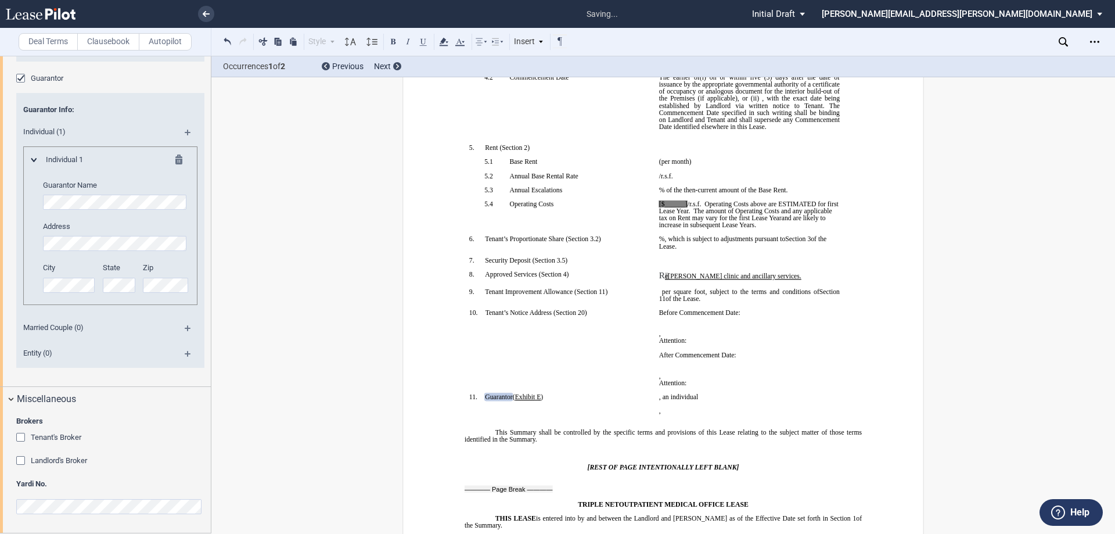
click at [756, 271] on p "﻿R ﻿ ﻿e ﻿[PERSON_NAME] clinic and ancillary services." at bounding box center [749, 276] width 181 height 10
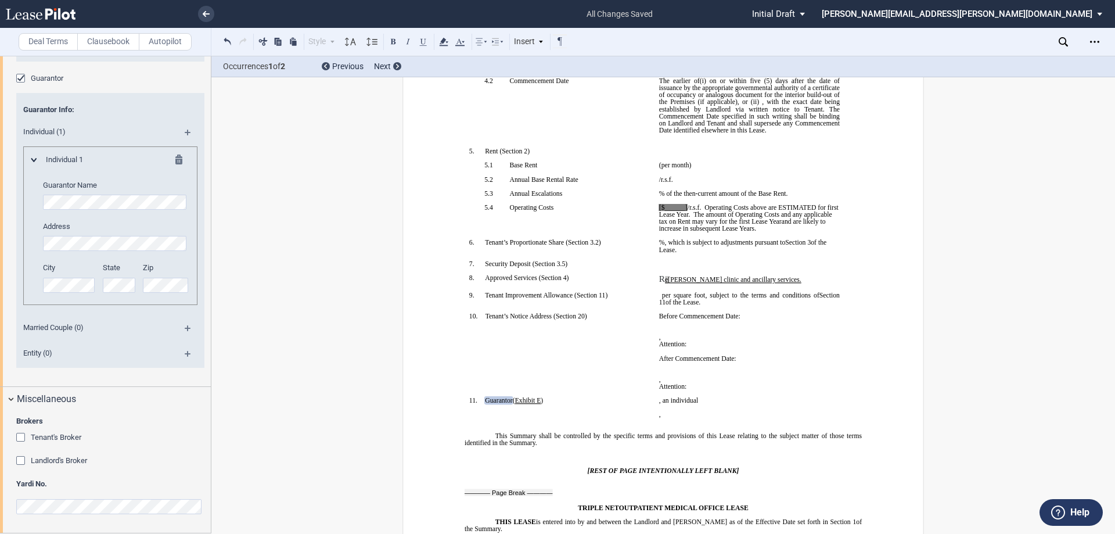
scroll to position [250, 0]
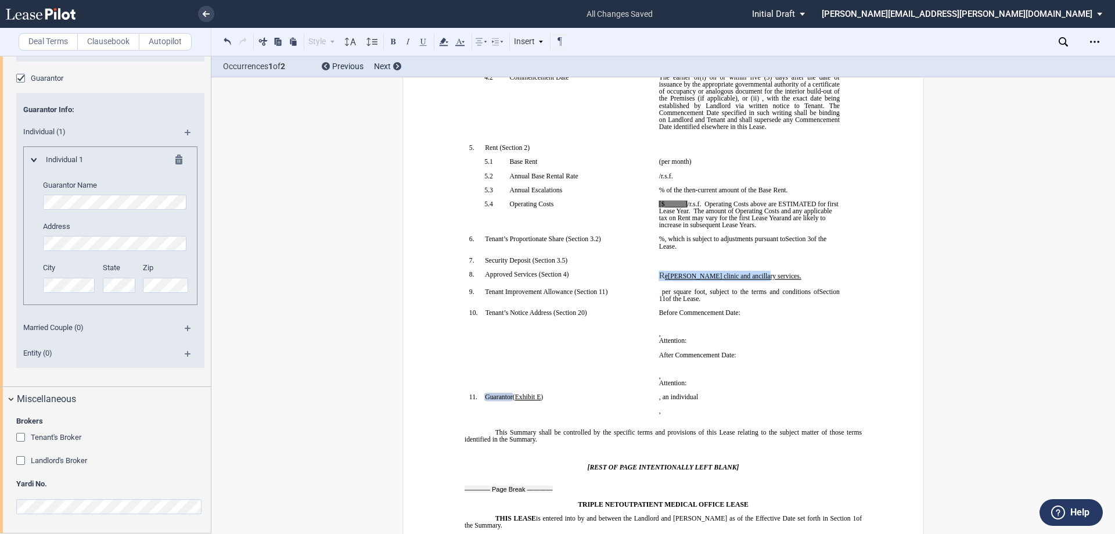
drag, startPoint x: 738, startPoint y: 271, endPoint x: 654, endPoint y: 271, distance: 83.6
click at [654, 271] on td "﻿R ﻿ ﻿e ﻿[PERSON_NAME] clinic and ancillary services. ﻿" at bounding box center [749, 279] width 190 height 17
drag, startPoint x: 727, startPoint y: 274, endPoint x: 750, endPoint y: 274, distance: 23.2
click at [728, 274] on span "﻿[PERSON_NAME] clinic and ancillary services." at bounding box center [735, 275] width 134 height 7
click at [764, 276] on p "﻿R ﻿ ﻿e ﻿[PERSON_NAME] clinic and ancillary services." at bounding box center [749, 276] width 181 height 10
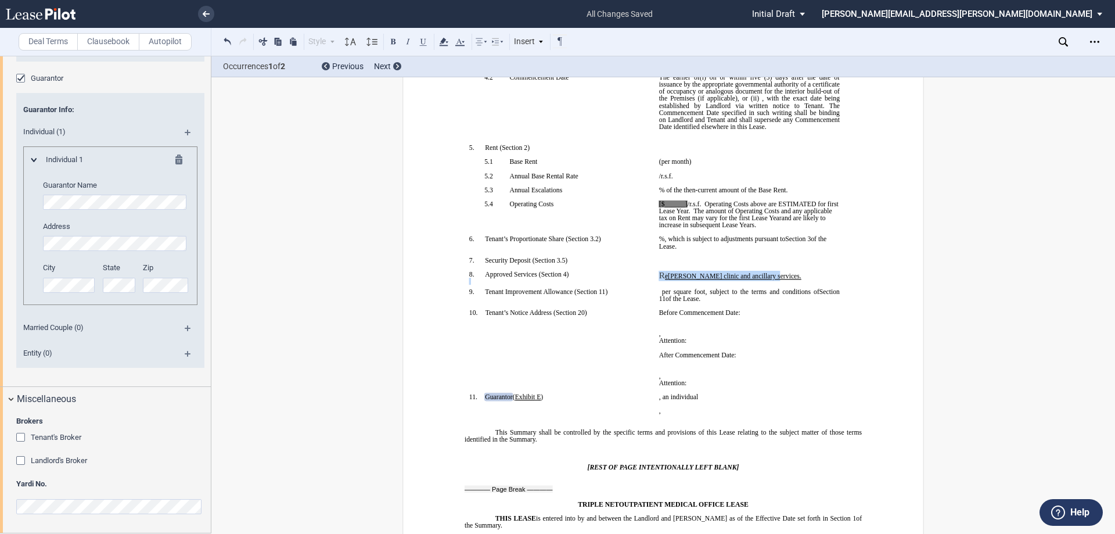
drag, startPoint x: 766, startPoint y: 276, endPoint x: 648, endPoint y: 276, distance: 118.5
click at [648, 276] on tr "!!SET_LEVEL_0!! !!SBL_LEVEL_1!! 8. Approved Services ( ﻿ Section 4 ﻿ ) ﻿ ﻿R ﻿ ﻿…" at bounding box center [655, 279] width 380 height 17
click at [423, 43] on button at bounding box center [423, 41] width 14 height 14
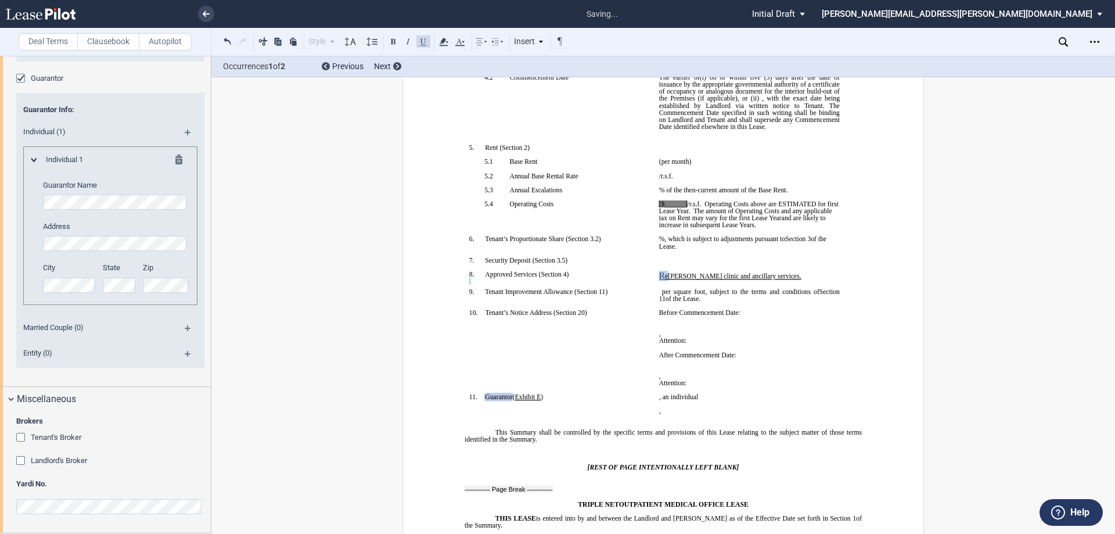
click at [423, 43] on button at bounding box center [423, 41] width 14 height 14
drag, startPoint x: 771, startPoint y: 251, endPoint x: 735, endPoint y: 255, distance: 36.8
click at [771, 251] on p "﻿" at bounding box center [749, 253] width 181 height 7
click at [668, 277] on span "﻿[PERSON_NAME] clinic and ancillary services." at bounding box center [735, 275] width 134 height 7
drag, startPoint x: 668, startPoint y: 276, endPoint x: 660, endPoint y: 276, distance: 8.1
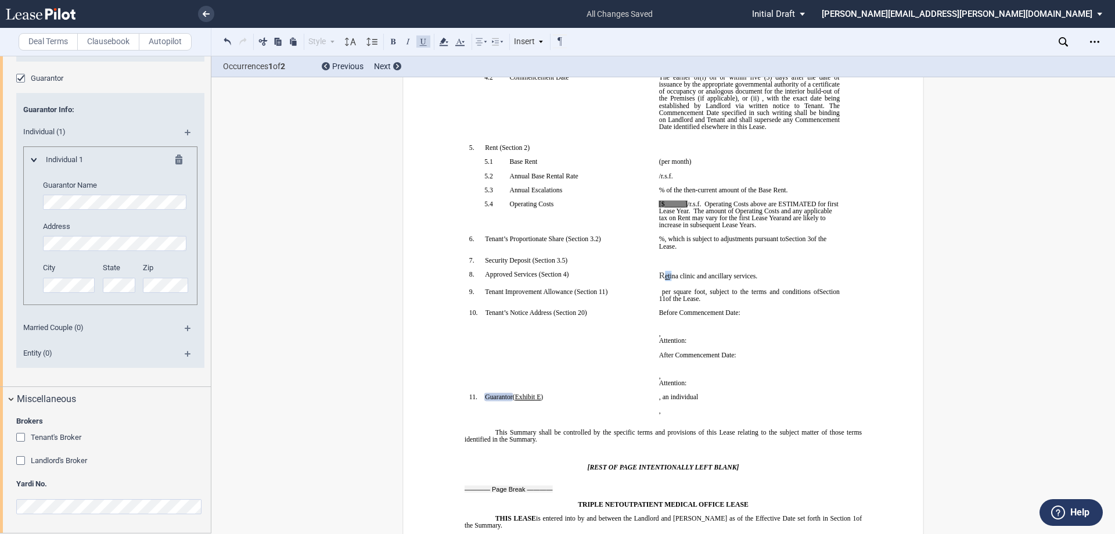
click at [660, 276] on span "﻿R ﻿ ﻿e ﻿t ina clinic and ancillary services." at bounding box center [708, 275] width 98 height 7
click at [422, 42] on button at bounding box center [423, 41] width 14 height 14
click at [438, 44] on icon at bounding box center [444, 42] width 14 height 14
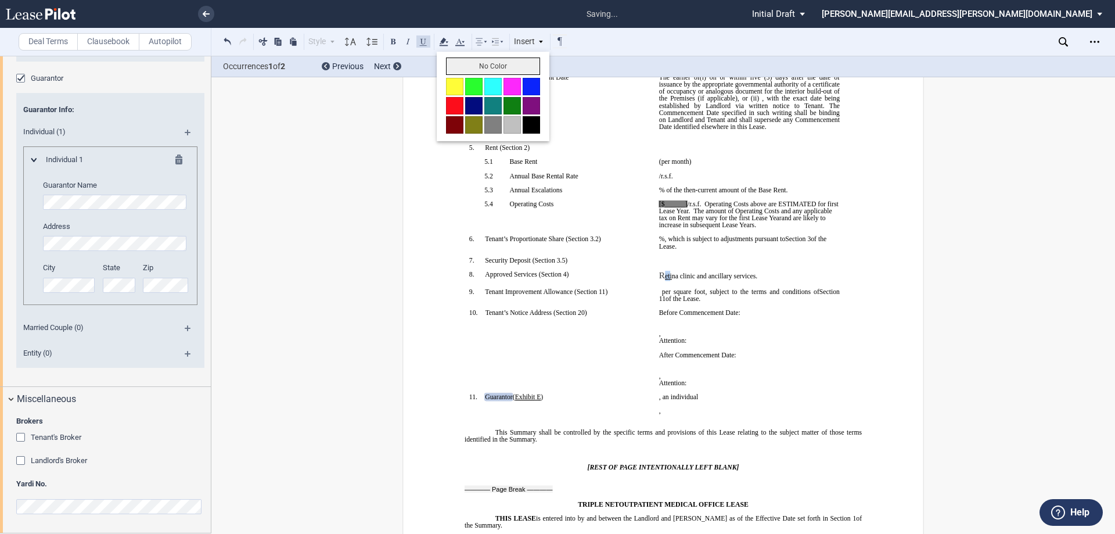
click at [454, 68] on button "No Color" at bounding box center [493, 65] width 94 height 17
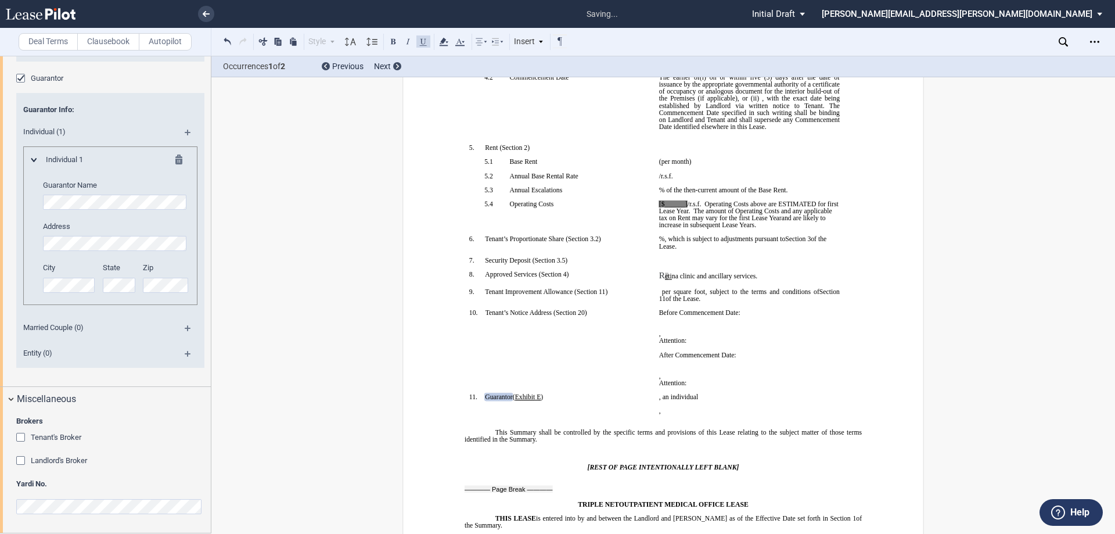
click at [686, 275] on span "i na clinic and ancillary services." at bounding box center [714, 275] width 88 height 7
click at [678, 276] on span "i na clinic and ancillary services." at bounding box center [714, 275] width 88 height 7
drag, startPoint x: 675, startPoint y: 274, endPoint x: 709, endPoint y: 282, distance: 34.7
click at [678, 274] on span "i na Retina clinic and ancillary services." at bounding box center [723, 275] width 107 height 7
click at [755, 272] on p "﻿ Retina clinic and ancillary services." at bounding box center [749, 276] width 181 height 10
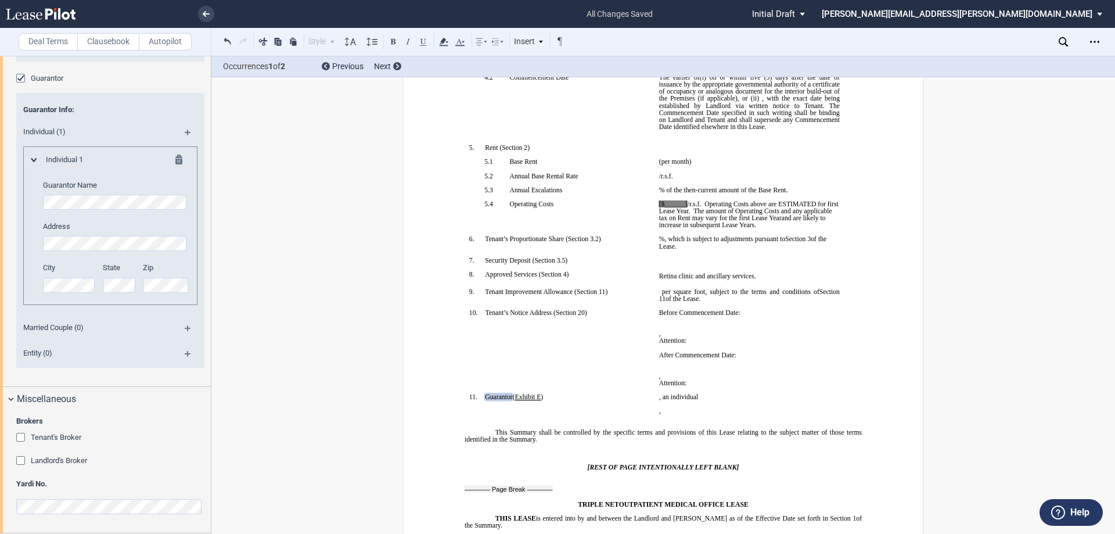
drag, startPoint x: 683, startPoint y: 204, endPoint x: 710, endPoint y: 207, distance: 26.9
click at [684, 204] on span "[$______]" at bounding box center [673, 203] width 28 height 7
click at [661, 205] on span "[$17.21" at bounding box center [669, 203] width 21 height 7
drag, startPoint x: 677, startPoint y: 202, endPoint x: 653, endPoint y: 202, distance: 23.8
click at [654, 202] on td "$17.21 /r.s.f. Operating Costs above are ESTIMATED for first Lease Year. The am…" at bounding box center [749, 217] width 190 height 35
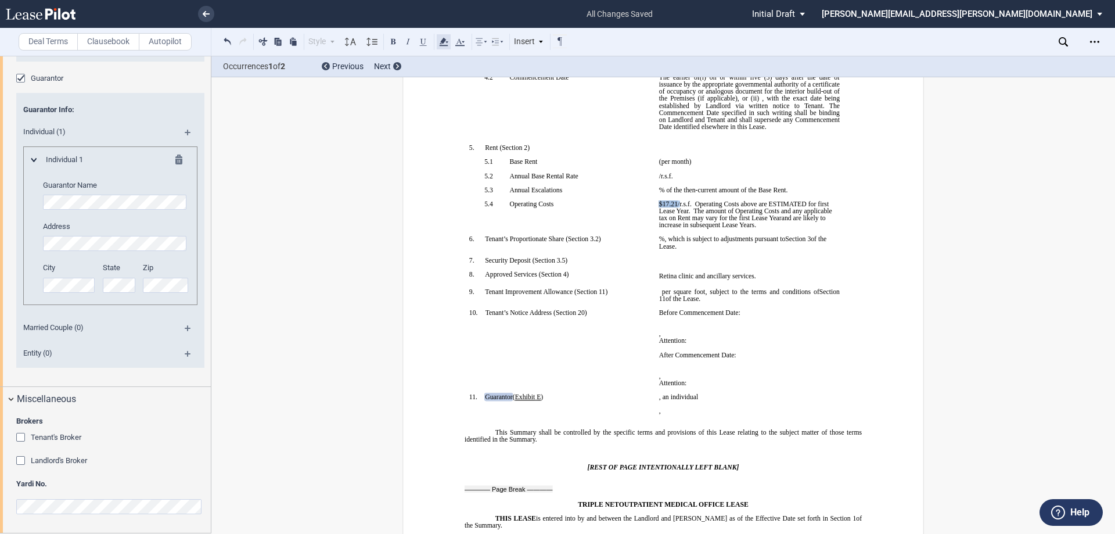
click at [438, 41] on icon at bounding box center [444, 42] width 14 height 14
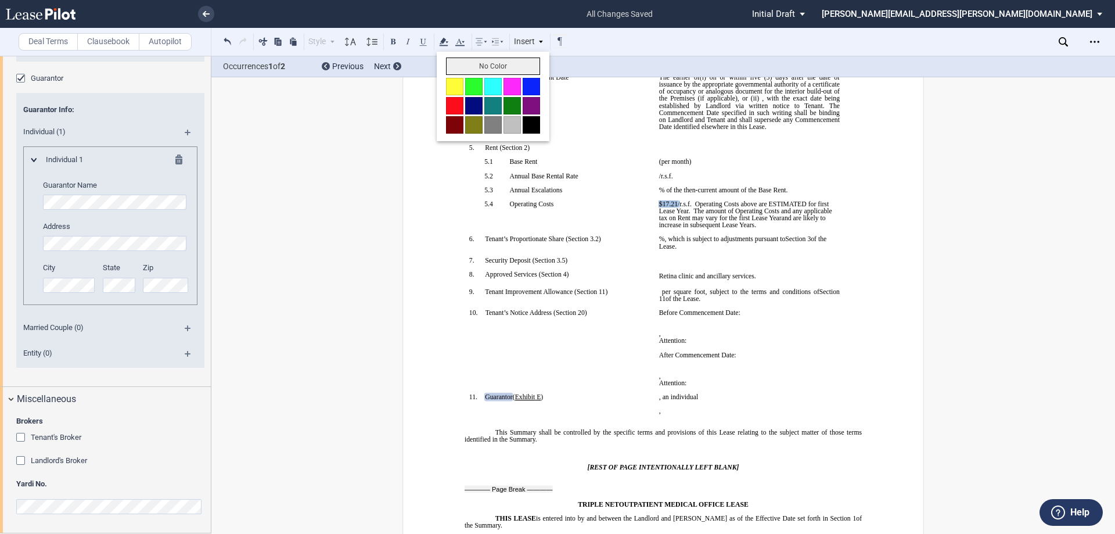
click at [467, 64] on button "No Color" at bounding box center [493, 65] width 94 height 17
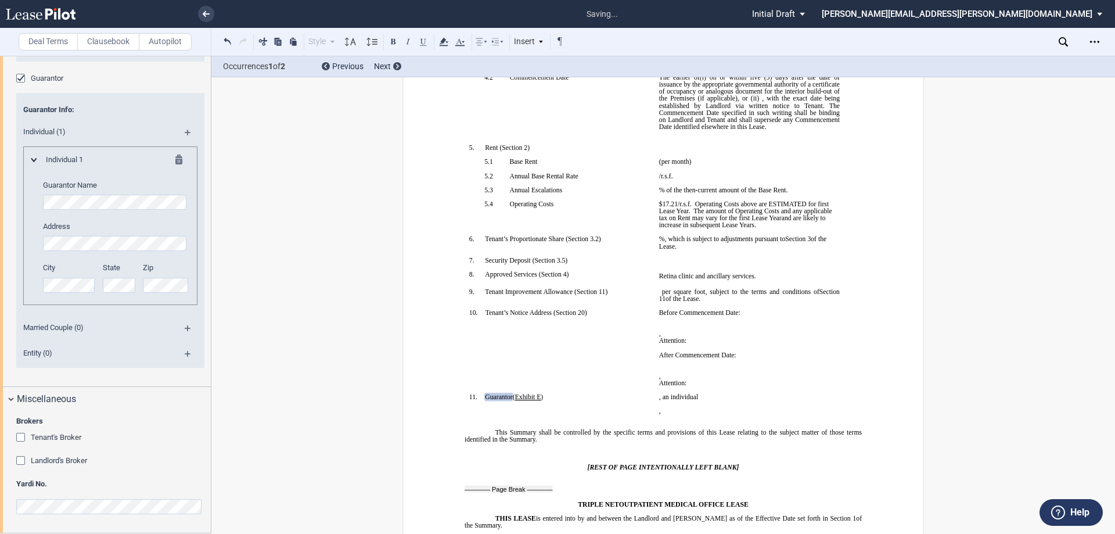
click at [727, 206] on span "Operating Costs above are ESTIMATED for first Lease Year." at bounding box center [744, 207] width 171 height 14
click at [826, 222] on p "$17.21 /r.s.f. Operating Costs above are ESTIMATED for first Lease Year. The am…" at bounding box center [749, 214] width 181 height 28
click at [775, 239] on span "%, which is subject to adjustments pursuant to" at bounding box center [722, 239] width 126 height 7
click at [774, 222] on p "$17.21 /r.s.f. Operating Costs above are ESTIMATED for first Lease Year. The am…" at bounding box center [749, 214] width 181 height 28
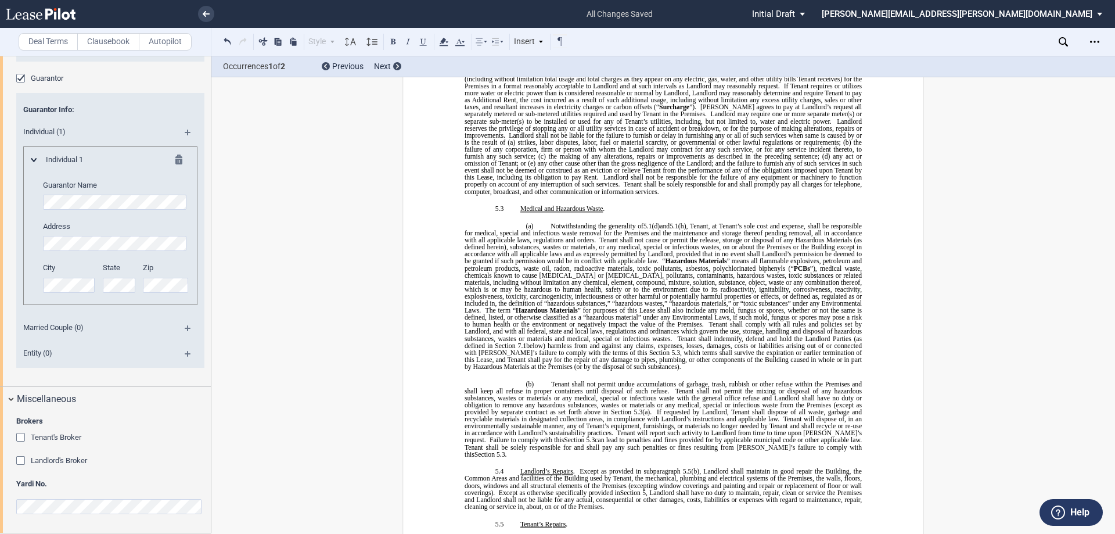
scroll to position [3444, 0]
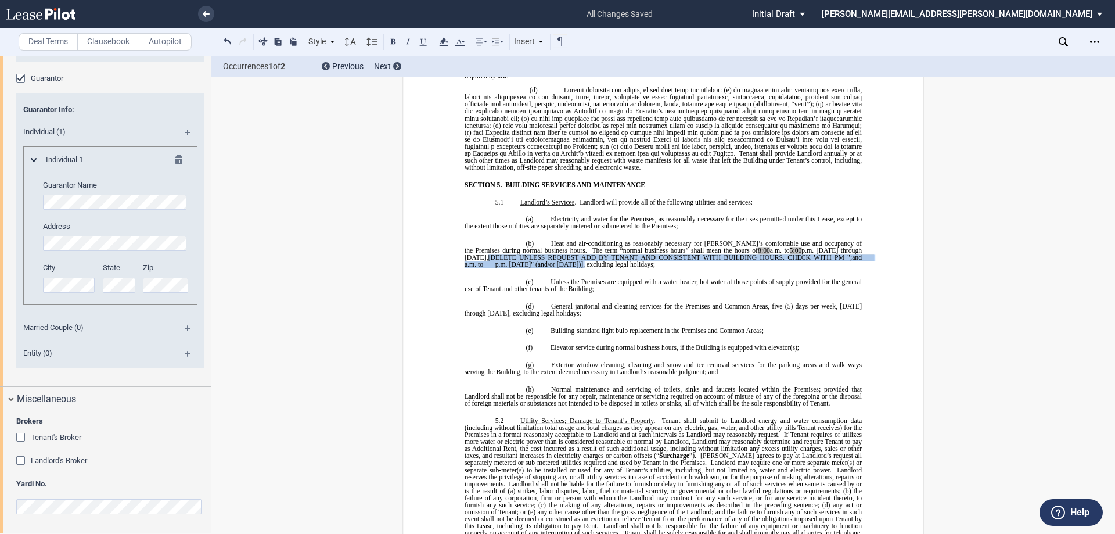
drag, startPoint x: 459, startPoint y: 227, endPoint x: 561, endPoint y: 238, distance: 102.7
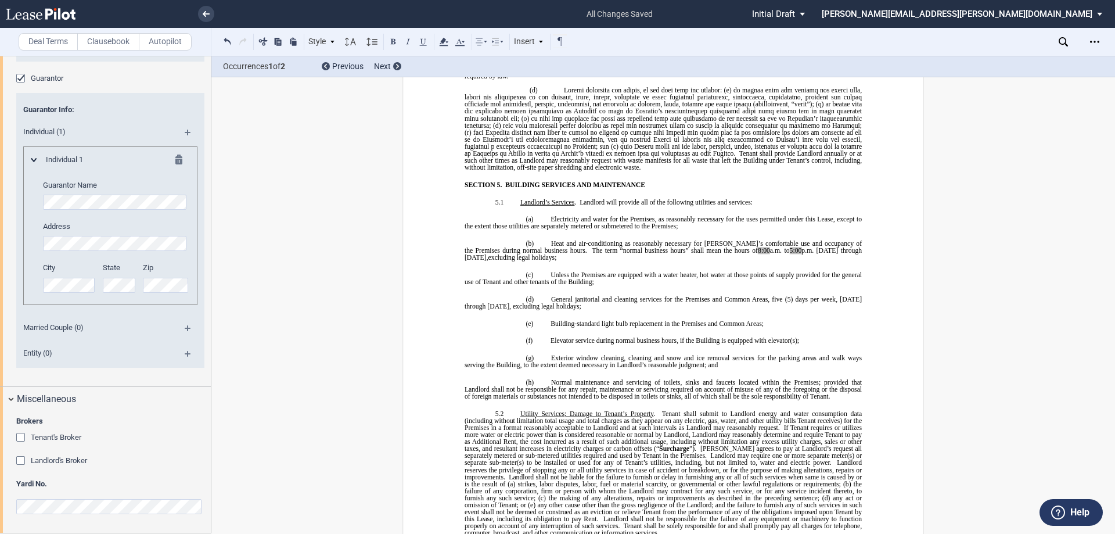
drag, startPoint x: 707, startPoint y: 225, endPoint x: 779, endPoint y: 228, distance: 72.7
click at [779, 240] on p "(b) Heat and air-conditioning as reasonably necessary for [PERSON_NAME]’s comfo…" at bounding box center [663, 250] width 397 height 21
click at [448, 46] on use at bounding box center [443, 42] width 9 height 8
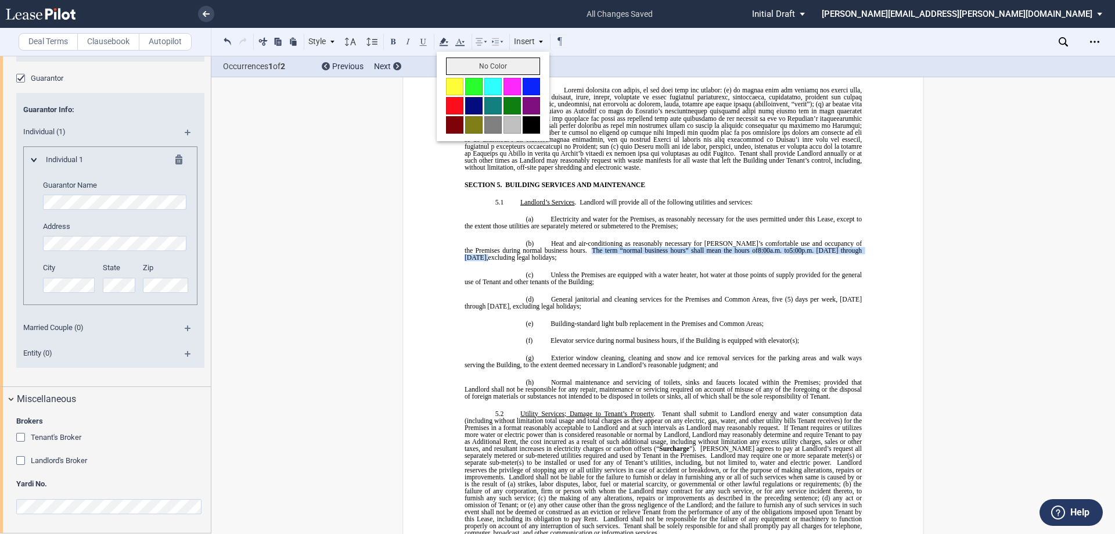
click at [463, 67] on button "No Color" at bounding box center [493, 65] width 94 height 17
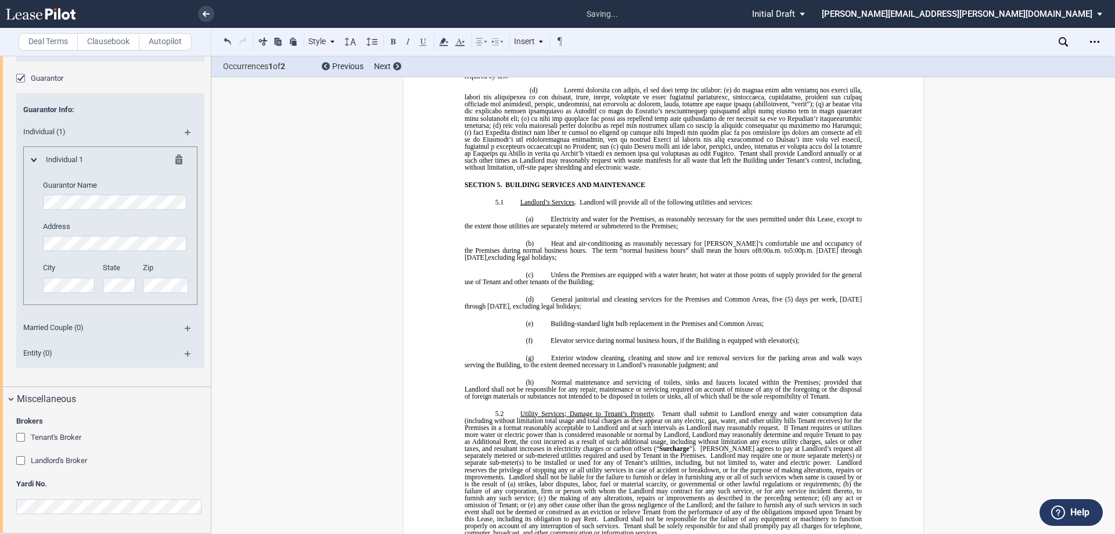
click at [677, 240] on span "Heat and air-conditioning as reasonably necessary for [PERSON_NAME]’s comfortab…" at bounding box center [664, 247] width 399 height 14
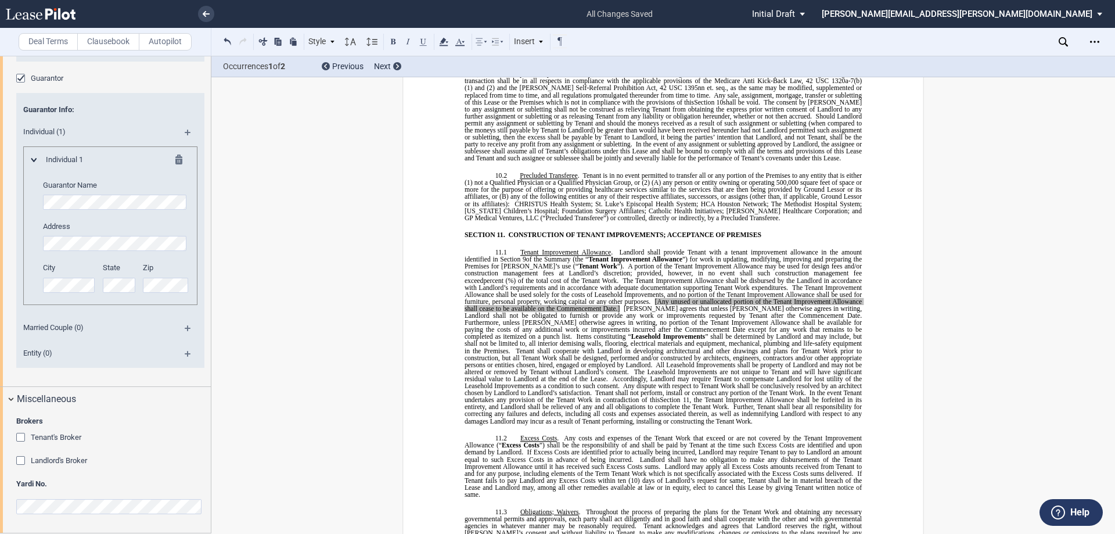
scroll to position [5651, 0]
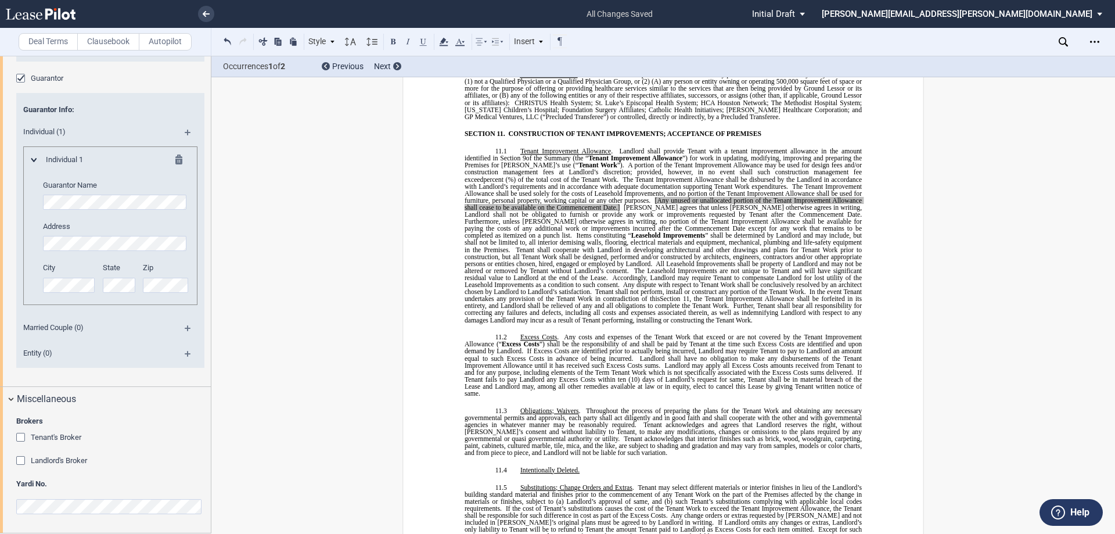
click at [627, 196] on span "[Any unused or unallocated portion of the Tenant Improvement Allowance shall ce…" at bounding box center [664, 203] width 399 height 14
click at [620, 204] on span at bounding box center [621, 207] width 3 height 7
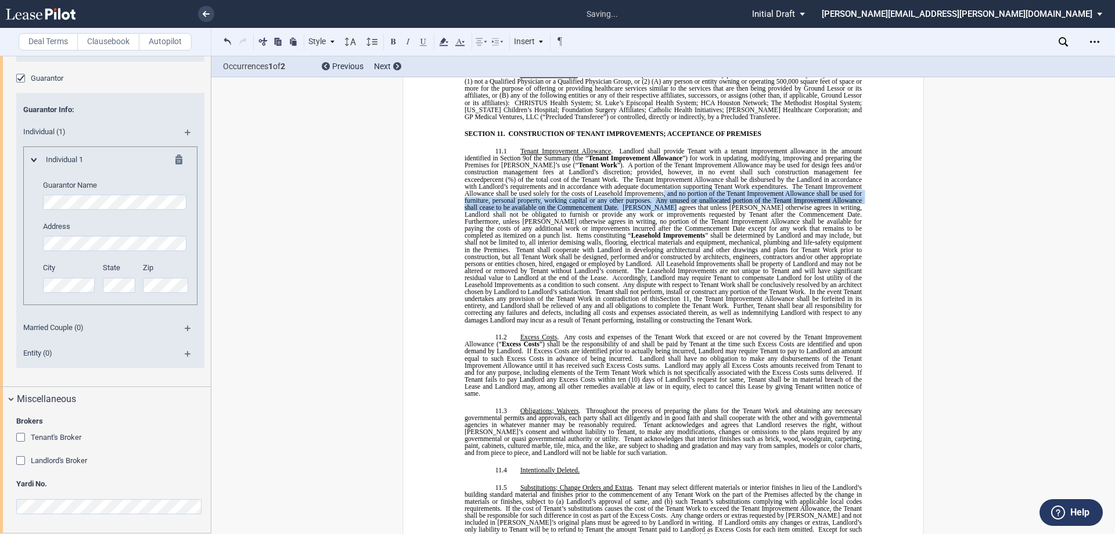
drag, startPoint x: 621, startPoint y: 146, endPoint x: 626, endPoint y: 157, distance: 12.5
click at [626, 175] on span "The Tenant Improvement Allowance shall be disbursed by the Landlord in accordan…" at bounding box center [665, 249] width 401 height 148
click at [447, 42] on use at bounding box center [443, 42] width 9 height 8
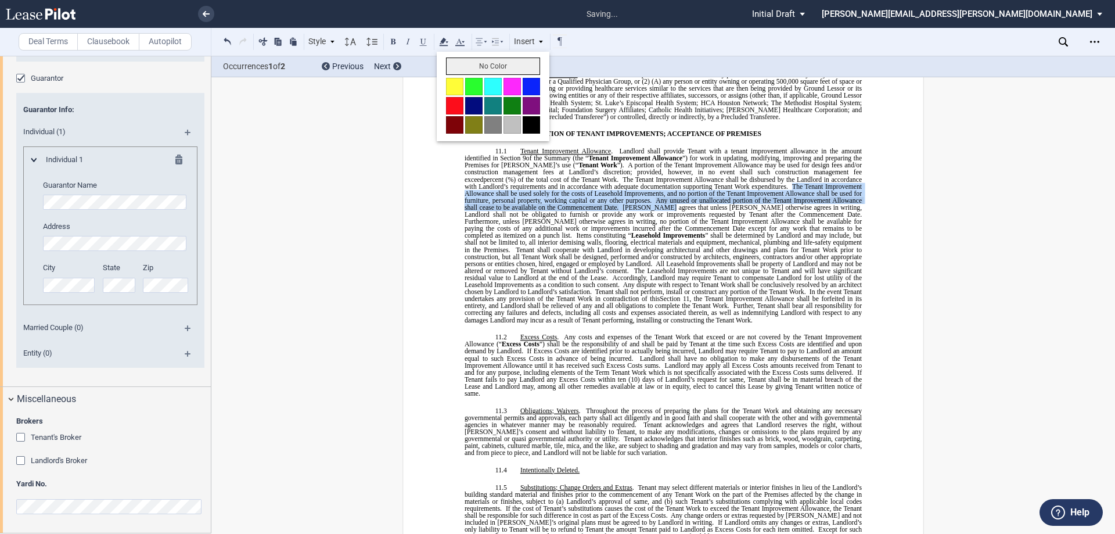
click at [460, 60] on button "No Color" at bounding box center [493, 65] width 94 height 17
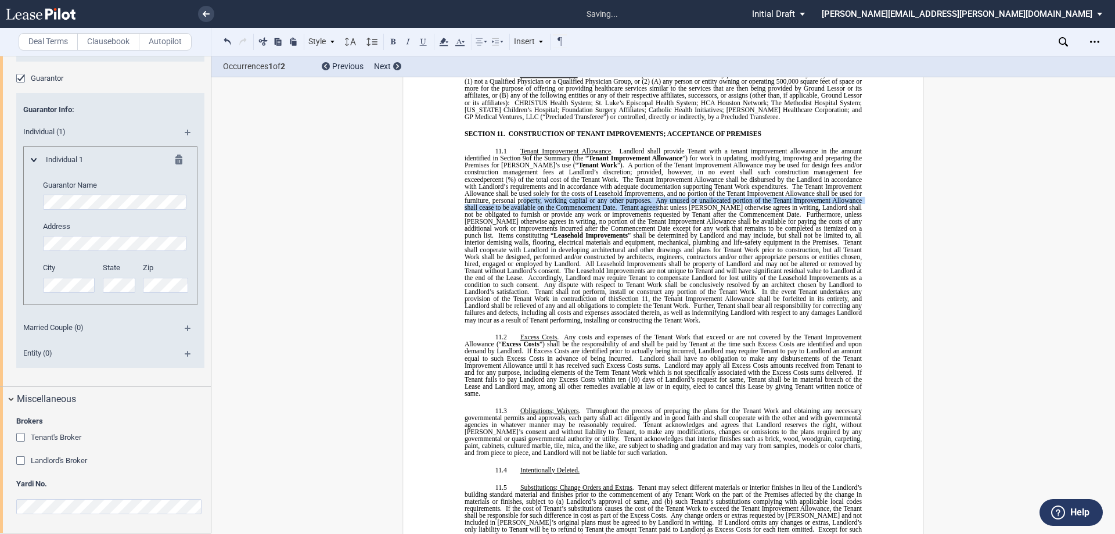
click at [702, 288] on span "In the event Tenant undertakes any provision of the Tenant Work in contradictio…" at bounding box center [664, 295] width 399 height 14
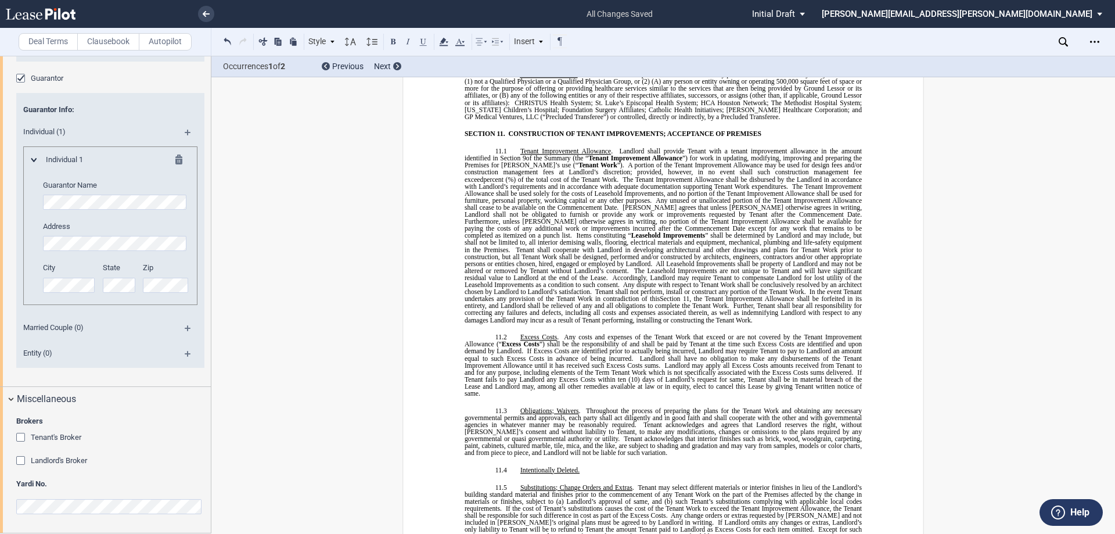
click at [616, 260] on span "All Leasehold Improvements shall be property of Landlord and may not be altered…" at bounding box center [664, 267] width 399 height 14
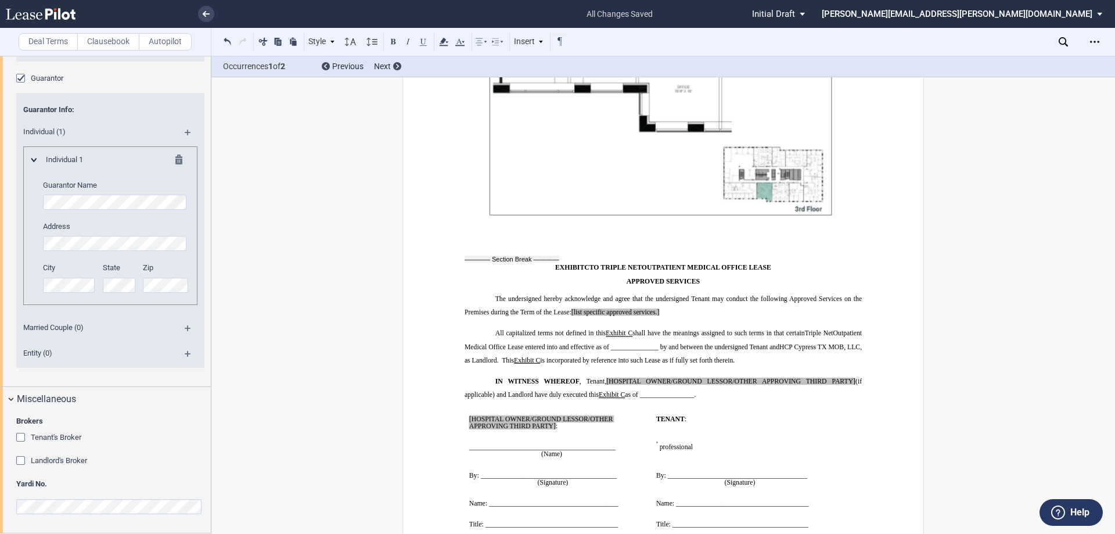
scroll to position [11923, 0]
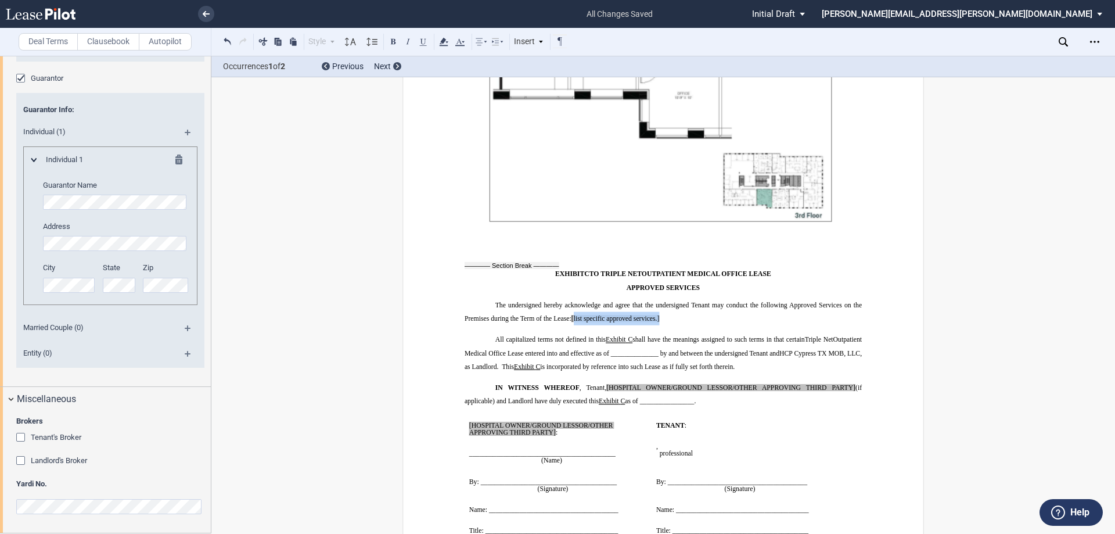
drag, startPoint x: 659, startPoint y: 243, endPoint x: 571, endPoint y: 241, distance: 87.7
click at [571, 299] on p "The undersigned hereby acknowledge and agree that the undersigned Tenant may co…" at bounding box center [663, 312] width 397 height 27
click at [585, 422] on p "[HOSPITAL OWNER/GROUND LESSOR/OTHER APPROVING THIRD PARTY] :" at bounding box center [558, 429] width 178 height 14
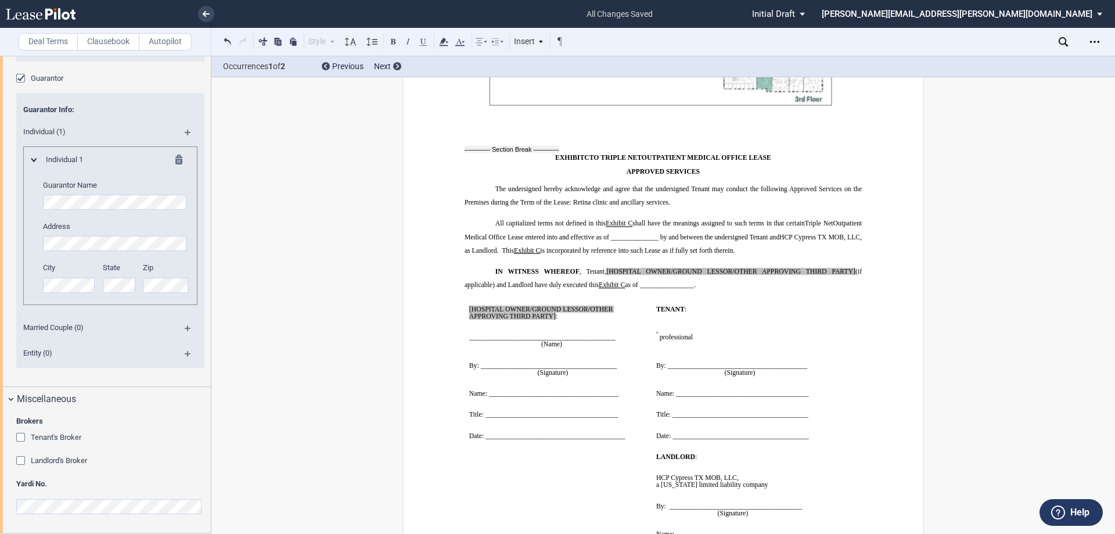
drag, startPoint x: 635, startPoint y: 366, endPoint x: 472, endPoint y: 243, distance: 204.3
click at [472, 299] on td "﻿ [HOSPITAL OWNER/GROUND LESSOR/OTHER APPROVING THIRD PARTY] : ﻿ ﻿ ____________…" at bounding box center [558, 373] width 187 height 148
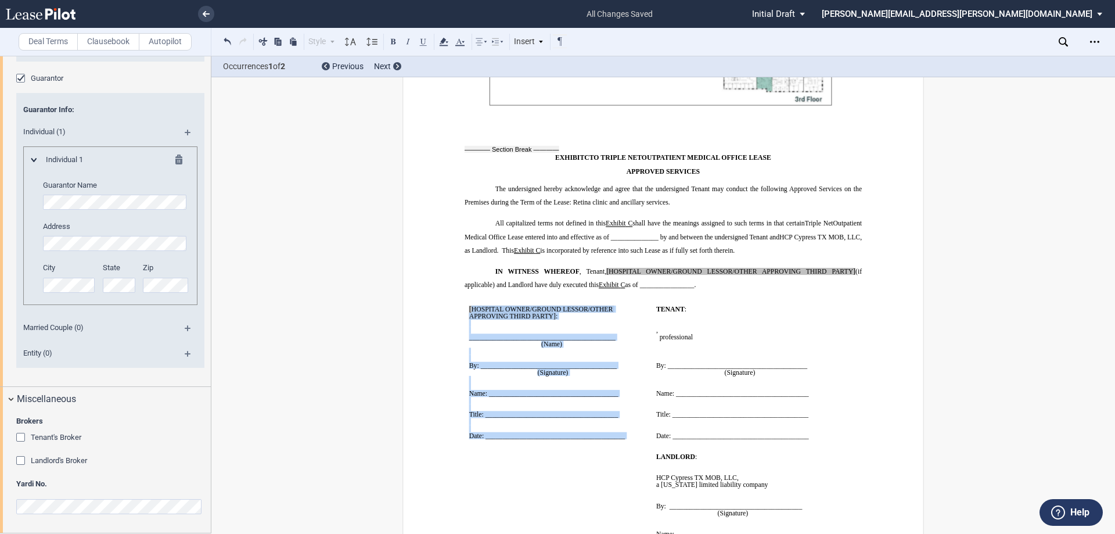
drag, startPoint x: 467, startPoint y: 230, endPoint x: 625, endPoint y: 362, distance: 205.7
click at [625, 362] on td "﻿ [HOSPITAL OWNER/GROUND LESSOR/OTHER APPROVING THIRD PARTY] : ﻿ ﻿ ____________…" at bounding box center [558, 373] width 187 height 148
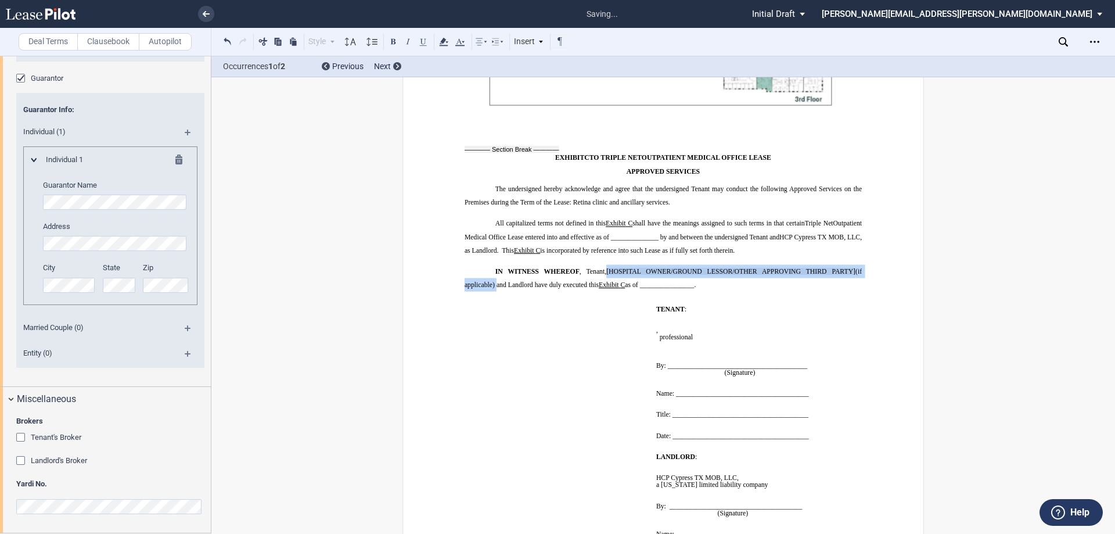
drag, startPoint x: 603, startPoint y: 193, endPoint x: 492, endPoint y: 206, distance: 111.6
click at [492, 268] on span "IN WITNESS WHEREOF , Tenant, [HOSPITAL OWNER/GROUND LESSOR/OTHER APPROVING THIR…" at bounding box center [664, 278] width 399 height 21
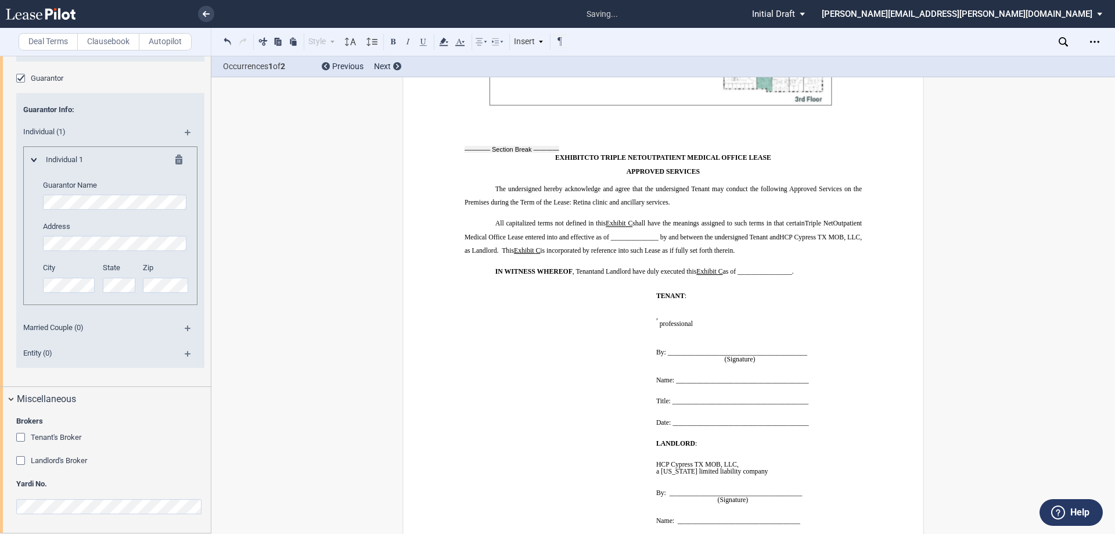
click at [617, 285] on td "﻿ ﻿" at bounding box center [558, 359] width 187 height 148
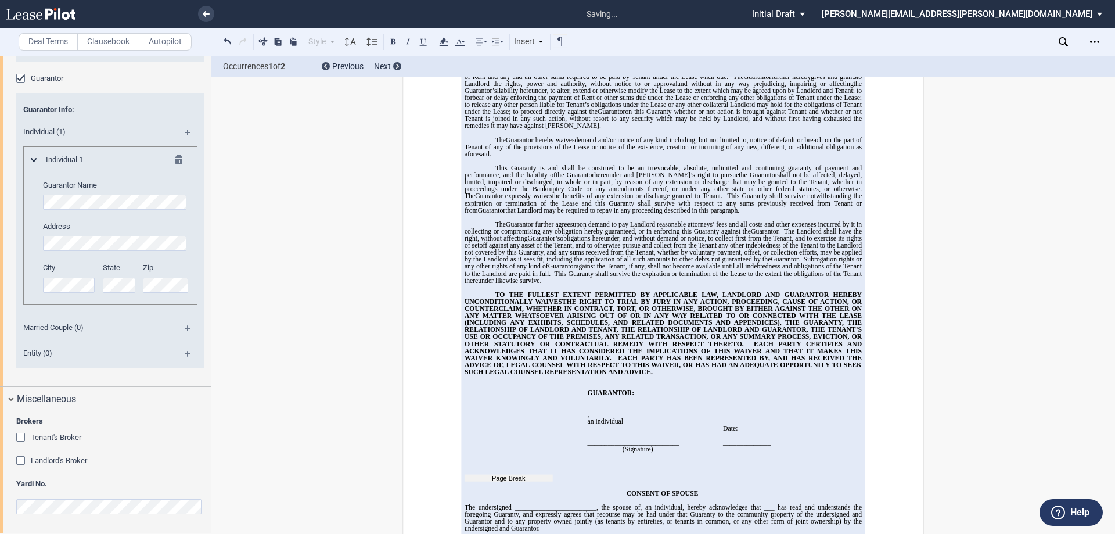
scroll to position [13317, 0]
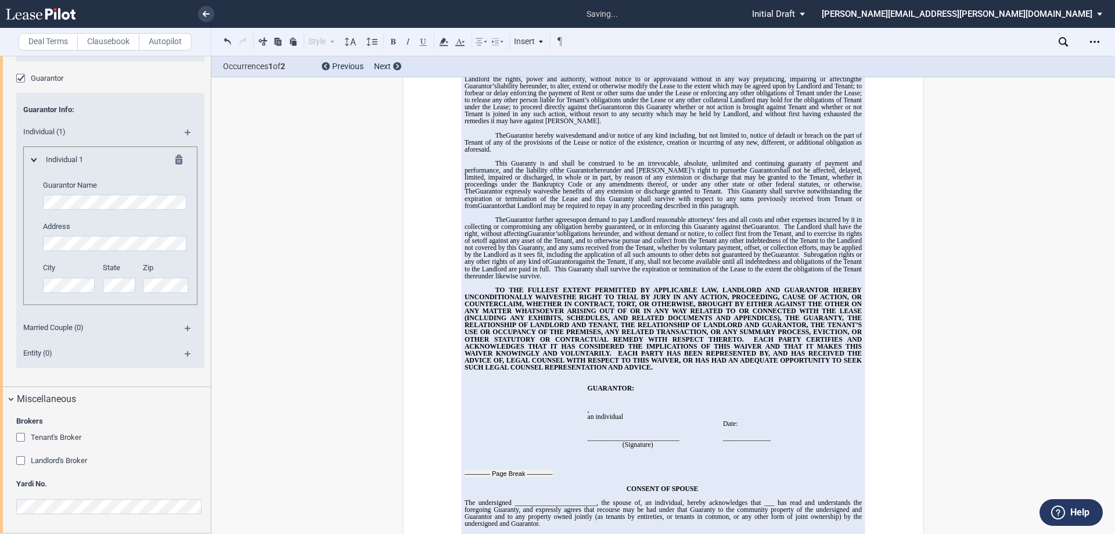
click at [615, 293] on span "THE RIGHT TO TRIAL BY JURY IN ANY ACTION, PROCEEDING, CAUSE OF ACTION, OR COUNT…" at bounding box center [664, 310] width 399 height 35
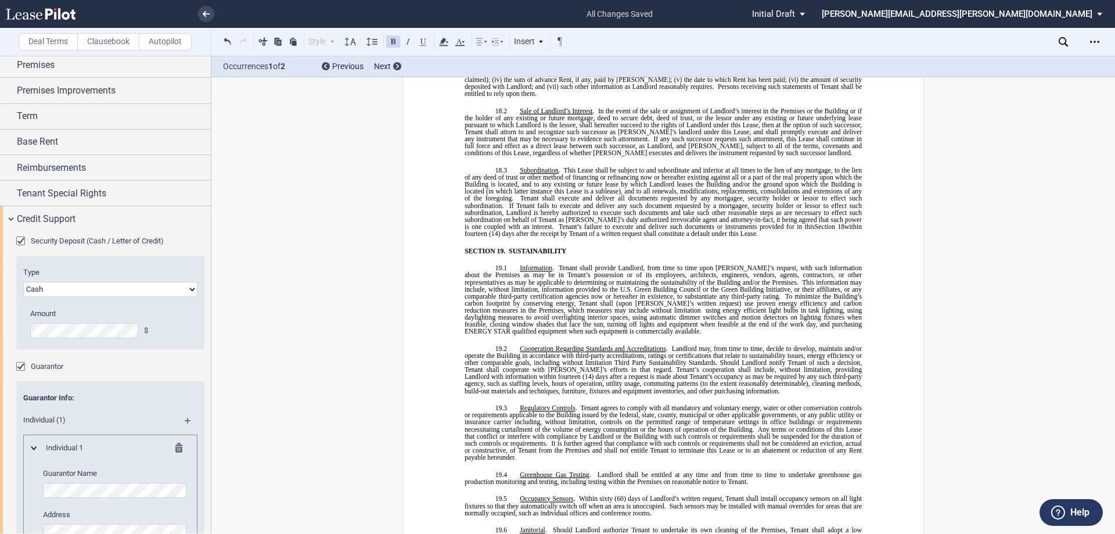
scroll to position [64, 0]
drag, startPoint x: 102, startPoint y: 222, endPoint x: 157, endPoint y: 231, distance: 55.8
click at [102, 222] on div "Credit Support" at bounding box center [114, 221] width 194 height 14
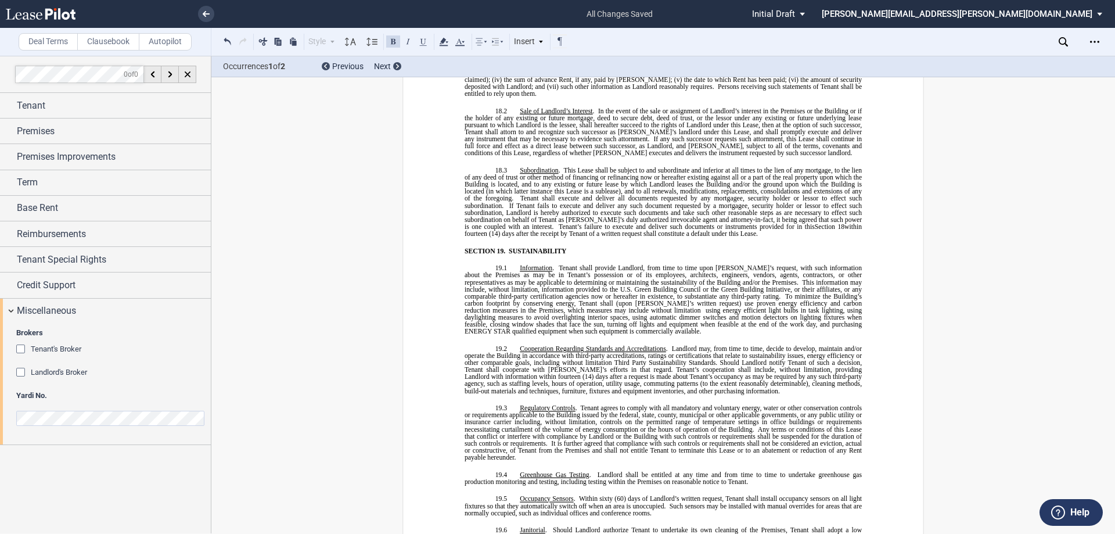
click at [59, 344] on span "Tenant's Broker" at bounding box center [56, 348] width 51 height 9
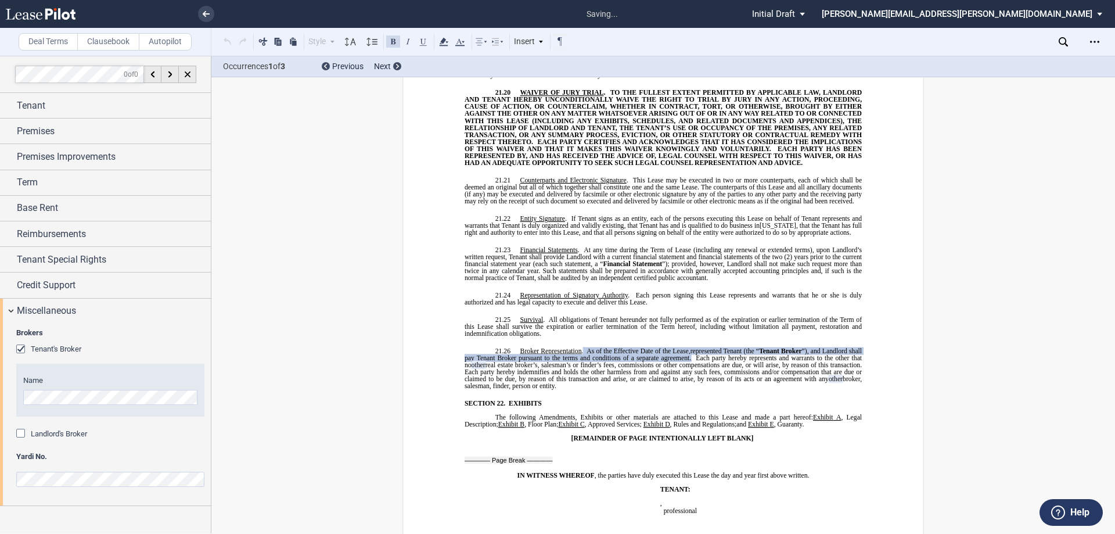
scroll to position [9569, 0]
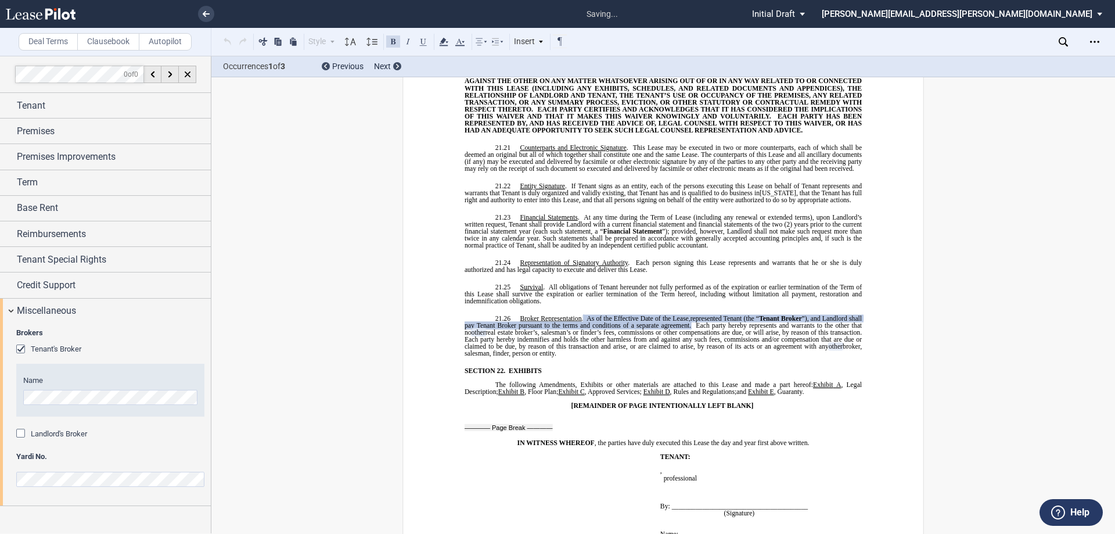
click at [49, 434] on span "Landlord's Broker" at bounding box center [59, 433] width 56 height 9
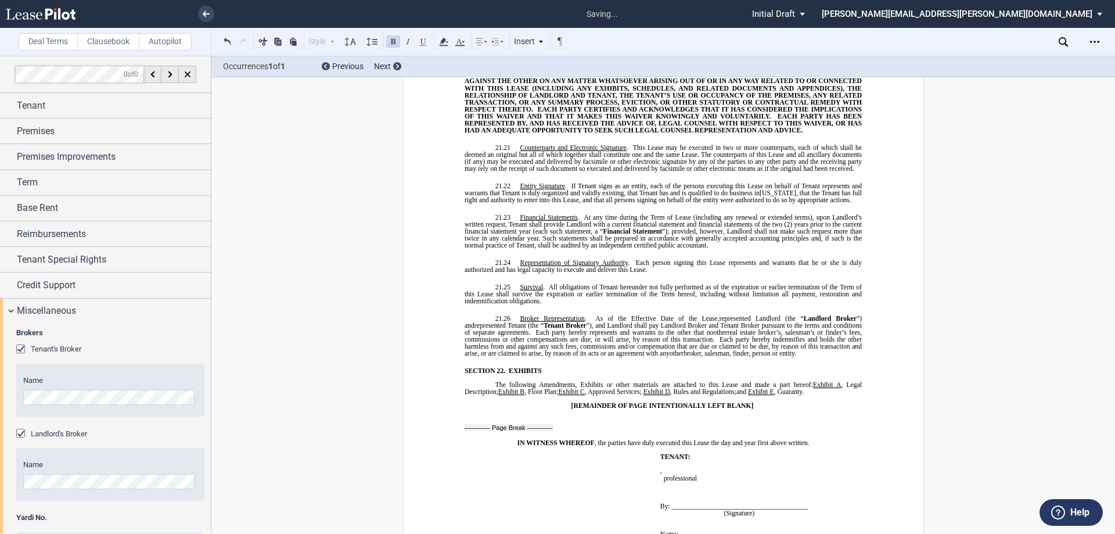
click at [55, 404] on body ".bocls-1{fill:#26354a;fill-rule:evenodd} Loading... × saving... Pending... Pend…" at bounding box center [557, 267] width 1115 height 534
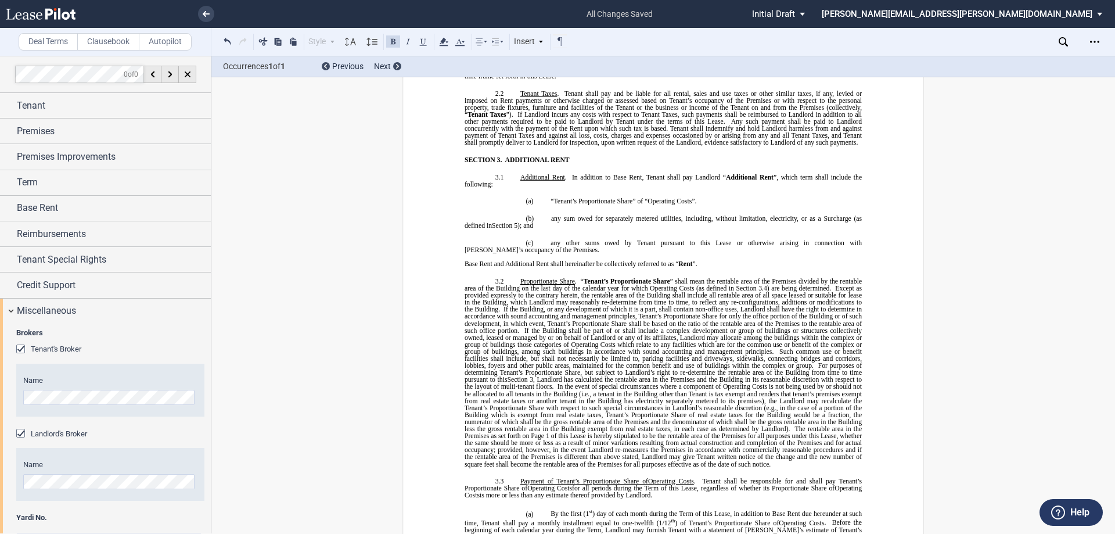
scroll to position [858, 0]
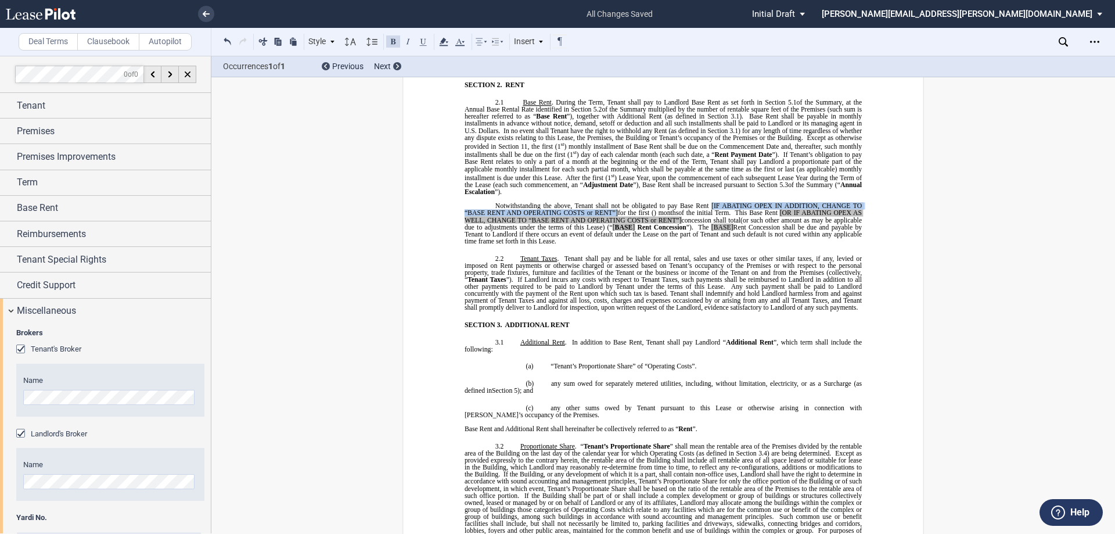
drag, startPoint x: 709, startPoint y: 198, endPoint x: 613, endPoint y: 208, distance: 95.8
click at [613, 208] on p "Notwithstanding the above, Tenant shall not be obligated to pay Base Rent [IF A…" at bounding box center [663, 223] width 397 height 42
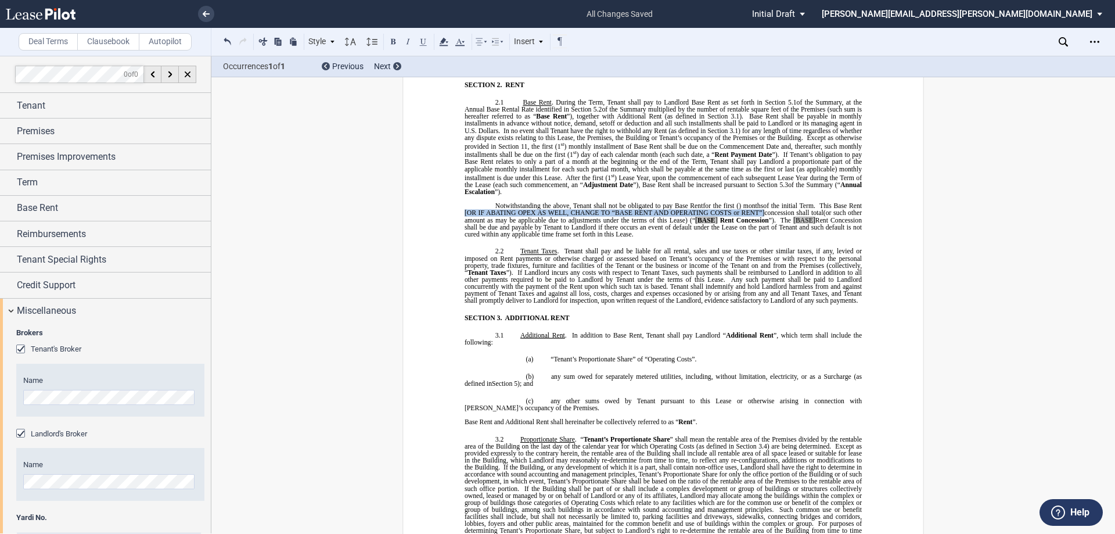
drag, startPoint x: 477, startPoint y: 204, endPoint x: 793, endPoint y: 206, distance: 315.9
click at [764, 209] on span "[OR IF ABATING OPEX AS WELL, CHANGE TO “BASE RENT AND OPERATING COSTS or RENT”]" at bounding box center [615, 212] width 300 height 7
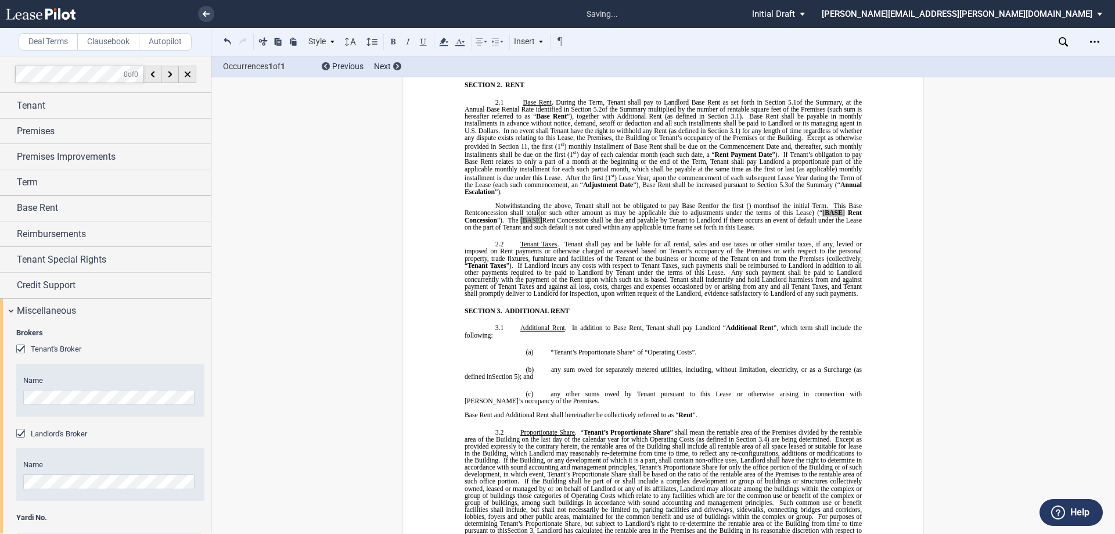
click at [825, 209] on span "[" at bounding box center [823, 212] width 2 height 7
click at [845, 209] on span "]" at bounding box center [844, 212] width 2 height 7
click at [538, 216] on span "Rent Concession shall be due and payable by Tenant to Landlord if there occurs …" at bounding box center [664, 223] width 399 height 14
drag, startPoint x: 797, startPoint y: 207, endPoint x: 812, endPoint y: 215, distance: 16.6
click at [812, 215] on p "Notwithstanding the above, Tenant shall not be obligated to pay Base Rent ﻿ for…" at bounding box center [663, 216] width 397 height 28
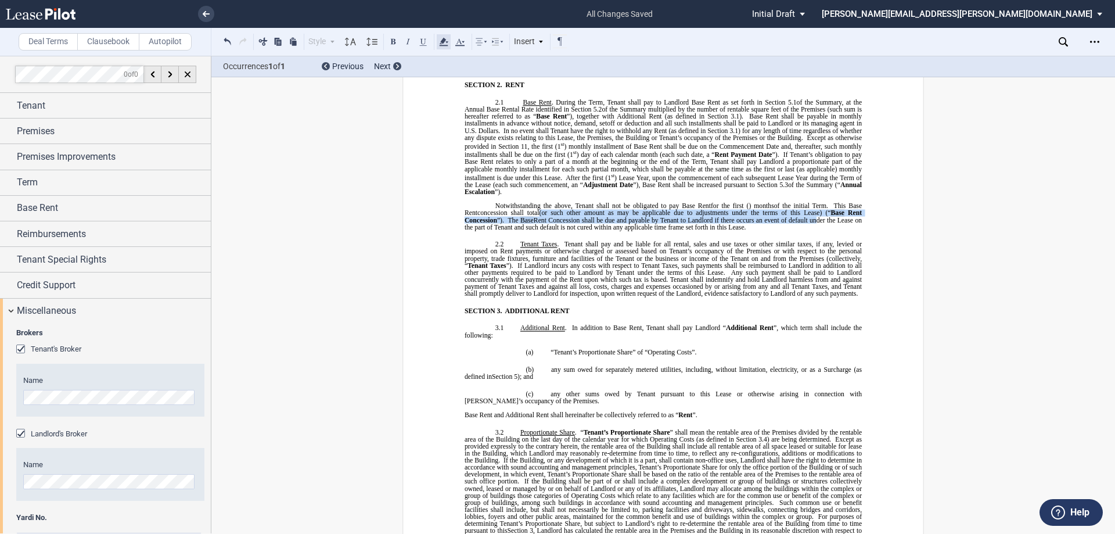
click at [440, 43] on icon at bounding box center [444, 42] width 14 height 14
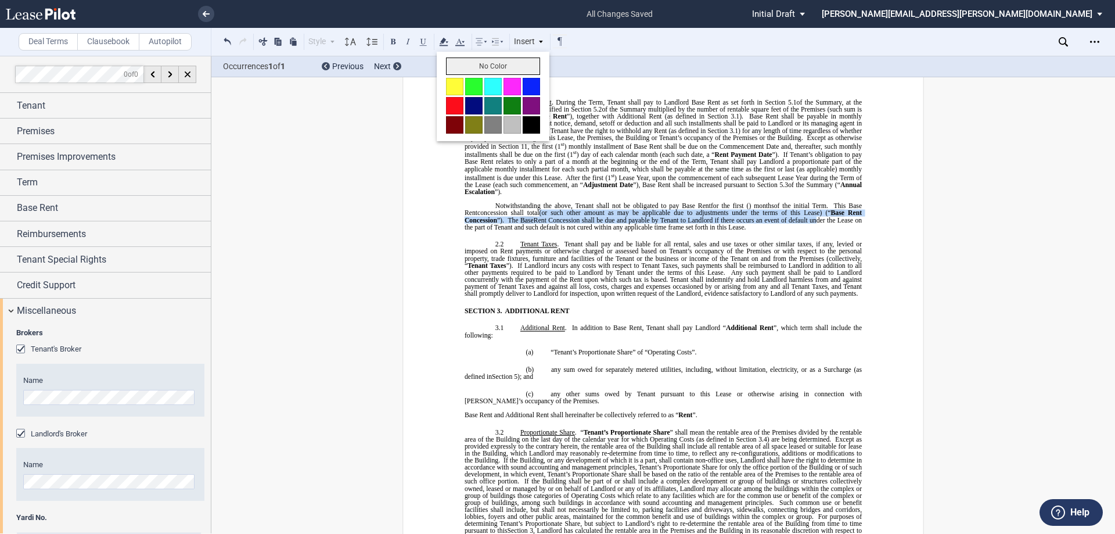
click at [483, 64] on button "No Color" at bounding box center [493, 65] width 94 height 17
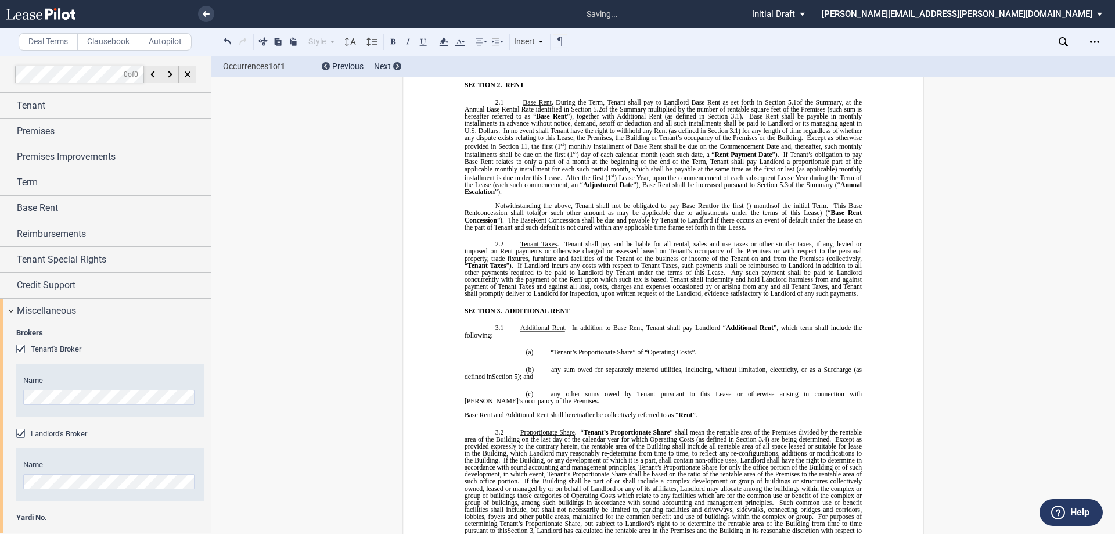
click at [620, 163] on span "If Tenant’s obligation to pay Base Rent relates to only a part of a month at th…" at bounding box center [664, 167] width 399 height 30
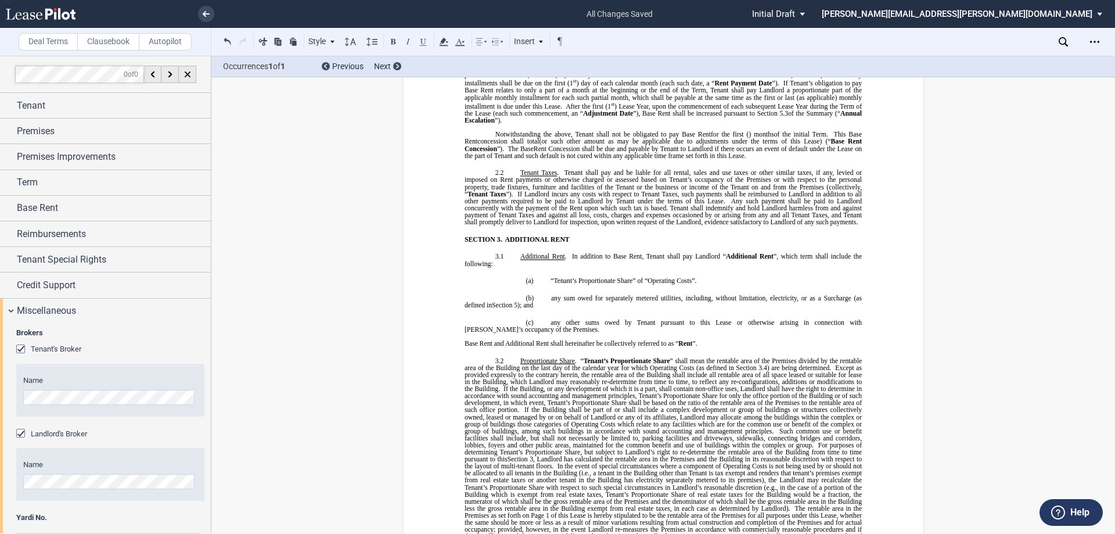
scroll to position [871, 0]
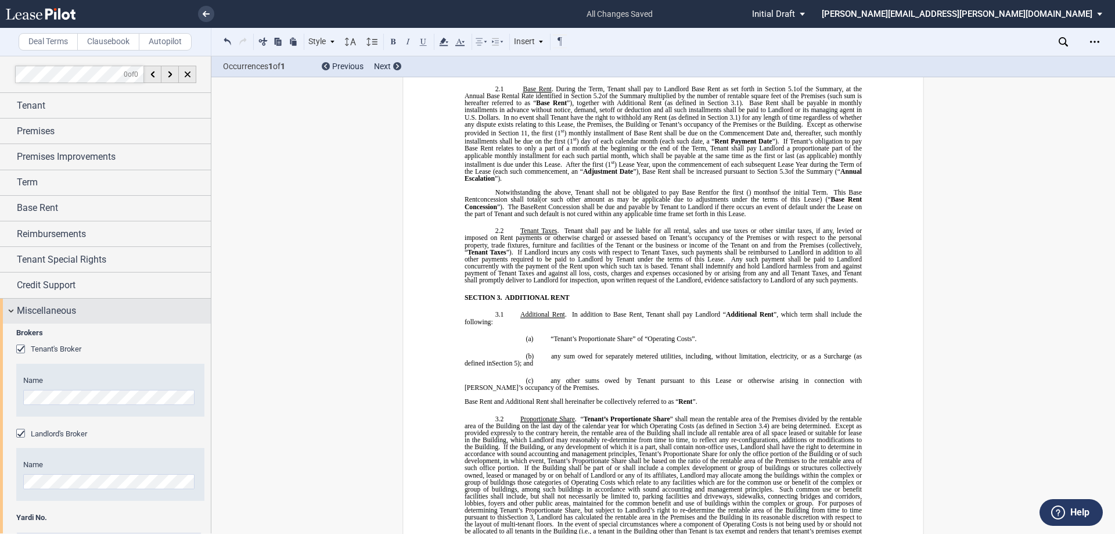
click at [33, 308] on span "Miscellaneous" at bounding box center [46, 311] width 59 height 14
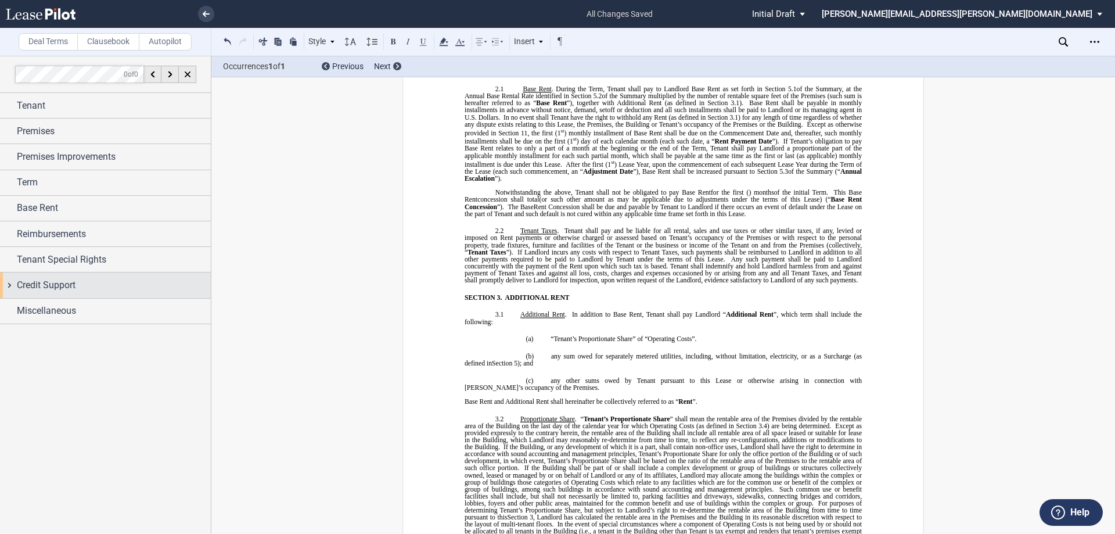
click at [45, 300] on div "Miscellaneous" at bounding box center [105, 311] width 211 height 25
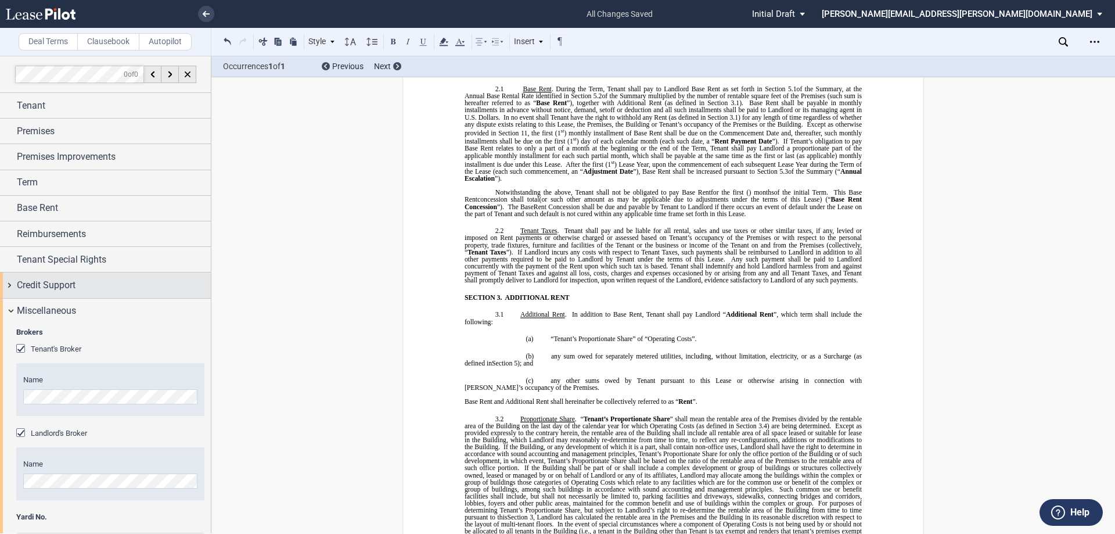
click at [51, 289] on span "Credit Support" at bounding box center [46, 285] width 59 height 14
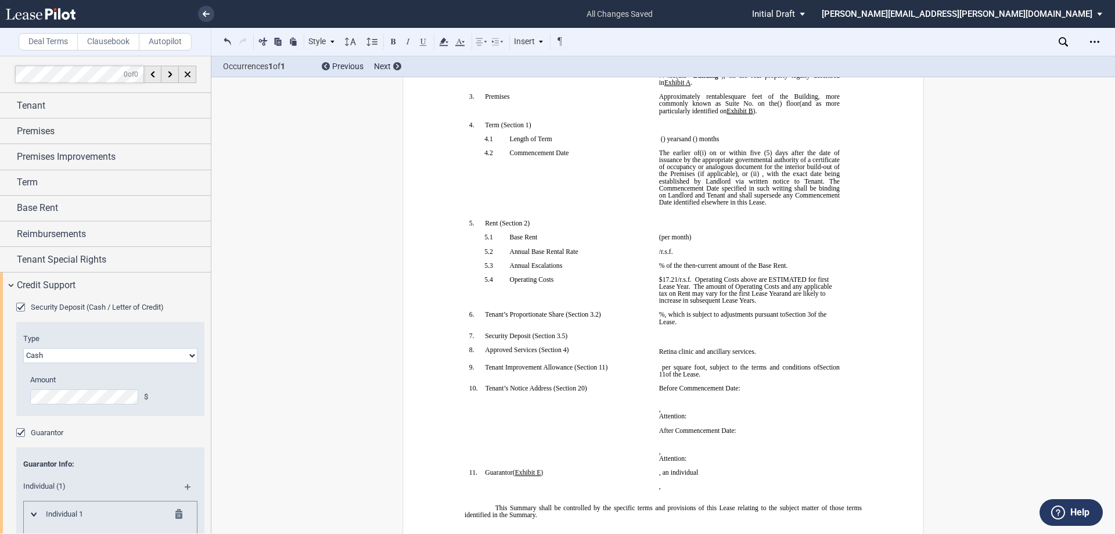
scroll to position [174, 0]
click at [694, 336] on p "﻿ ﻿ ﻿ ﻿" at bounding box center [749, 336] width 181 height 7
click at [769, 332] on p "﻿" at bounding box center [749, 329] width 181 height 7
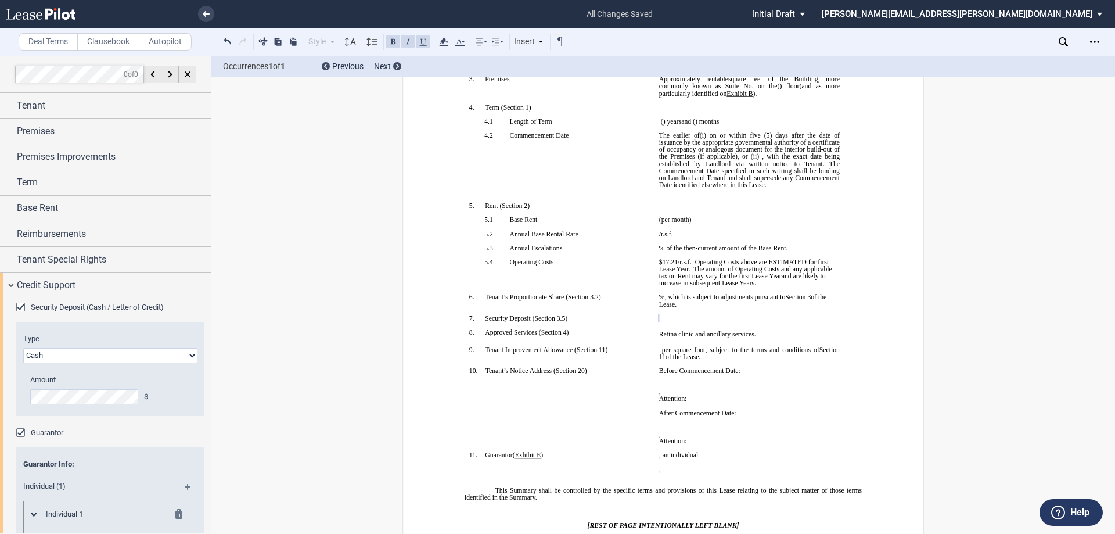
scroll to position [174, 0]
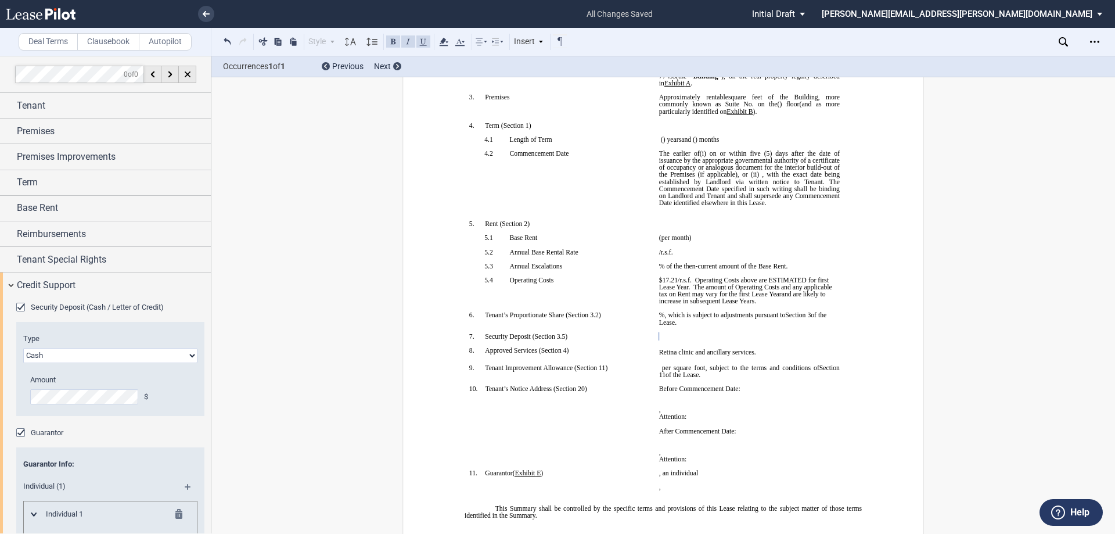
click at [744, 153] on span "(5) days after the date of issuance by the appropriate governmental authority o…" at bounding box center [750, 164] width 182 height 28
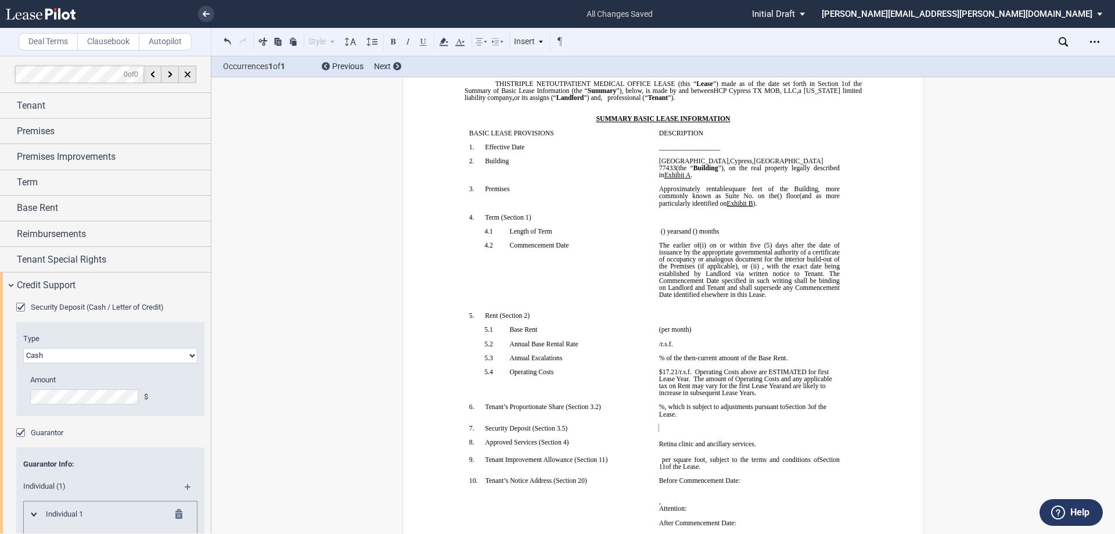
scroll to position [0, 0]
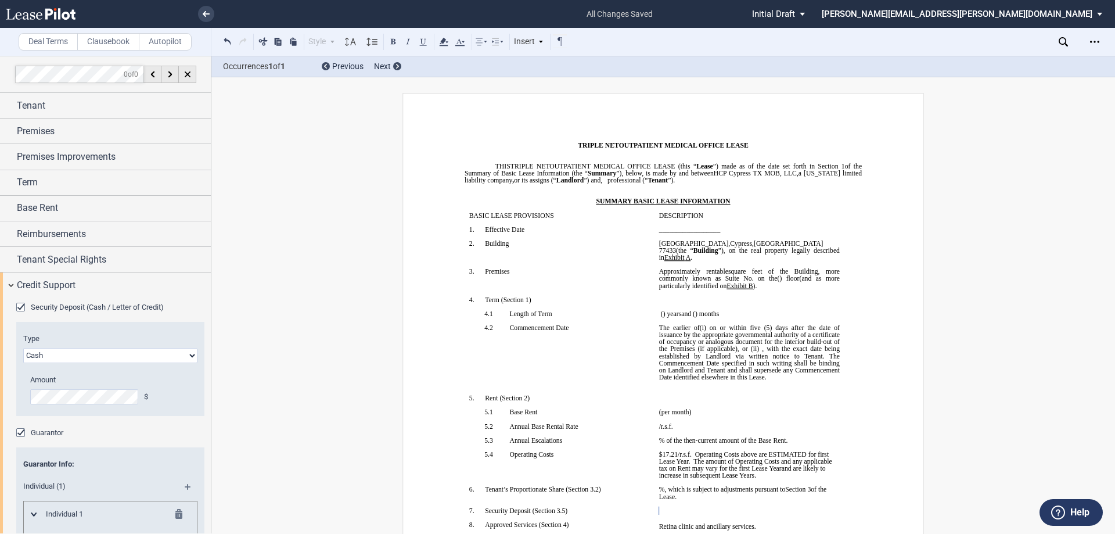
drag, startPoint x: 715, startPoint y: 262, endPoint x: 722, endPoint y: 272, distance: 11.3
click at [706, 268] on span at bounding box center [703, 271] width 6 height 7
drag, startPoint x: 721, startPoint y: 322, endPoint x: 725, endPoint y: 332, distance: 10.1
click at [725, 329] on span "The earlier of (i) on or within five (5) days after the date of issuance by the…" at bounding box center [750, 338] width 182 height 28
click at [725, 332] on span "(5) days after the date of issuance by the appropriate governmental authority o…" at bounding box center [750, 338] width 182 height 28
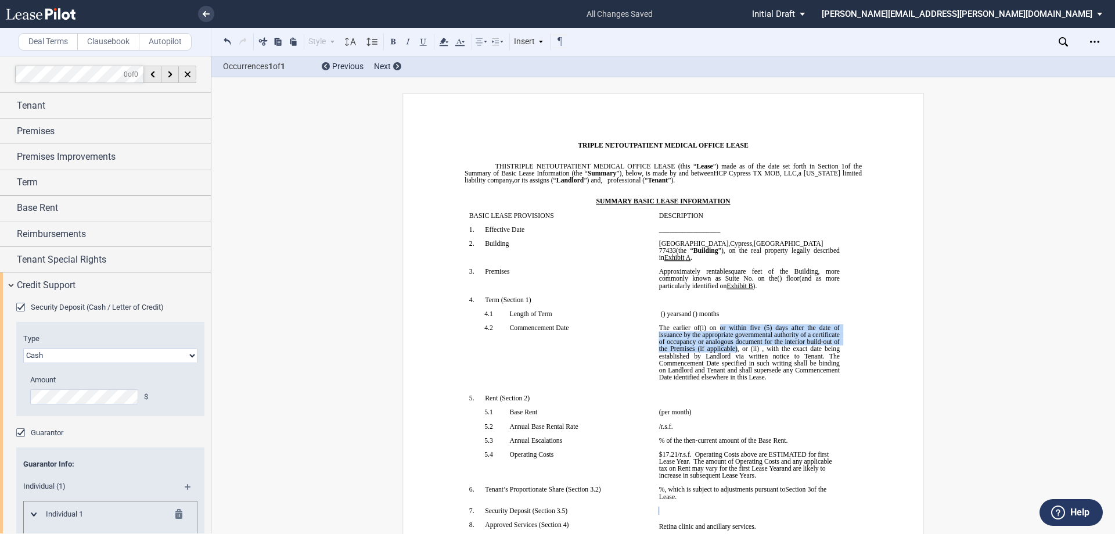
drag, startPoint x: 766, startPoint y: 340, endPoint x: 718, endPoint y: 322, distance: 51.3
click at [718, 324] on span "The earlier of (i) on or within five (5) days after the date of issuance by the…" at bounding box center [750, 338] width 182 height 28
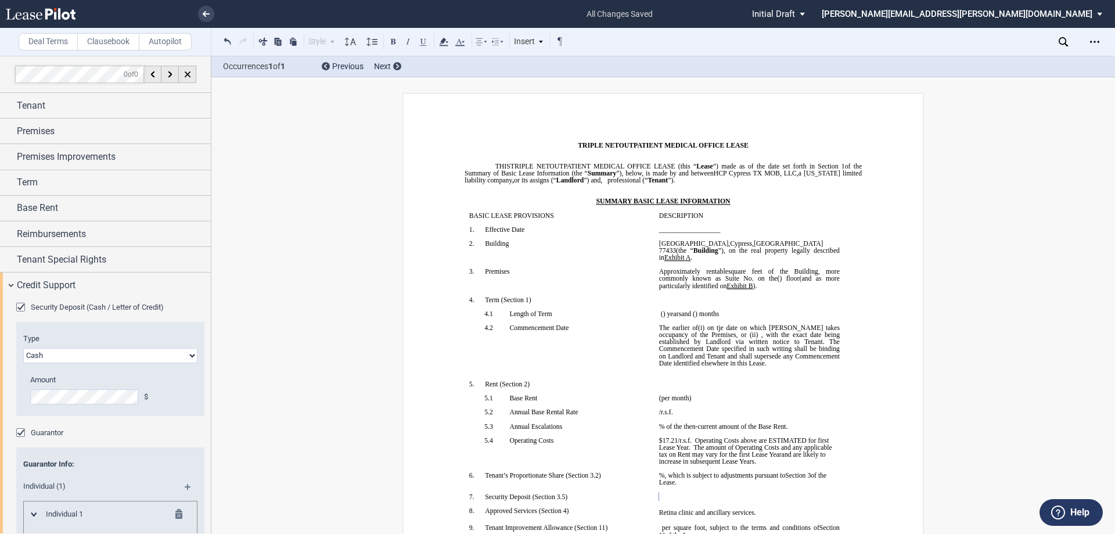
click at [717, 317] on p "﻿" at bounding box center [749, 320] width 181 height 7
click at [718, 324] on span "on ﻿tje date on which [PERSON_NAME] takes occupancy of the Premises" at bounding box center [750, 331] width 182 height 14
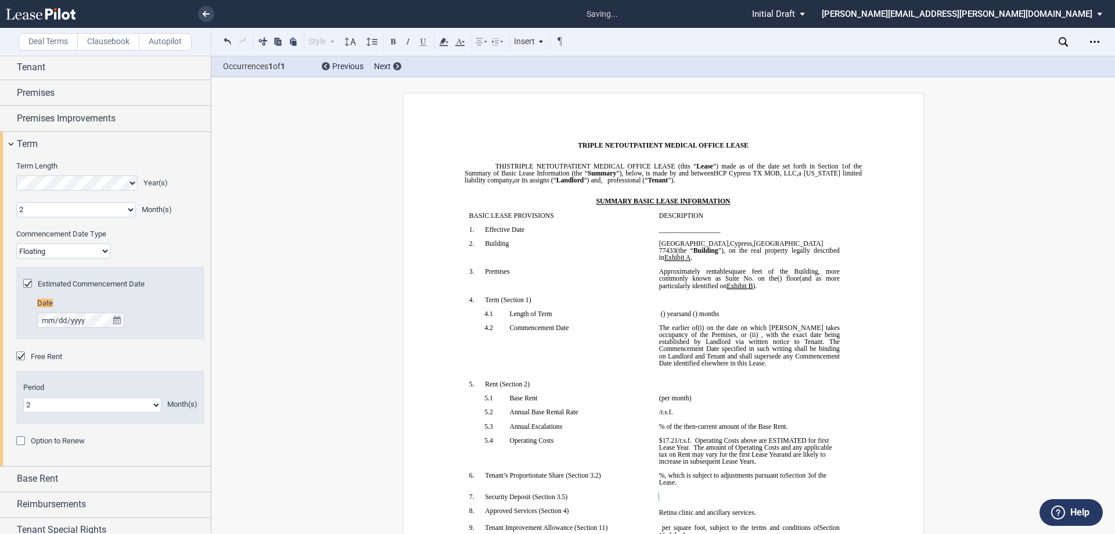
click at [776, 347] on span ", with the exact date being established by Landlord via written notice to Tenan…" at bounding box center [750, 348] width 182 height 35
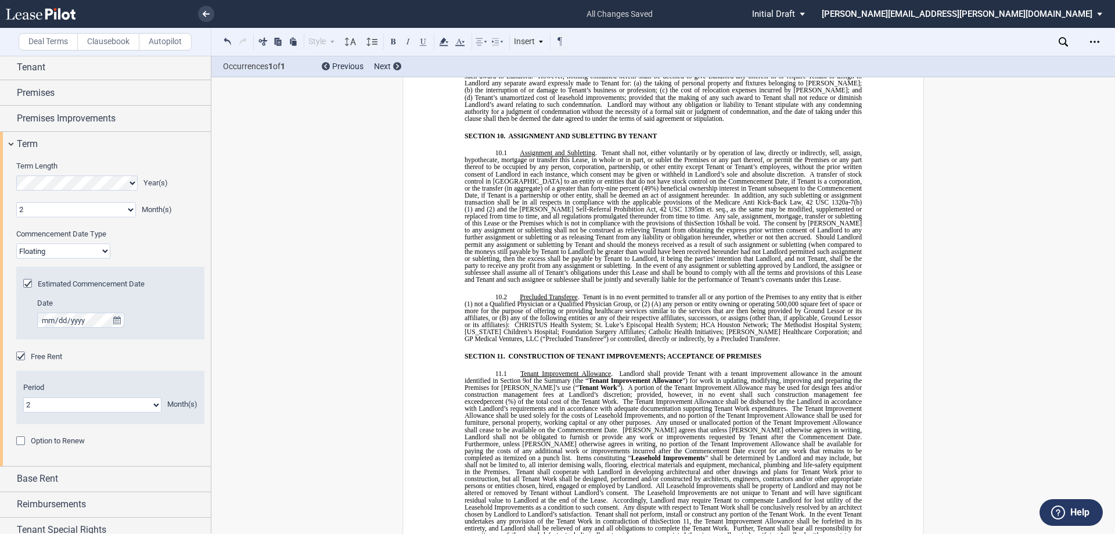
scroll to position [5285, 0]
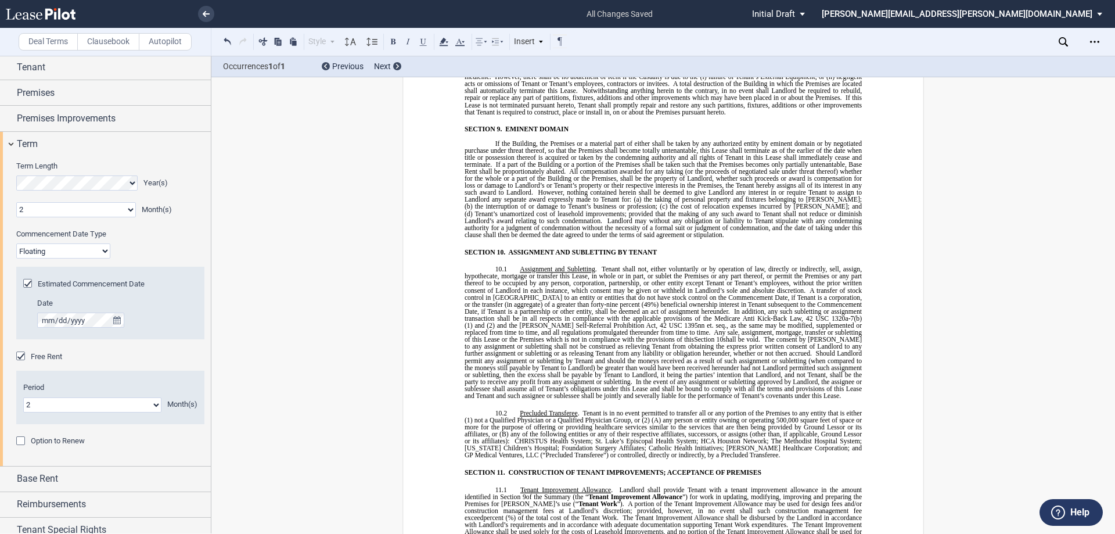
click at [579, 265] on span "Tenant shall not, either voluntarily or by operation of law, directly or indire…" at bounding box center [664, 279] width 399 height 28
click at [574, 265] on span "Tenant shall not, either voluntarily or by operation of law, directly or indire…" at bounding box center [664, 279] width 399 height 28
drag, startPoint x: 610, startPoint y: 235, endPoint x: 801, endPoint y: 231, distance: 191.7
click at [801, 265] on span "Tenant shall not, either voluntarily or by operation of law, directly or indire…" at bounding box center [664, 279] width 399 height 28
click at [759, 307] on span "In addition, any such subletting or assignment transaction shall be in all resp…" at bounding box center [664, 314] width 399 height 14
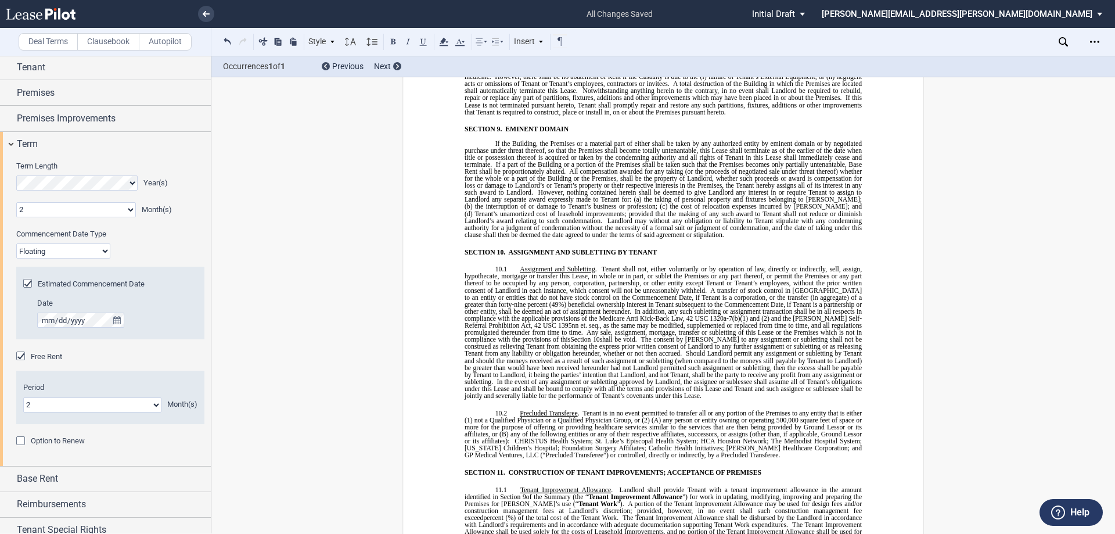
click at [671, 265] on span "Tenant shall not, either voluntarily or by operation of law, directly or indire…" at bounding box center [664, 279] width 399 height 28
click at [677, 265] on span "Tenant shall not, either voluntarily or by operation of law, directly or indire…" at bounding box center [664, 279] width 399 height 28
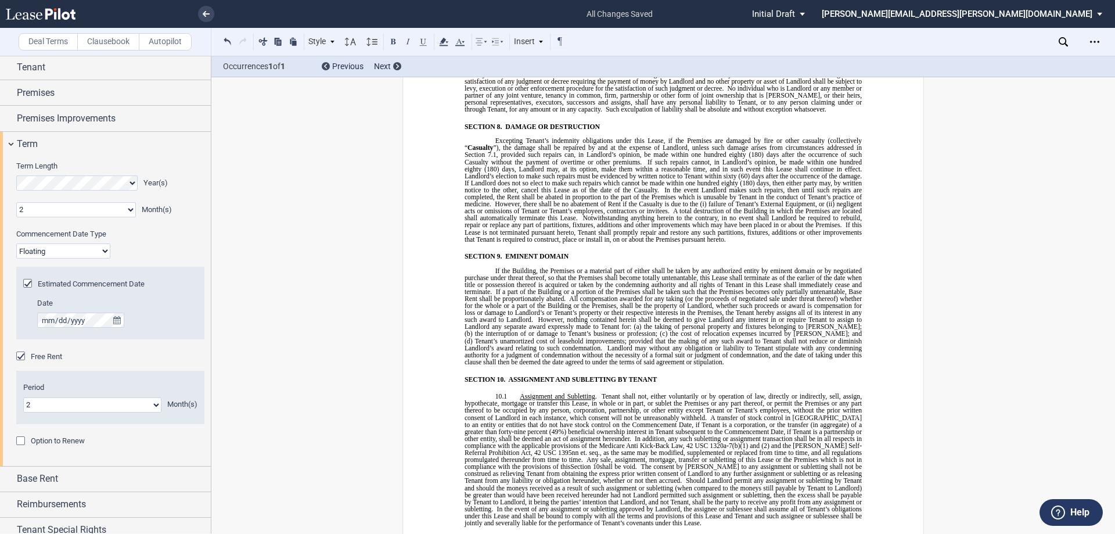
scroll to position [4994, 0]
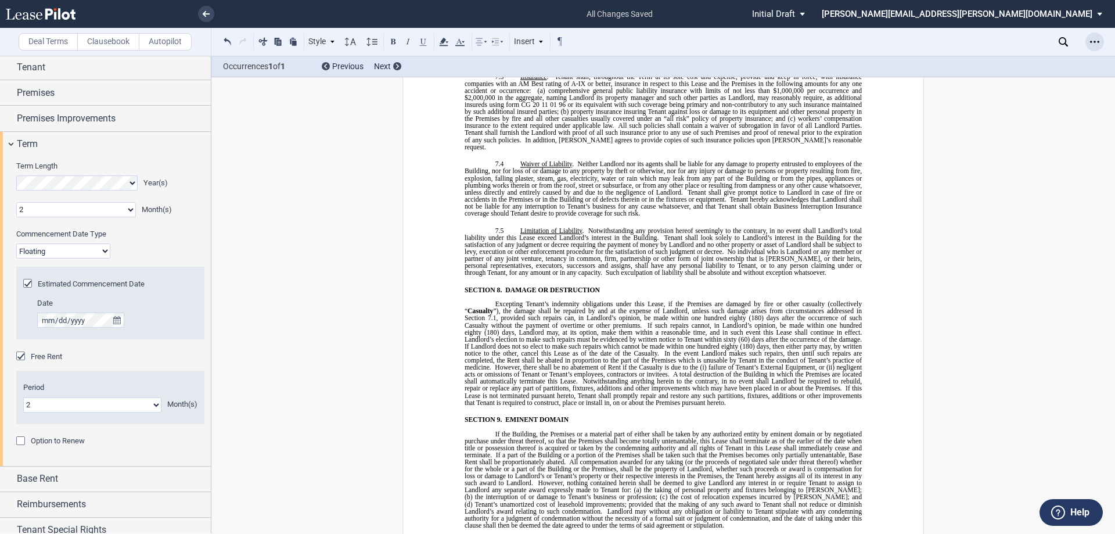
click at [1095, 46] on div "Open Lease options menu" at bounding box center [1094, 42] width 19 height 19
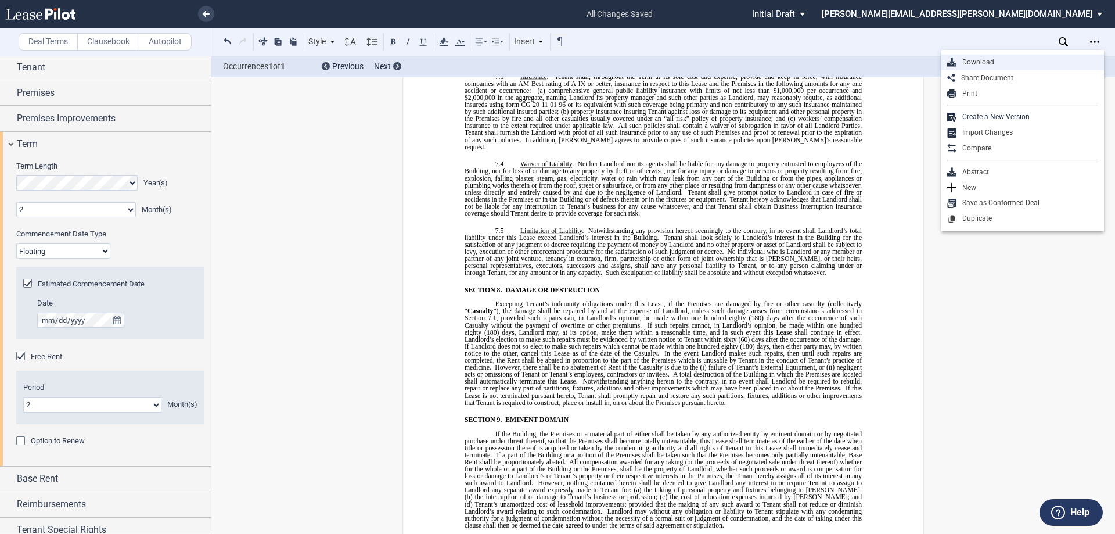
click at [1054, 64] on div "Download" at bounding box center [1027, 62] width 142 height 10
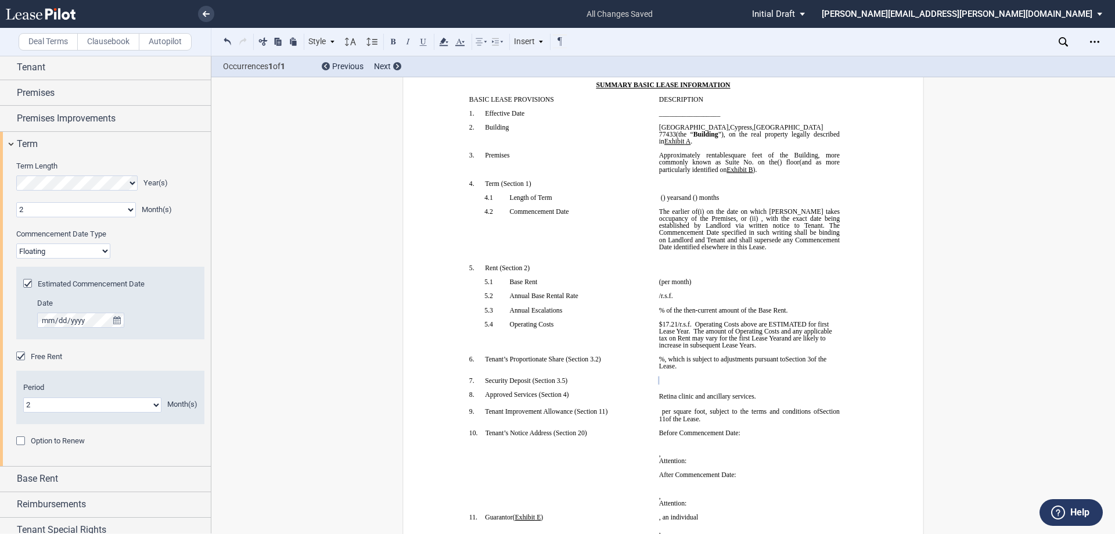
scroll to position [0, 0]
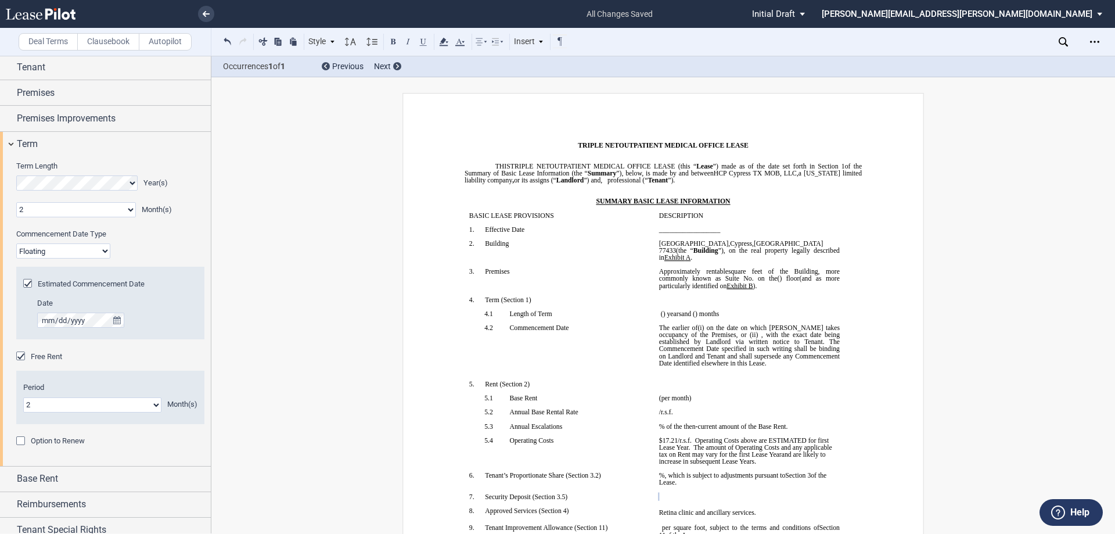
click at [756, 253] on span "”), on the real property legally described in" at bounding box center [750, 254] width 182 height 14
